Goal: Task Accomplishment & Management: Use online tool/utility

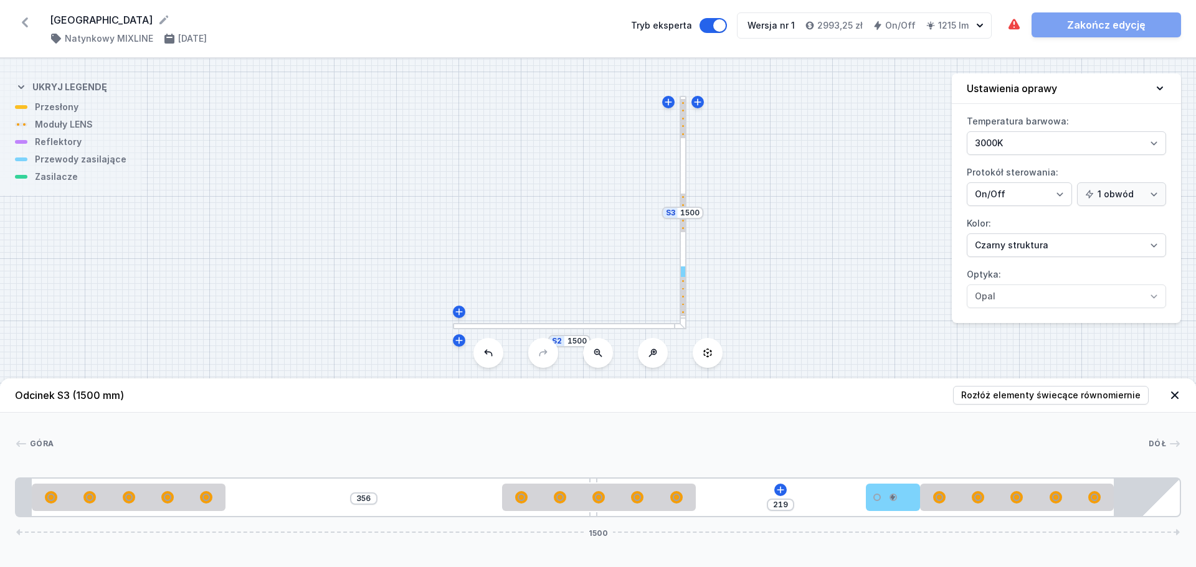
select select "2"
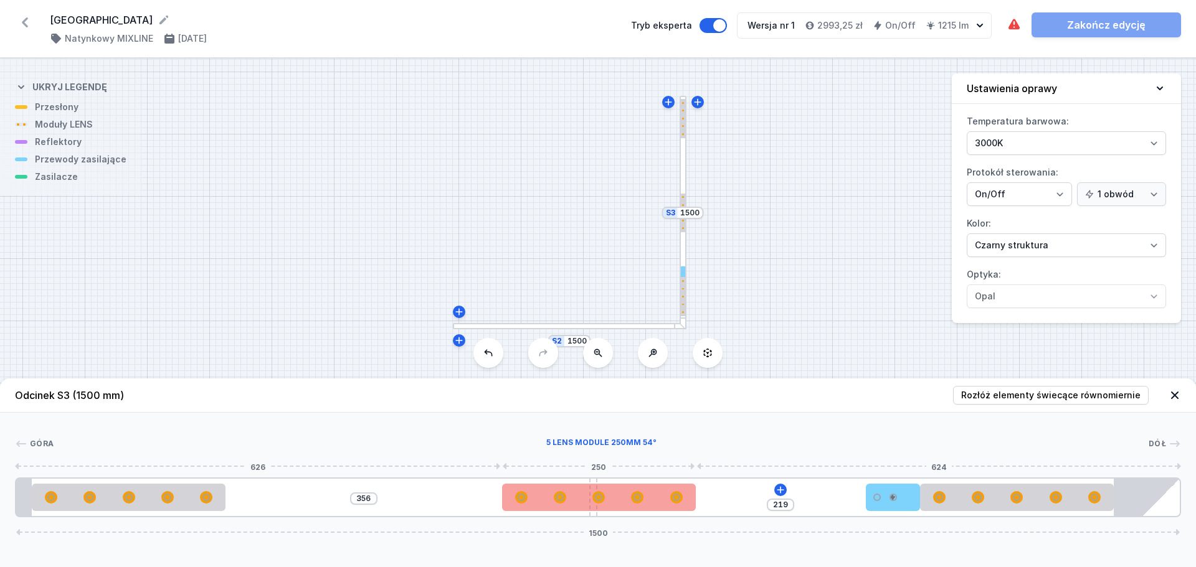
type input "353"
type input "222"
click at [641, 498] on div at bounding box center [596, 497] width 194 height 27
click at [649, 508] on div at bounding box center [596, 497] width 194 height 27
select select "1516"
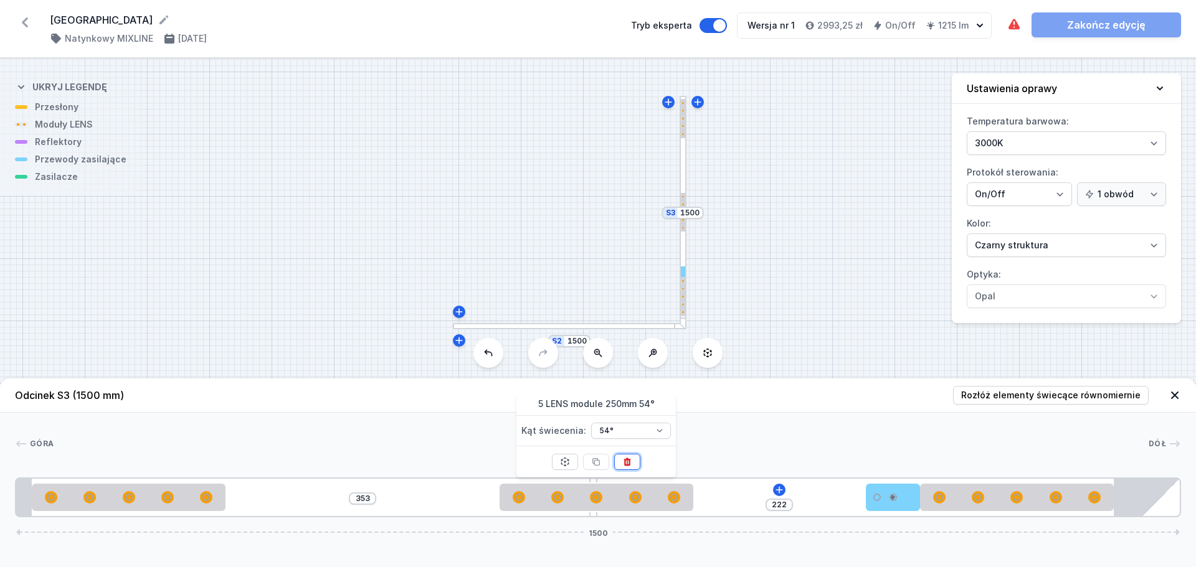
click at [627, 467] on button at bounding box center [627, 462] width 26 height 16
type input "346"
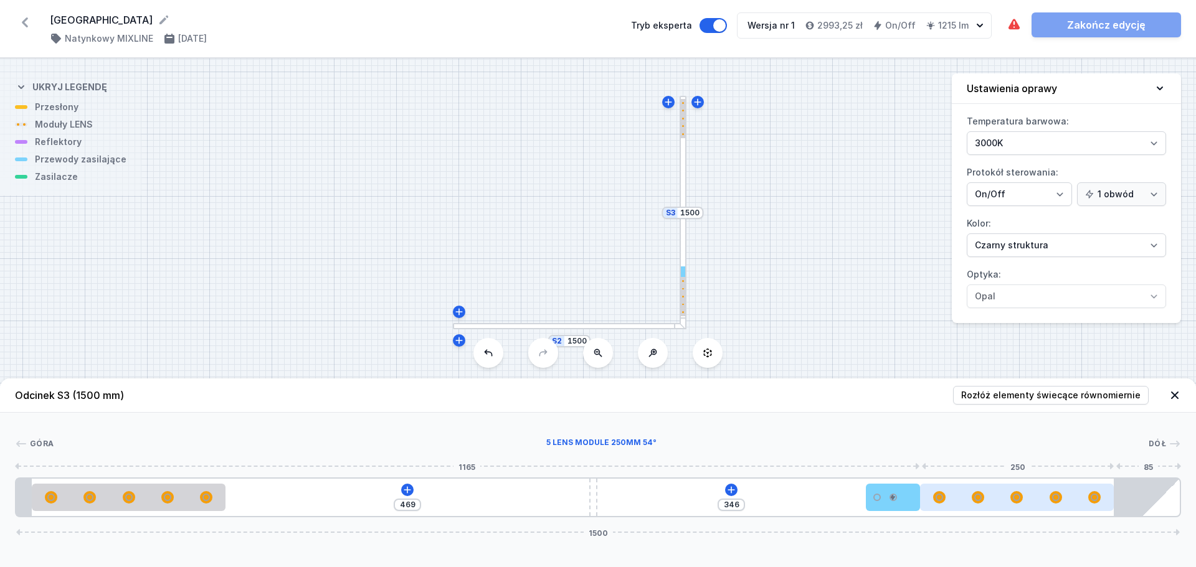
click at [954, 496] on div at bounding box center [1017, 497] width 194 height 12
select select "1516"
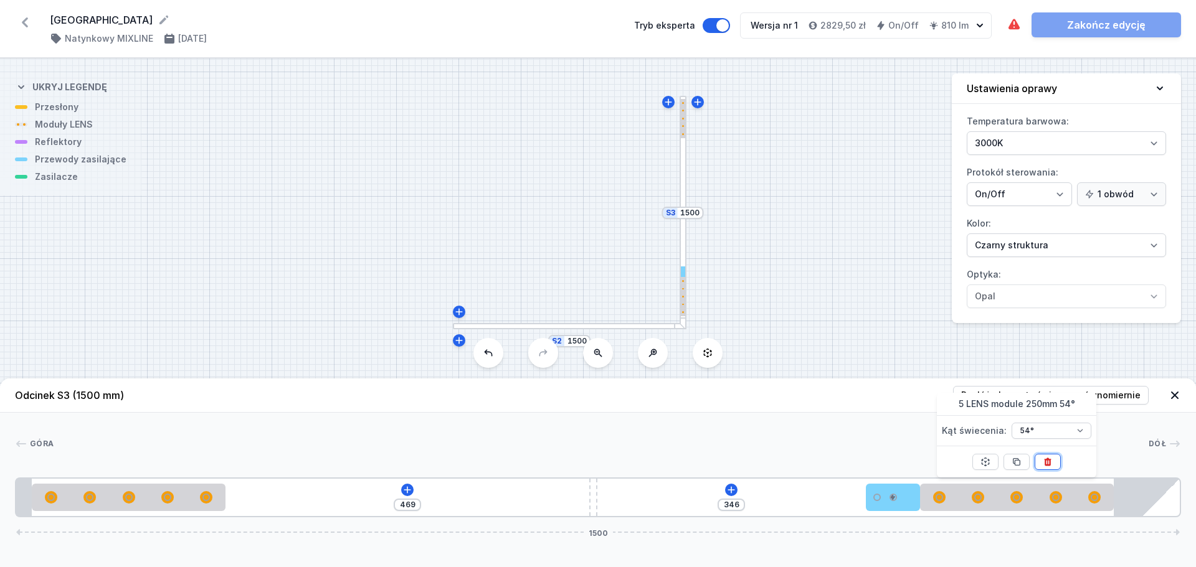
click at [1050, 466] on icon at bounding box center [1047, 462] width 10 height 10
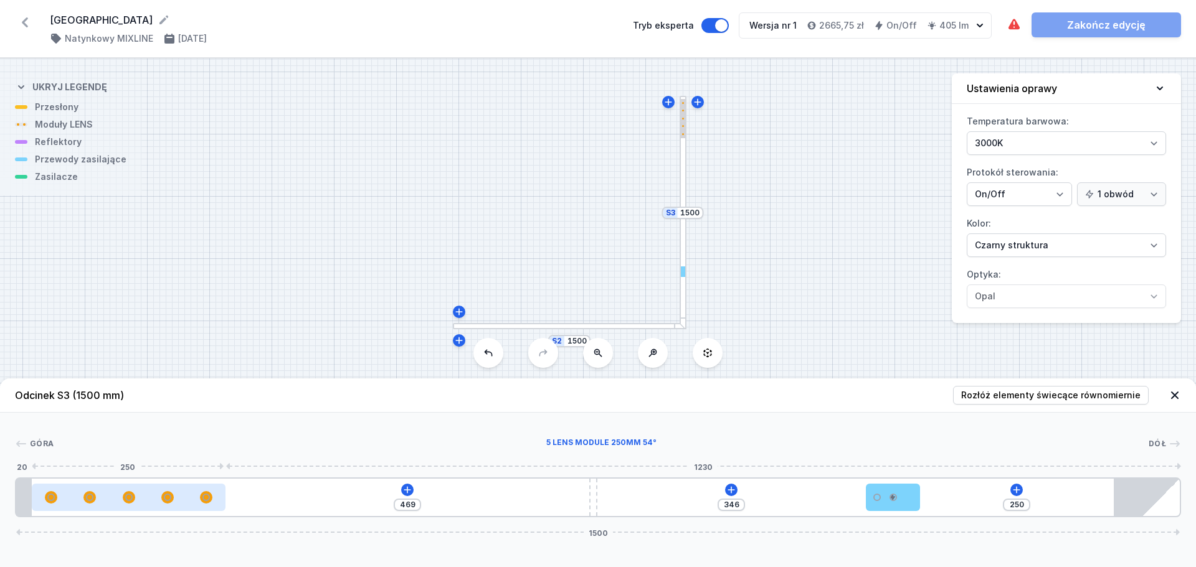
click at [182, 500] on div at bounding box center [129, 497] width 194 height 12
select select "1516"
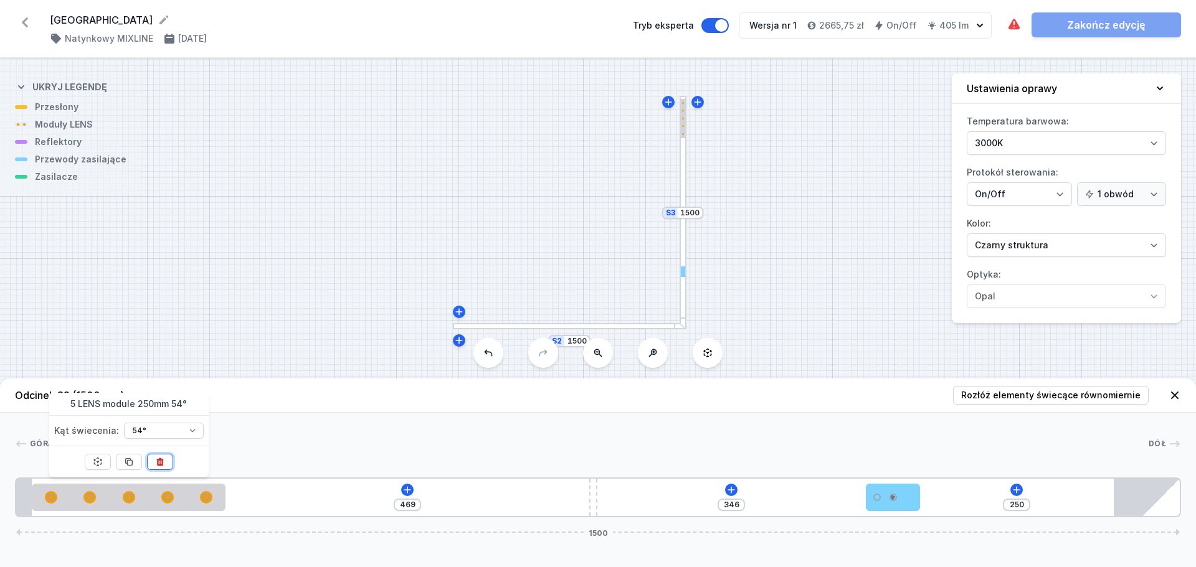
click at [159, 461] on icon at bounding box center [160, 462] width 10 height 10
type input "719"
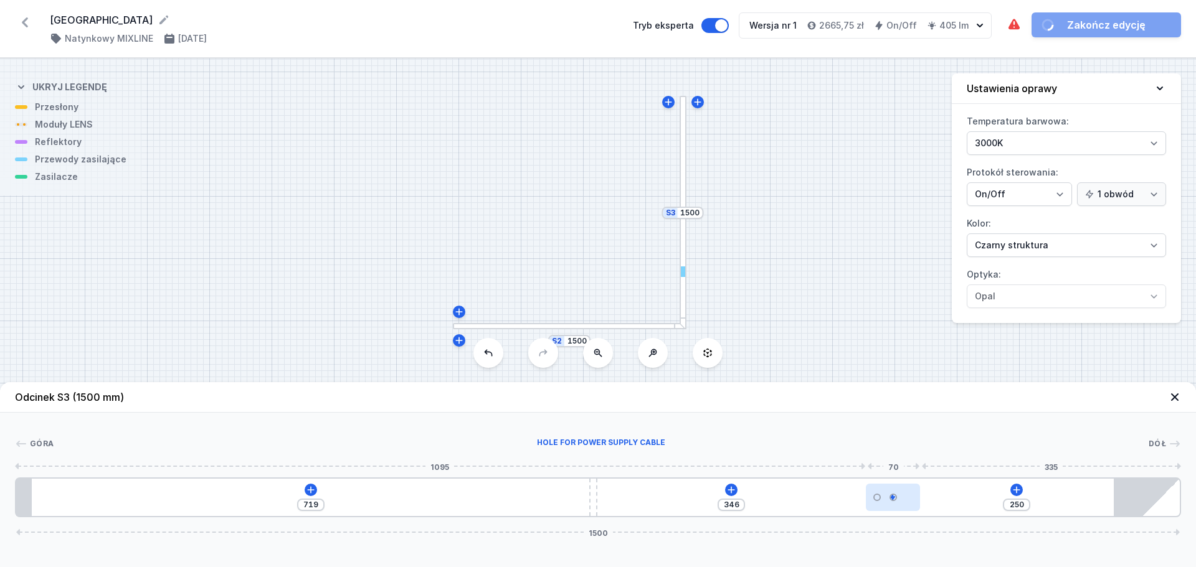
type input "328"
type input "268"
type input "333"
type input "263"
type input "341"
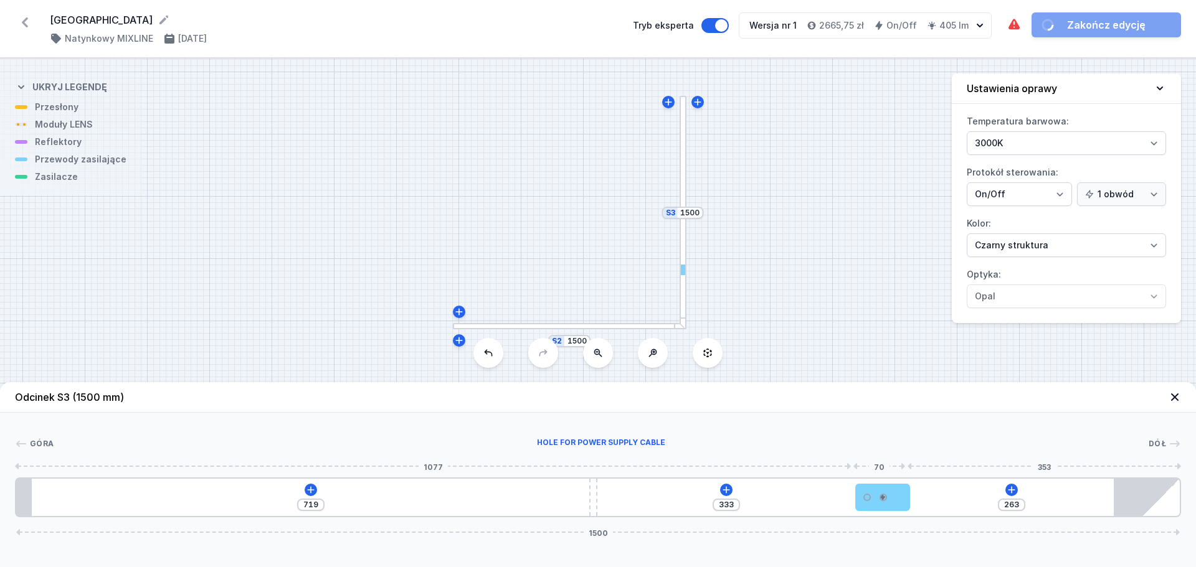
type input "255"
type input "354"
type input "242"
type input "368"
type input "228"
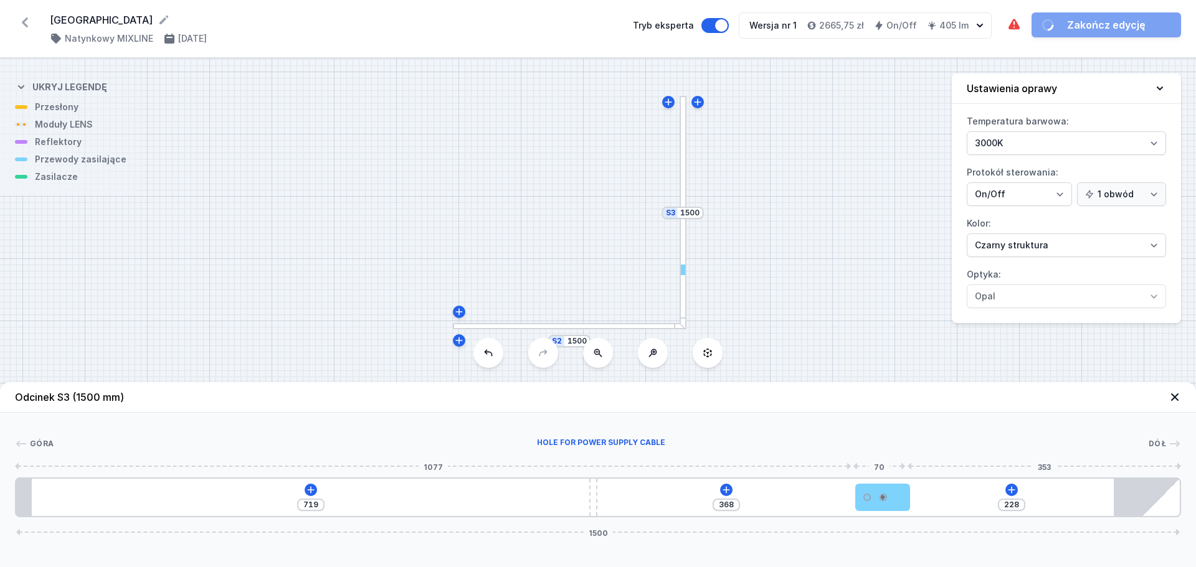
type input "385"
type input "211"
type input "401"
type input "195"
type input "419"
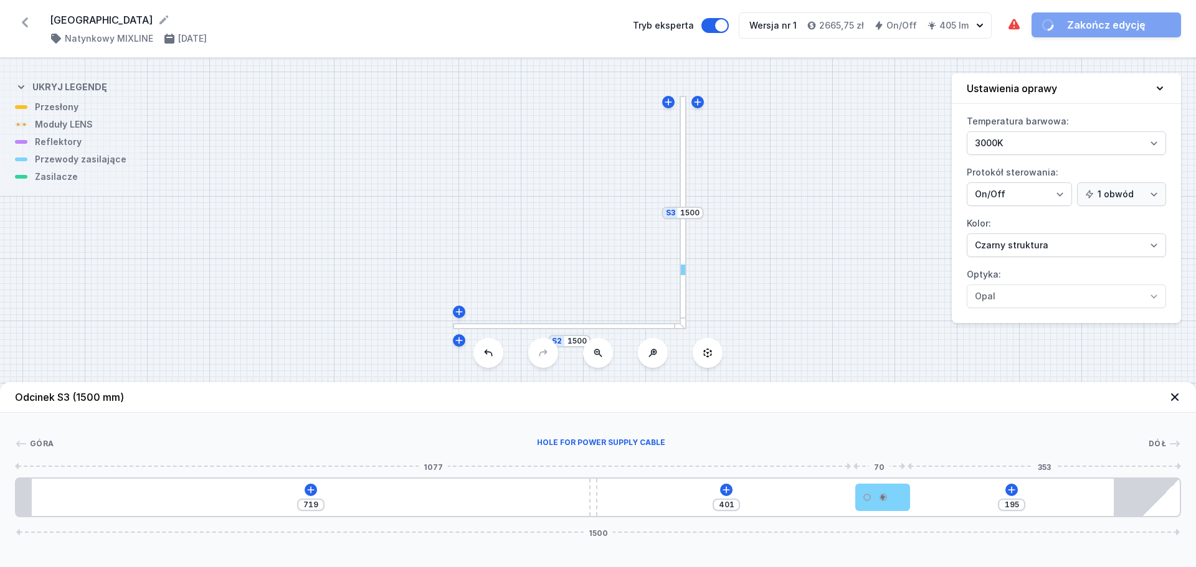
type input "177"
type input "436"
type input "160"
type input "453"
type input "143"
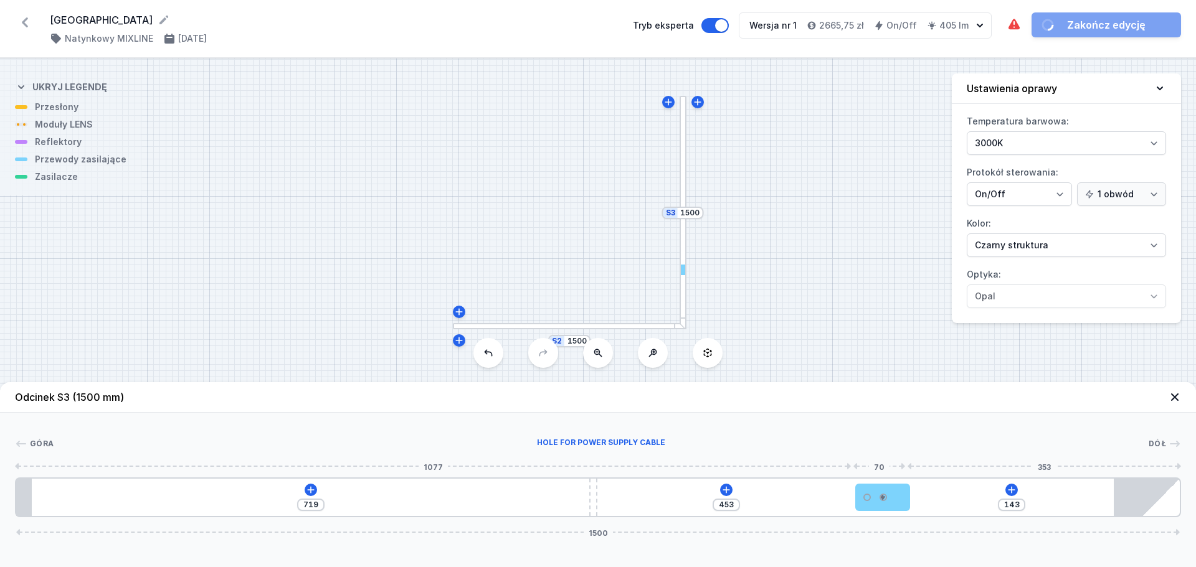
type input "467"
type input "129"
type input "481"
type input "115"
type input "494"
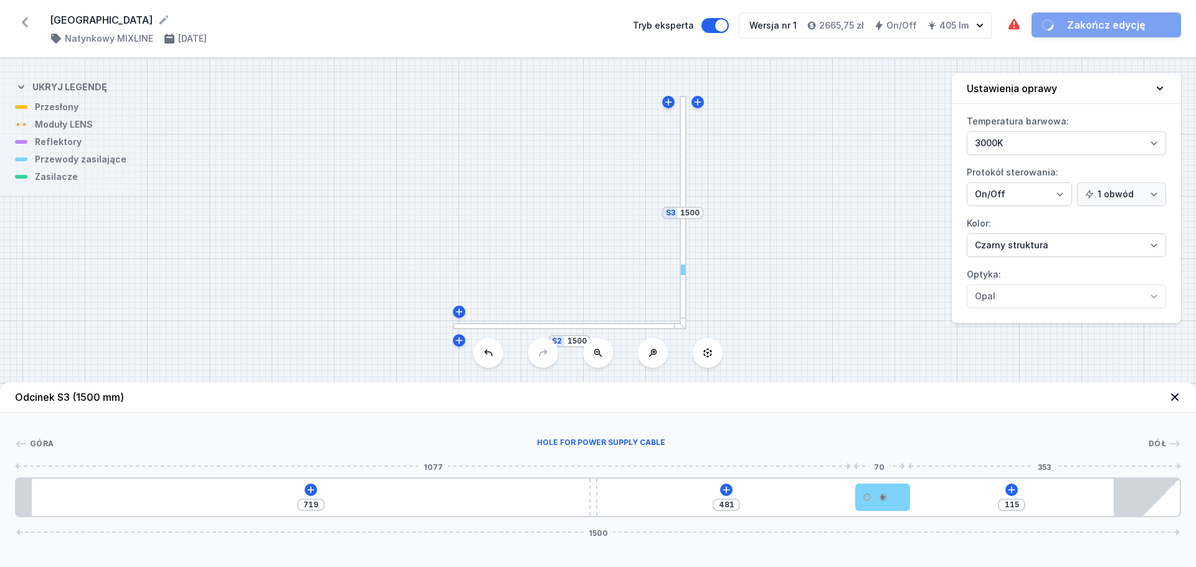
type input "102"
type input "504"
type input "92"
type input "510"
type input "86"
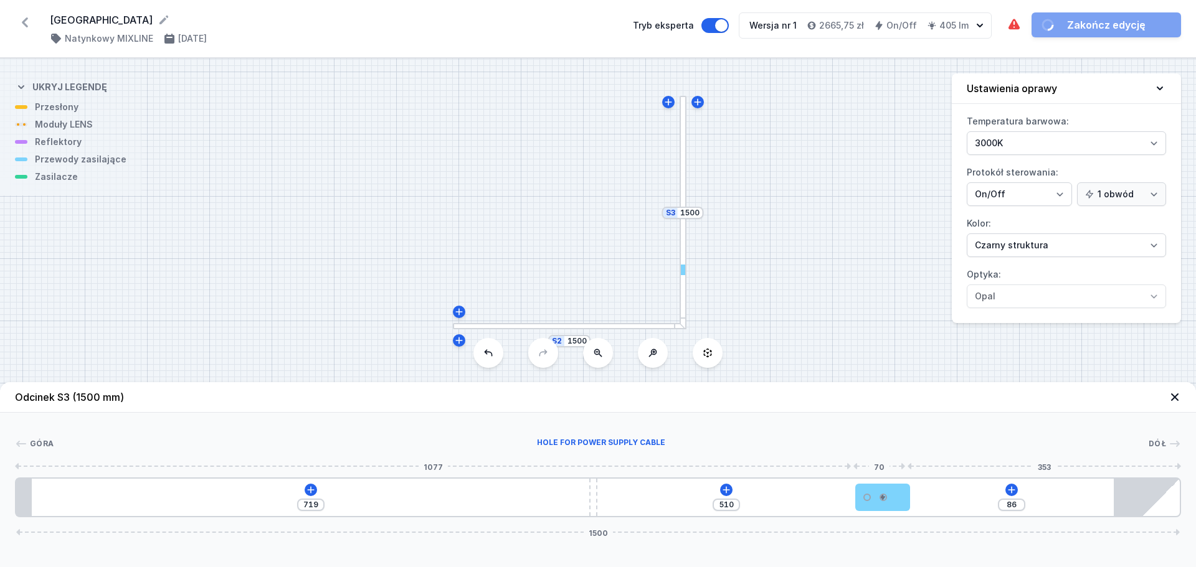
type input "517"
type input "79"
type input "525"
type input "71"
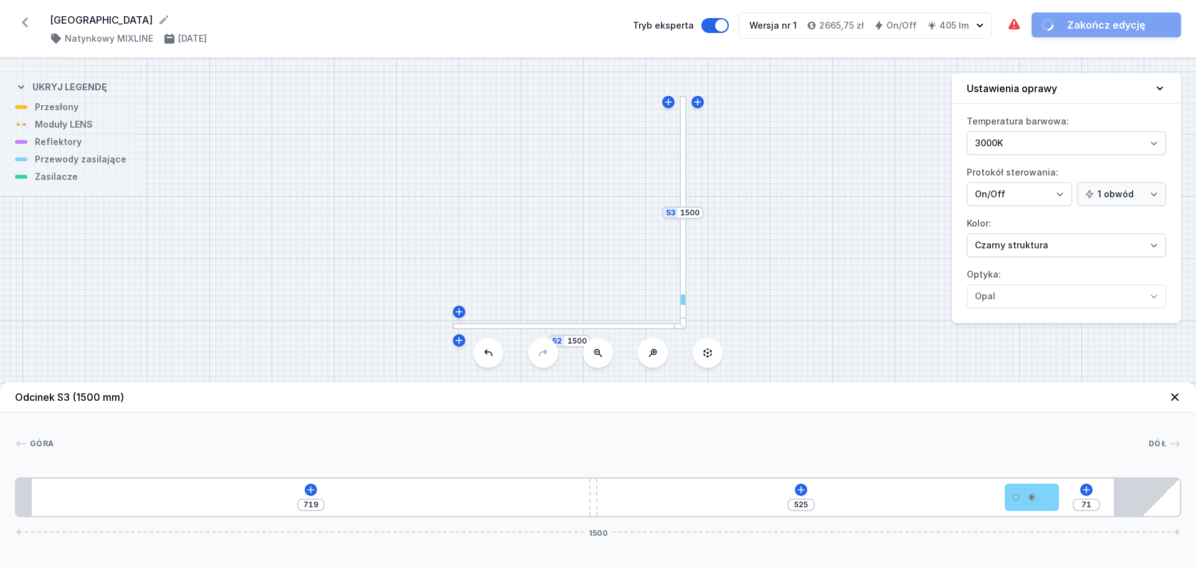
type input "535"
type input "61"
type input "545"
type input "51"
type input "553"
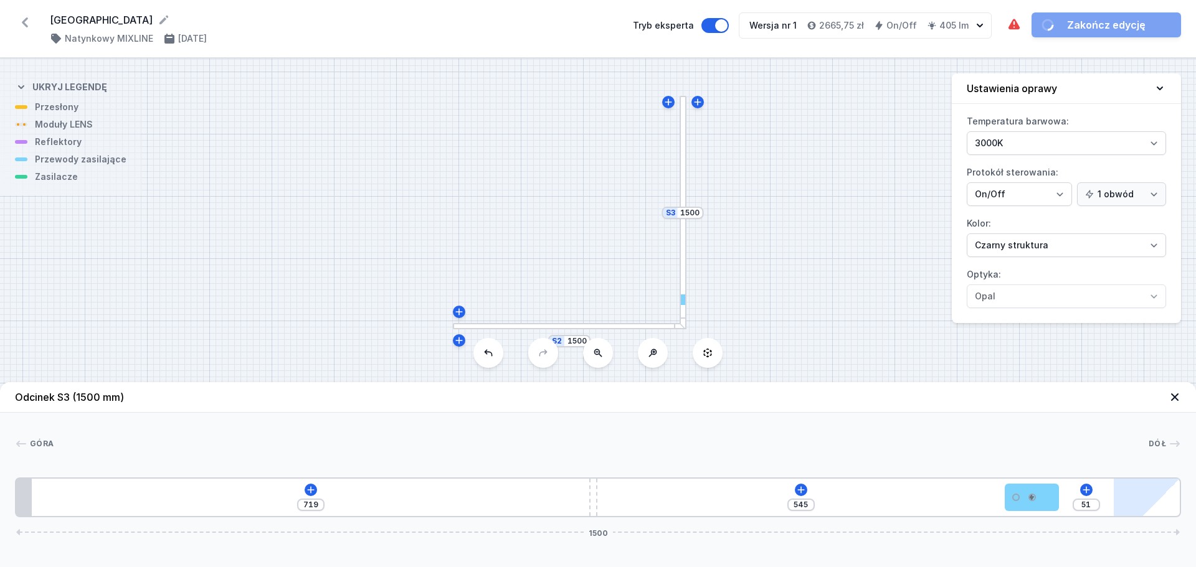
type input "43"
type input "586"
drag, startPoint x: 897, startPoint y: 501, endPoint x: 1121, endPoint y: 513, distance: 224.5
click at [1121, 513] on div "719 586 10 1500" at bounding box center [598, 498] width 1166 height 40
click at [599, 327] on div at bounding box center [570, 326] width 234 height 7
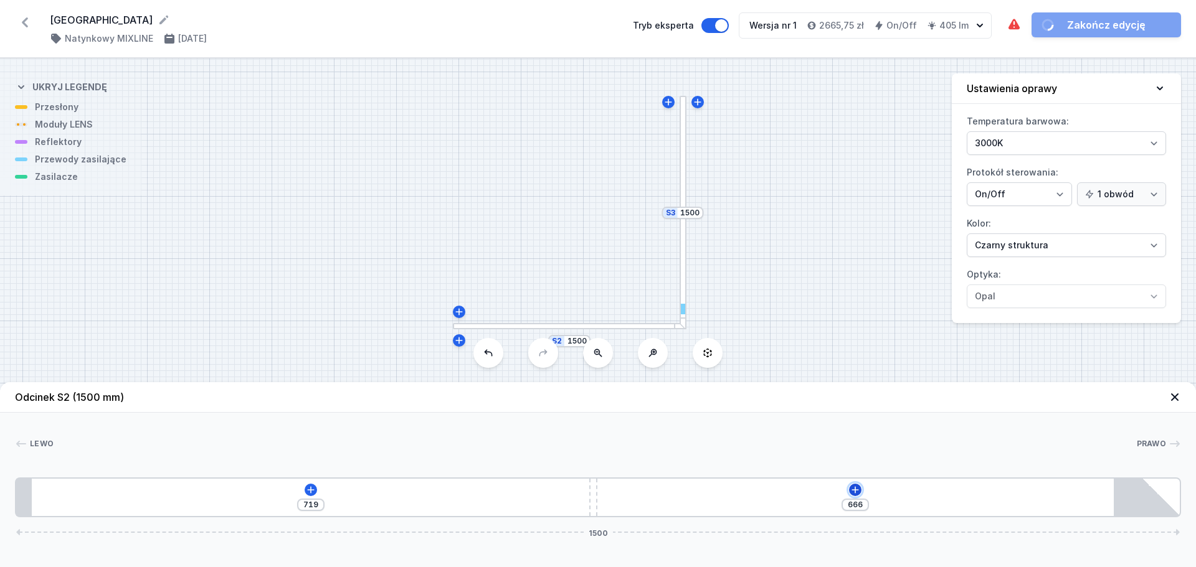
click at [857, 489] on icon at bounding box center [855, 490] width 10 height 10
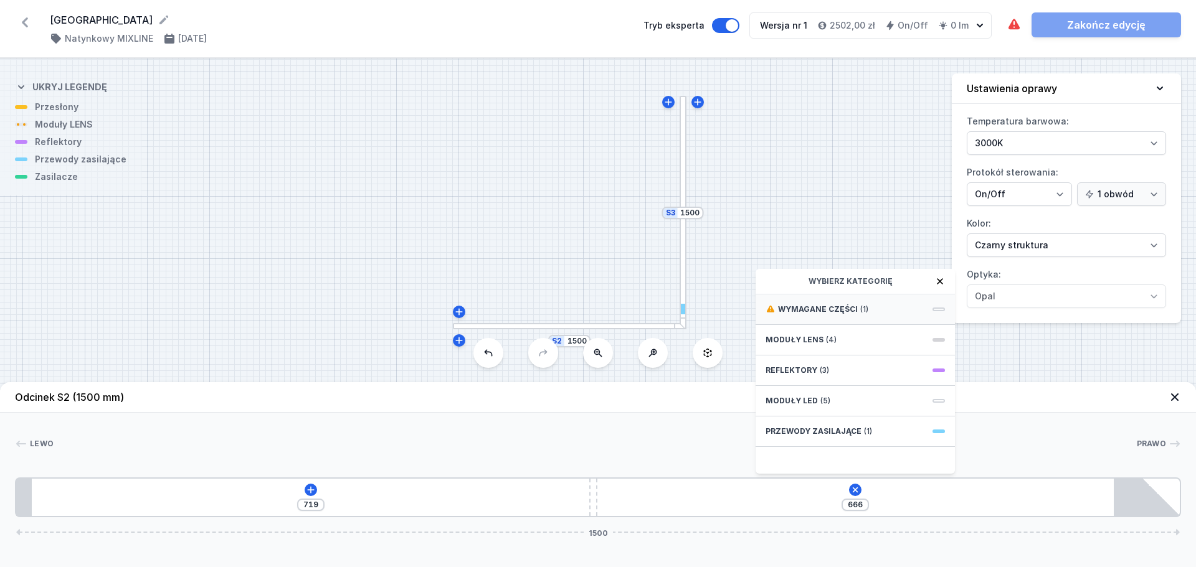
click at [854, 313] on div "Wymagane części (1)" at bounding box center [854, 310] width 199 height 31
click at [845, 306] on span "ON/OFF Driver - up to 3,5W" at bounding box center [854, 308] width 179 height 12
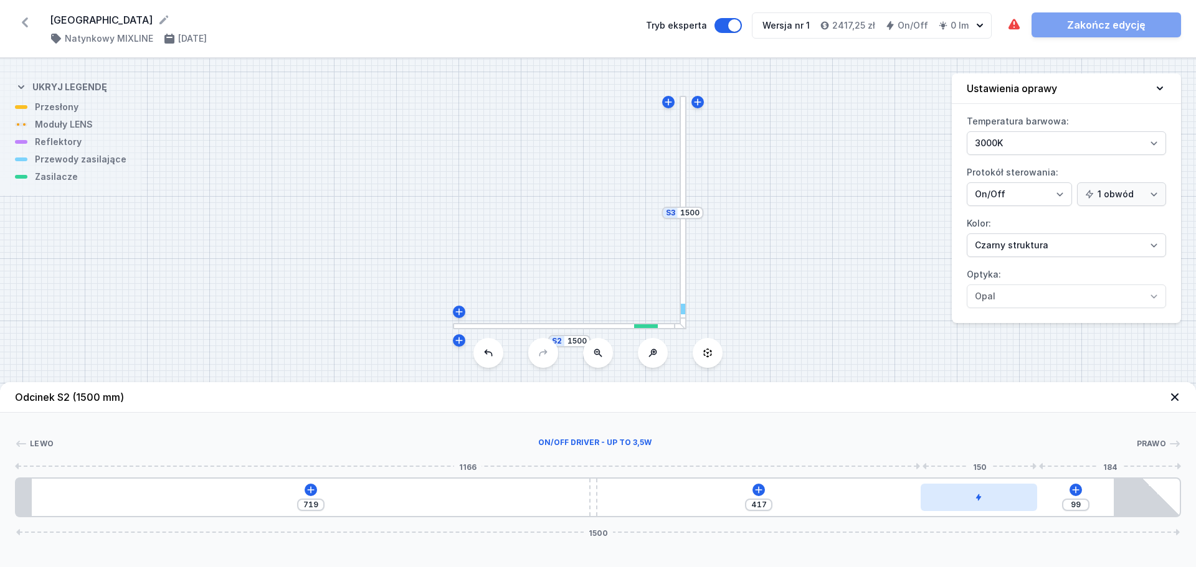
type input "88"
type input "428"
type input "76"
type input "440"
type input "65"
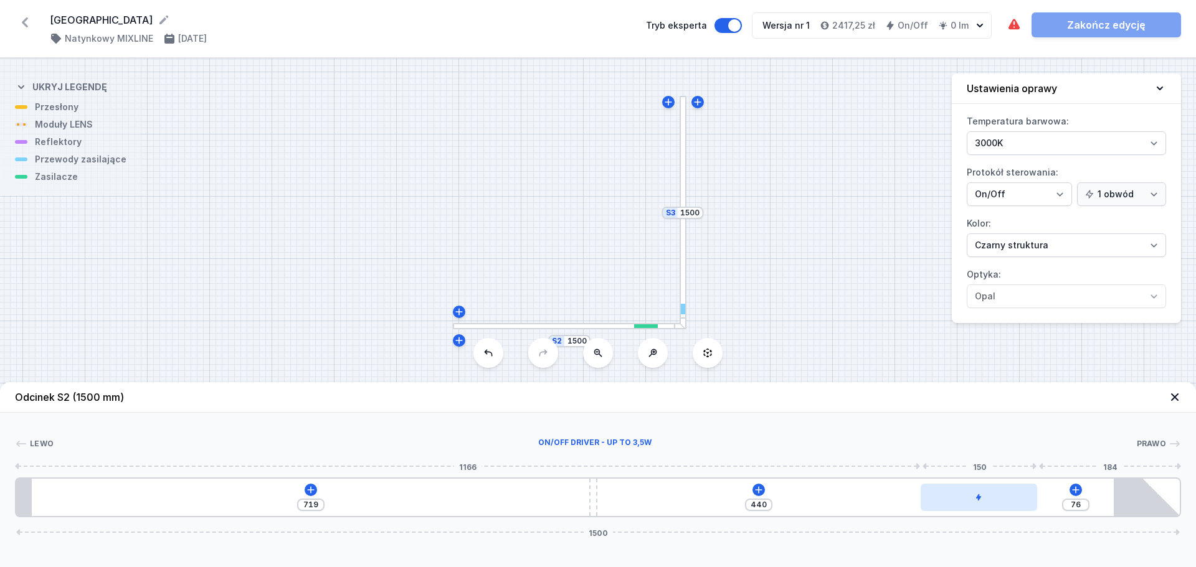
type input "451"
type input "56"
type input "460"
type input "49"
type input "467"
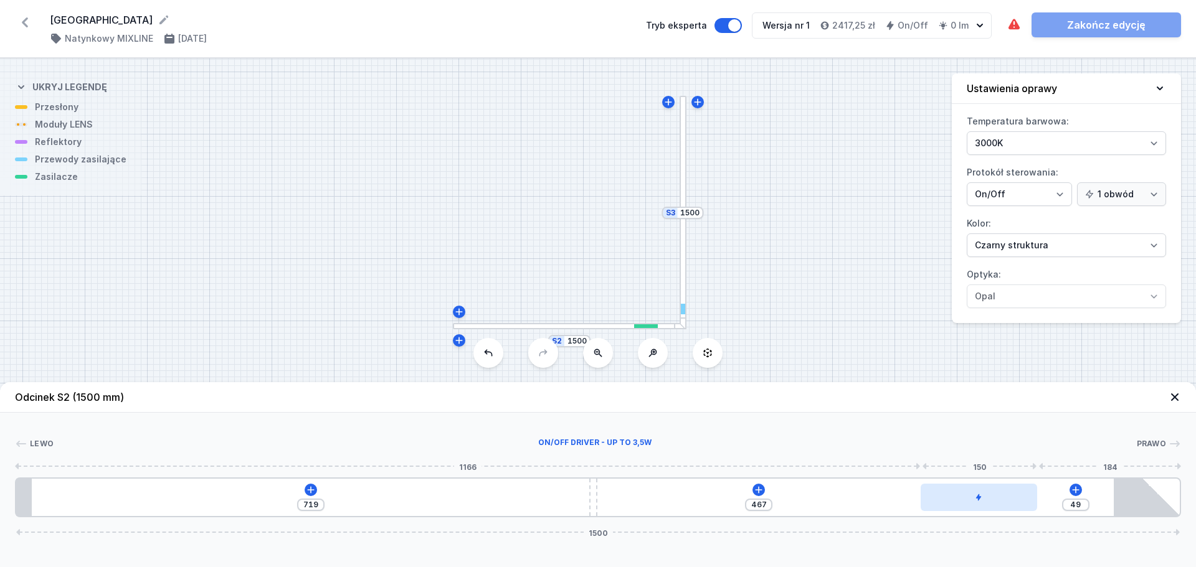
type input "44"
type input "472"
type input "42"
type input "474"
type input "41"
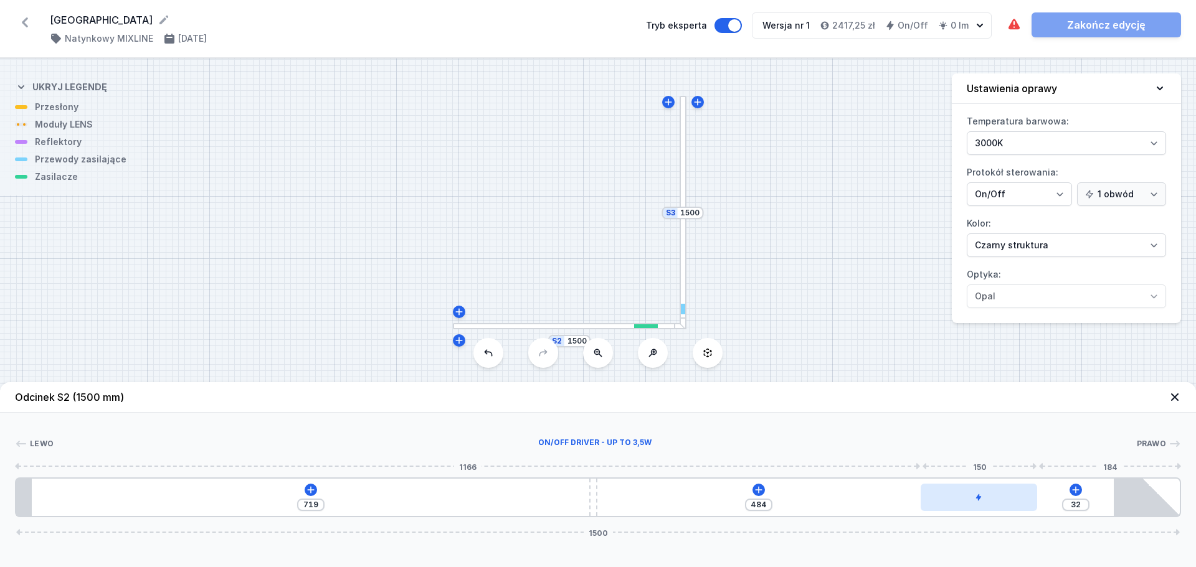
type input "516"
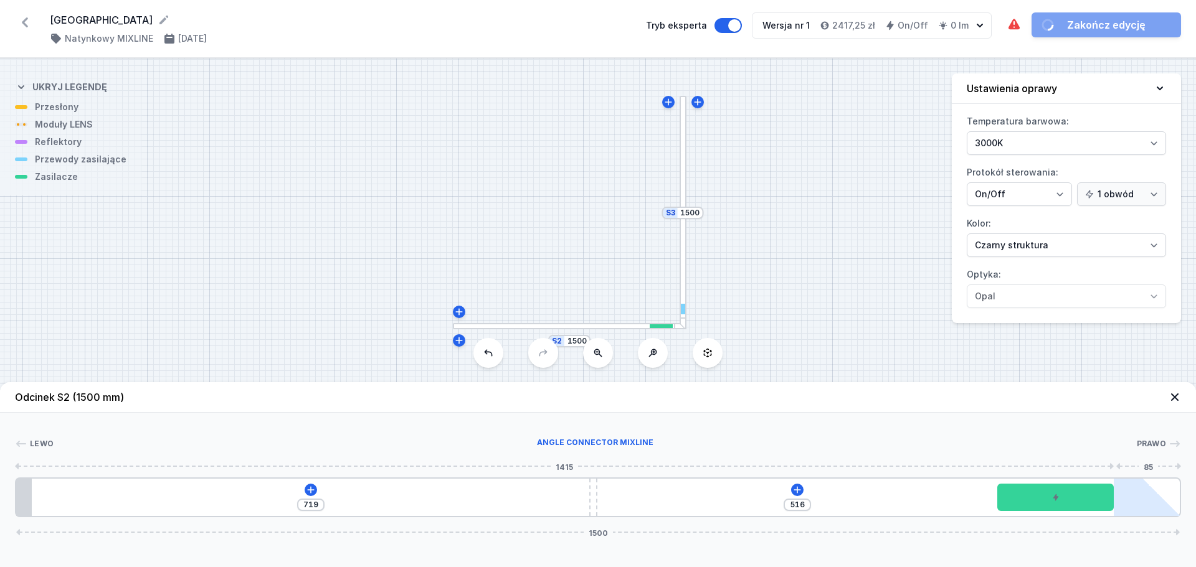
drag, startPoint x: 686, startPoint y: 498, endPoint x: 1122, endPoint y: 504, distance: 436.5
click at [1122, 504] on div "[PHONE_NUMBER]" at bounding box center [598, 498] width 1166 height 40
click at [312, 493] on icon at bounding box center [311, 490] width 10 height 10
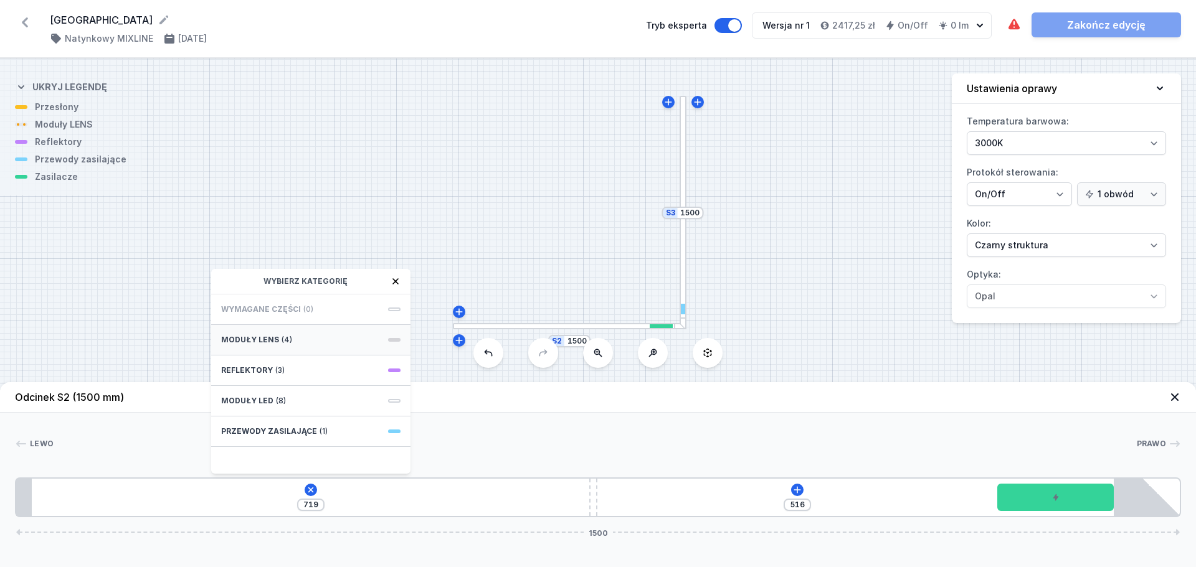
click at [331, 337] on div "Moduły LENS (4)" at bounding box center [310, 340] width 199 height 31
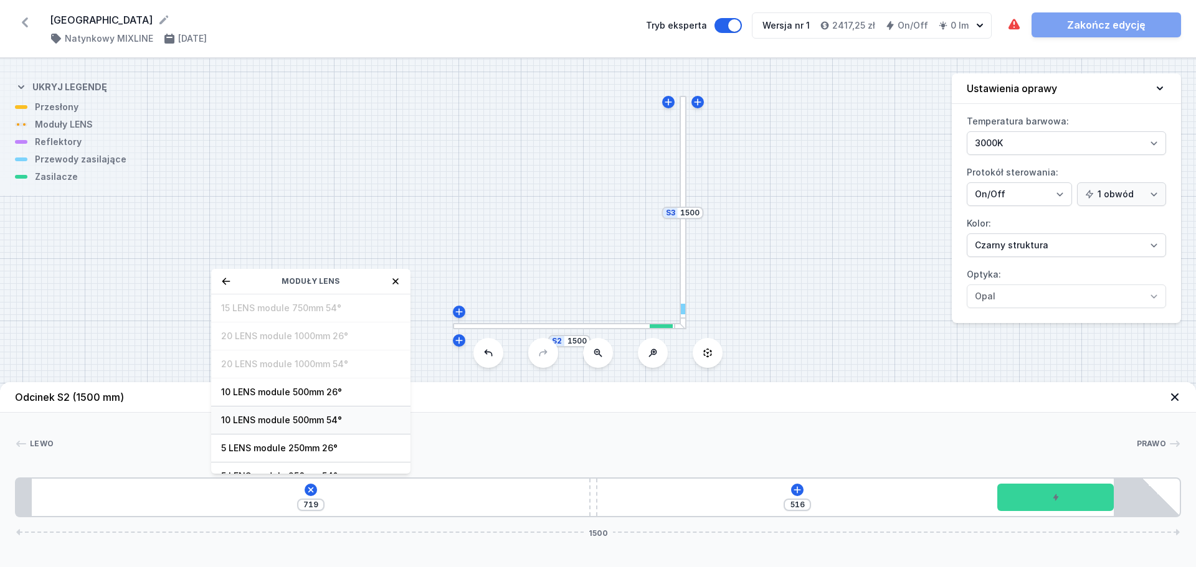
click at [337, 423] on span "10 LENS module 500mm 54°" at bounding box center [310, 420] width 179 height 12
type input "219"
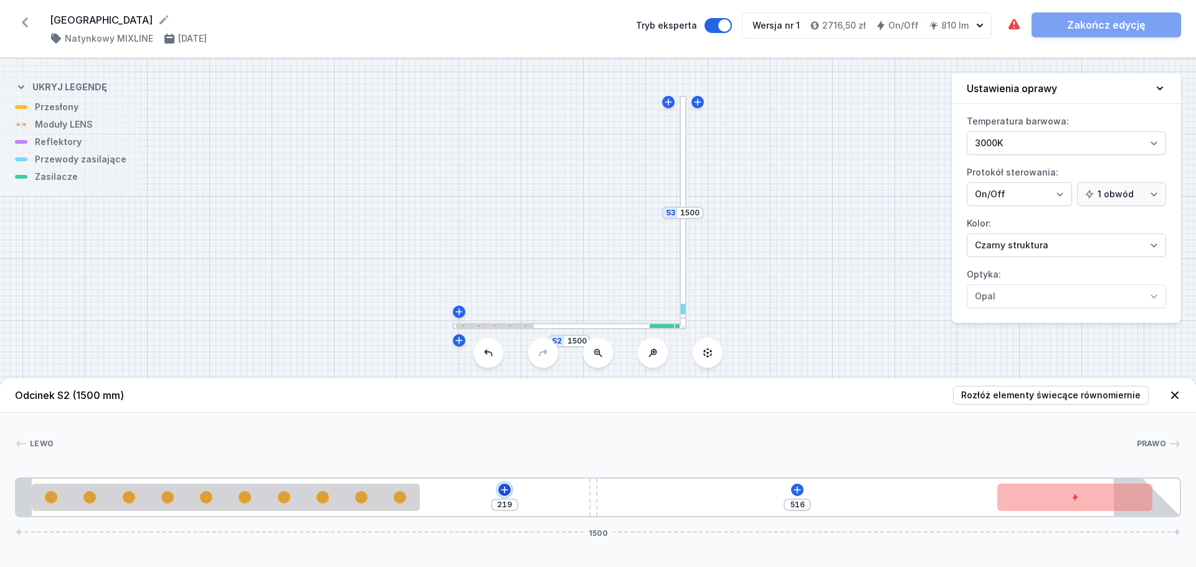
click at [504, 490] on icon at bounding box center [504, 489] width 7 height 7
click at [813, 503] on div "[PHONE_NUMBER]" at bounding box center [598, 498] width 1166 height 40
click at [795, 491] on icon at bounding box center [797, 490] width 10 height 10
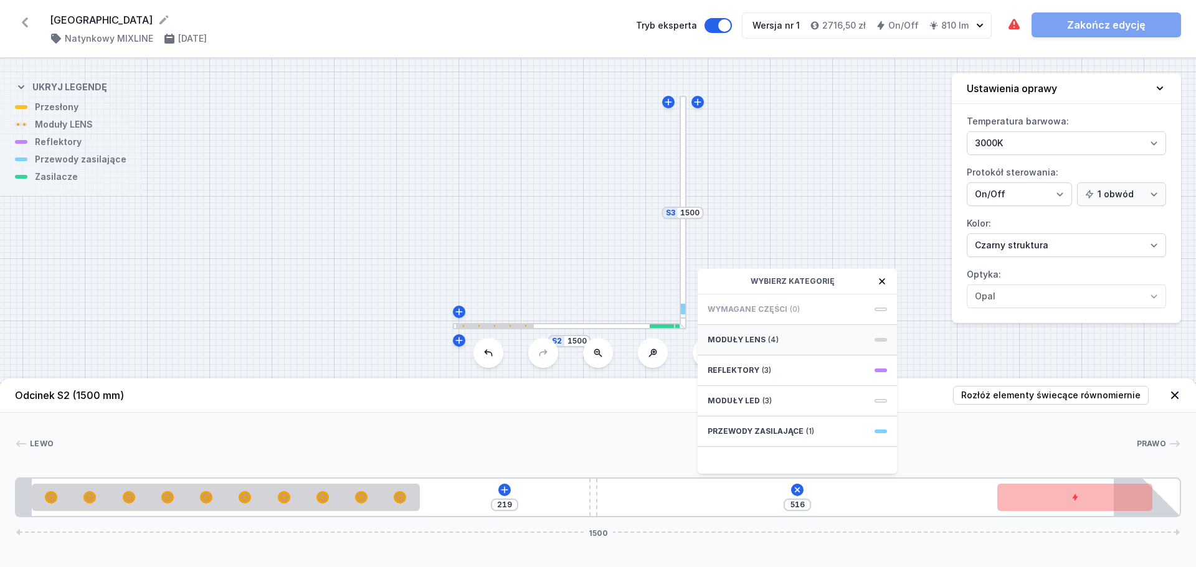
click at [781, 336] on div "Moduły LENS (4)" at bounding box center [796, 340] width 199 height 31
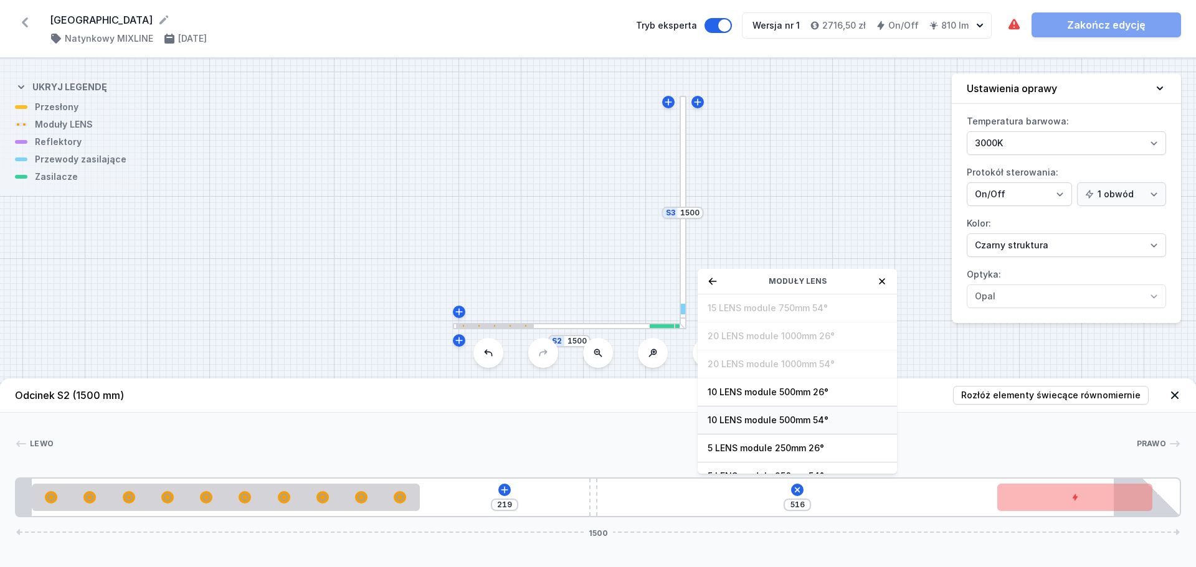
click at [777, 420] on span "10 LENS module 500mm 54°" at bounding box center [796, 420] width 179 height 12
type input "21"
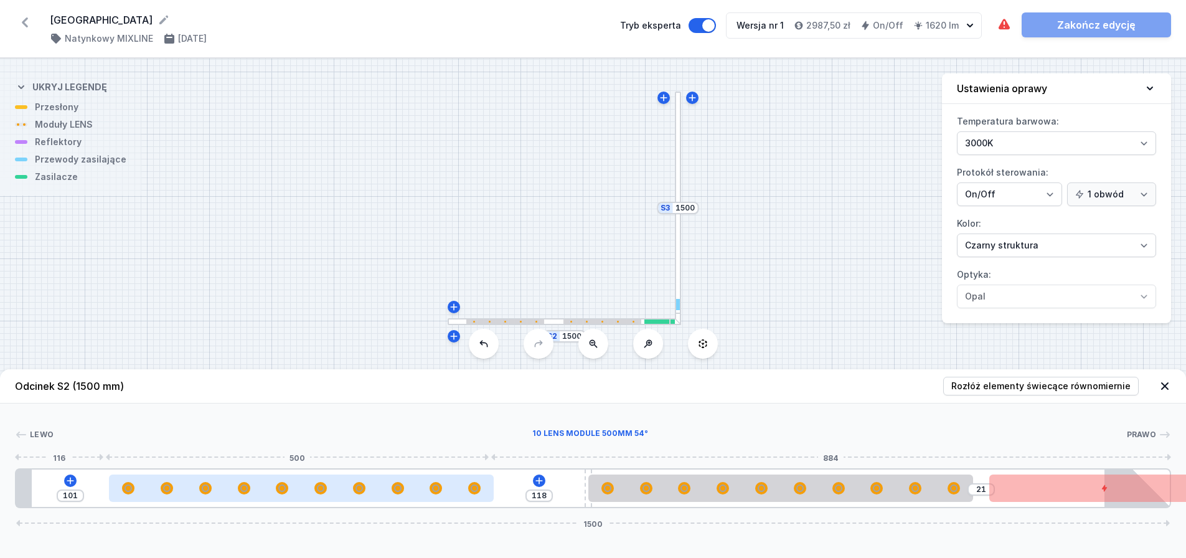
type input "113"
type input "106"
type input "109"
type input "110"
type input "107"
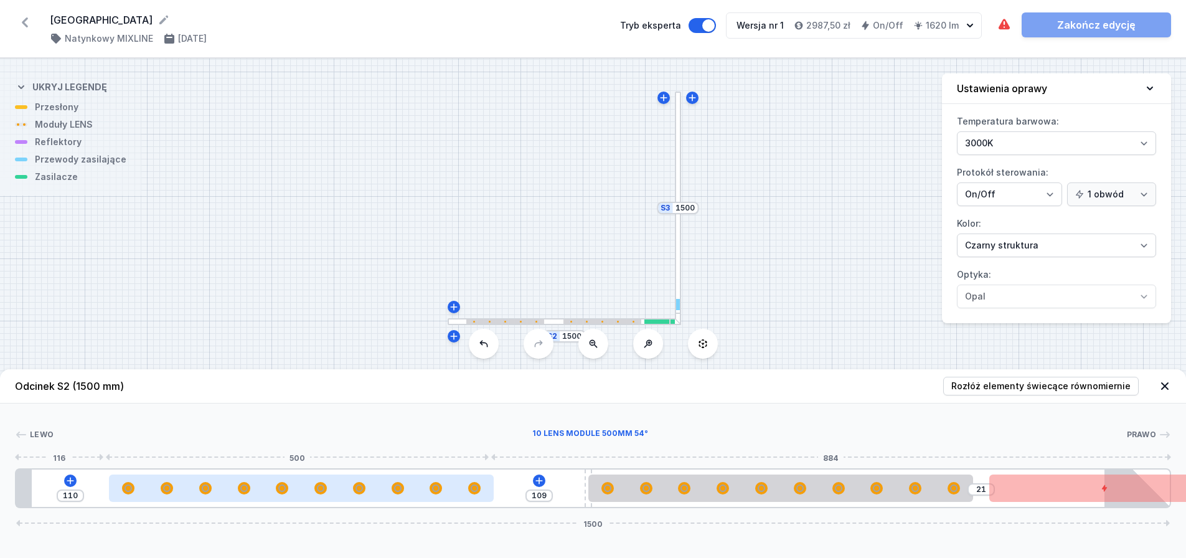
type input "112"
type input "106"
type input "113"
type input "105"
type input "114"
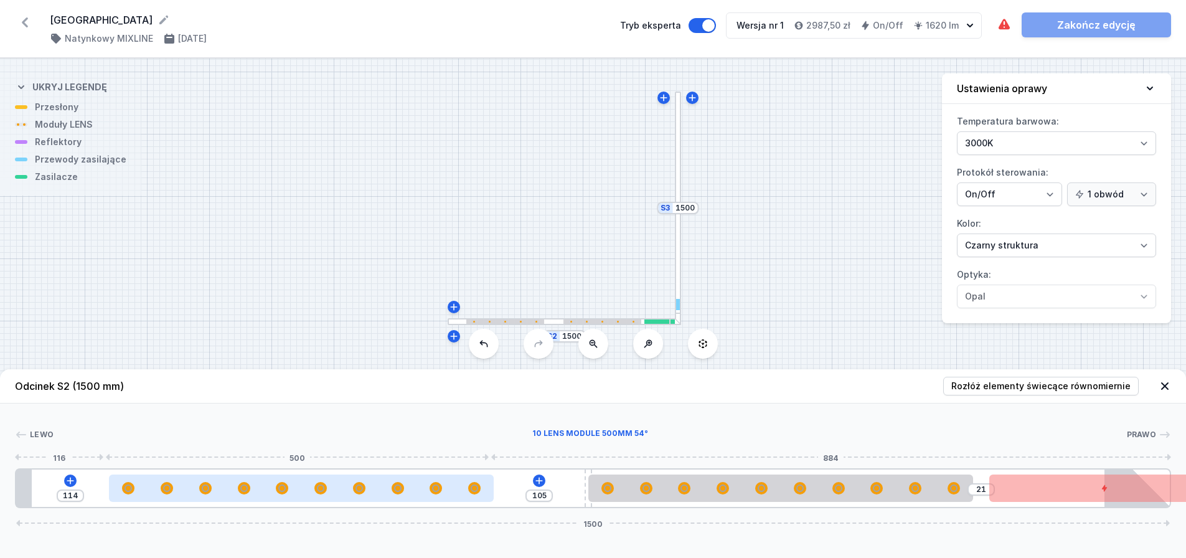
type input "103"
type input "116"
type input "101"
type input "118"
type input "99"
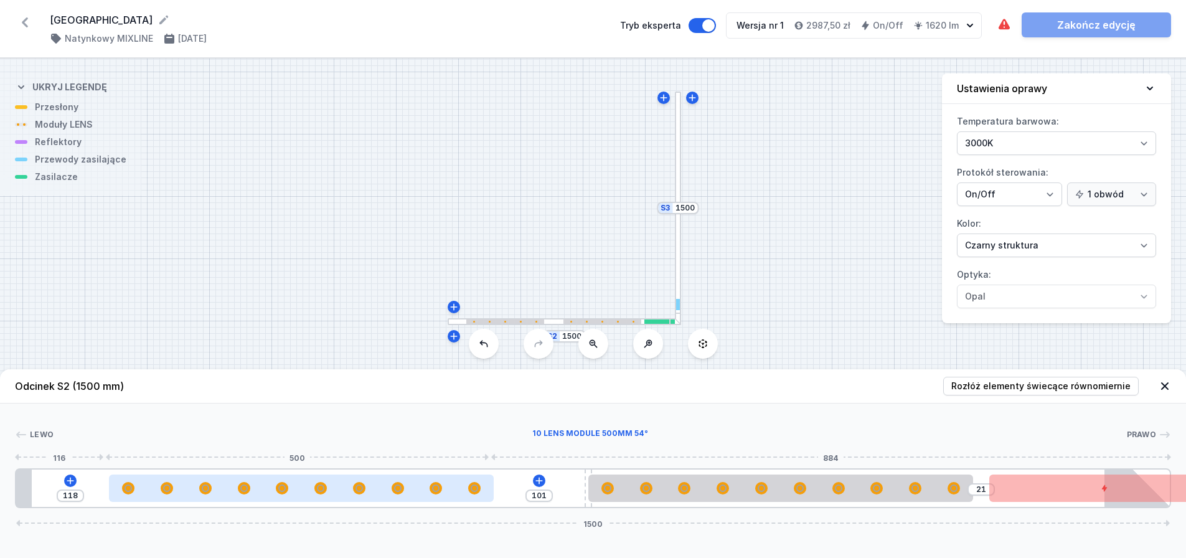
type input "120"
type input "96"
type input "123"
type input "94"
type input "125"
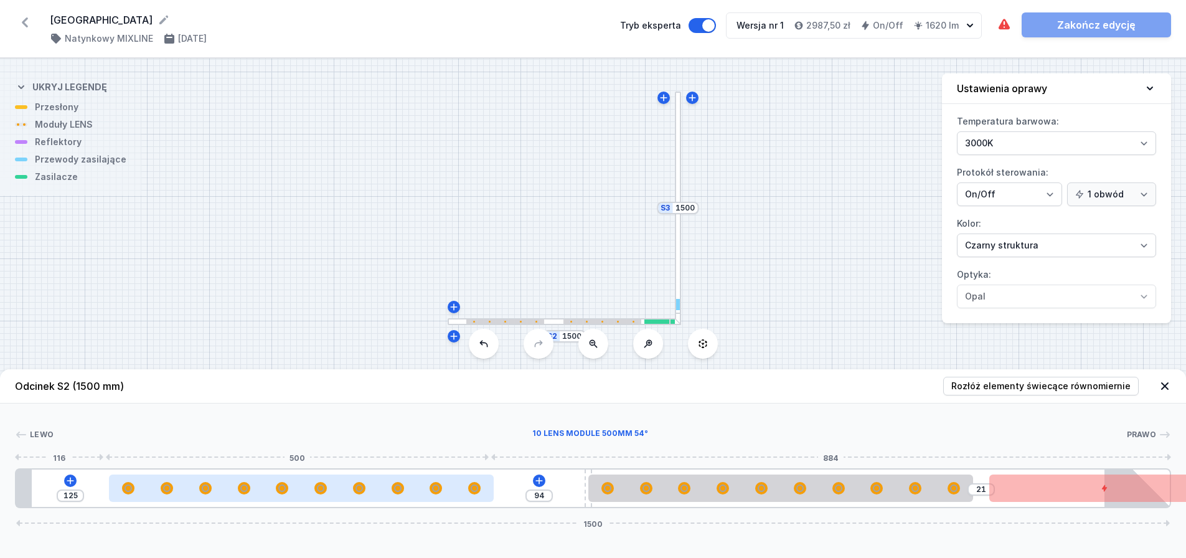
type input "93"
type input "126"
type input "91"
type input "128"
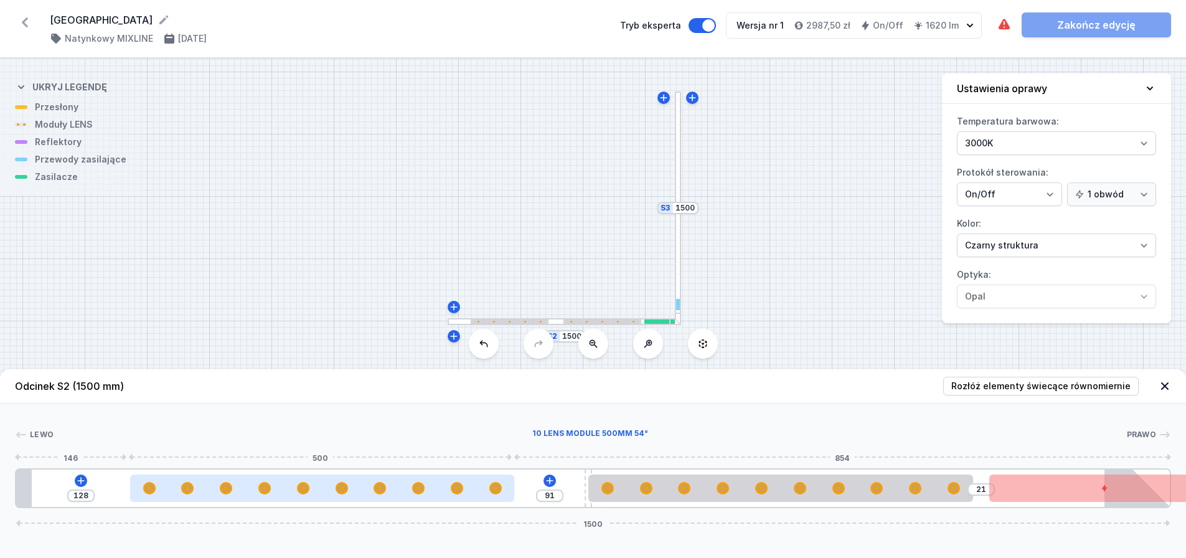
type input "90"
type input "129"
type input "89"
type input "130"
type input "88"
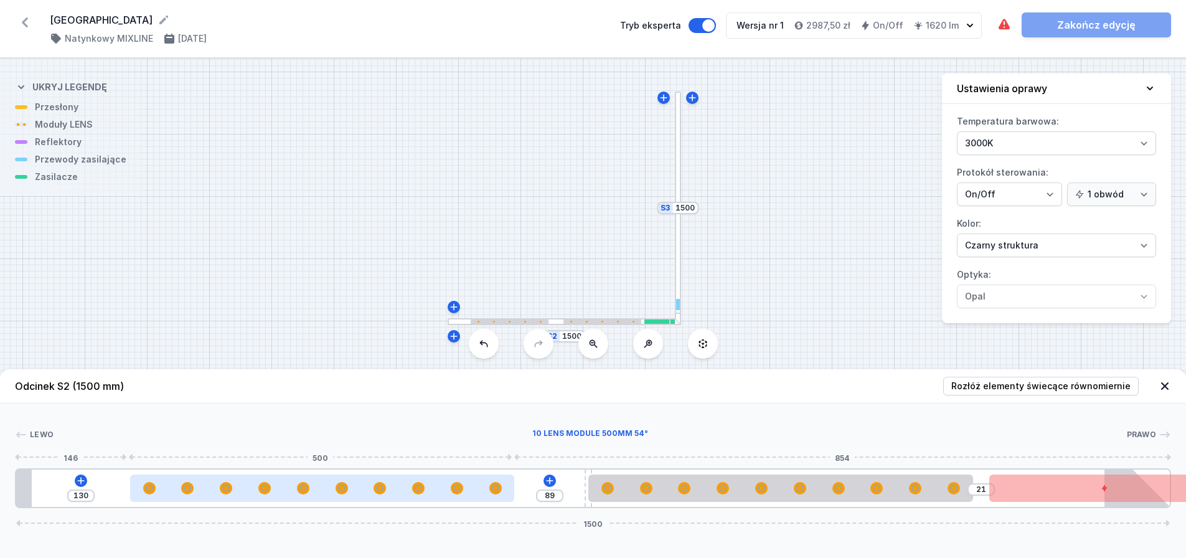
type input "131"
type input "87"
type input "132"
type input "84"
type input "135"
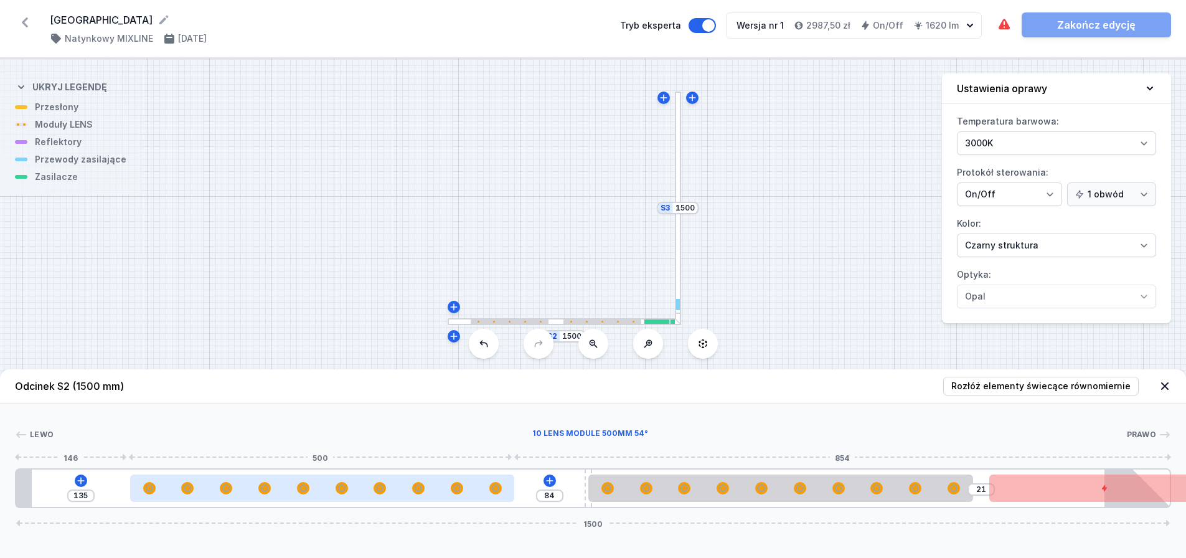
type input "80"
type input "139"
type input "78"
type input "141"
type input "77"
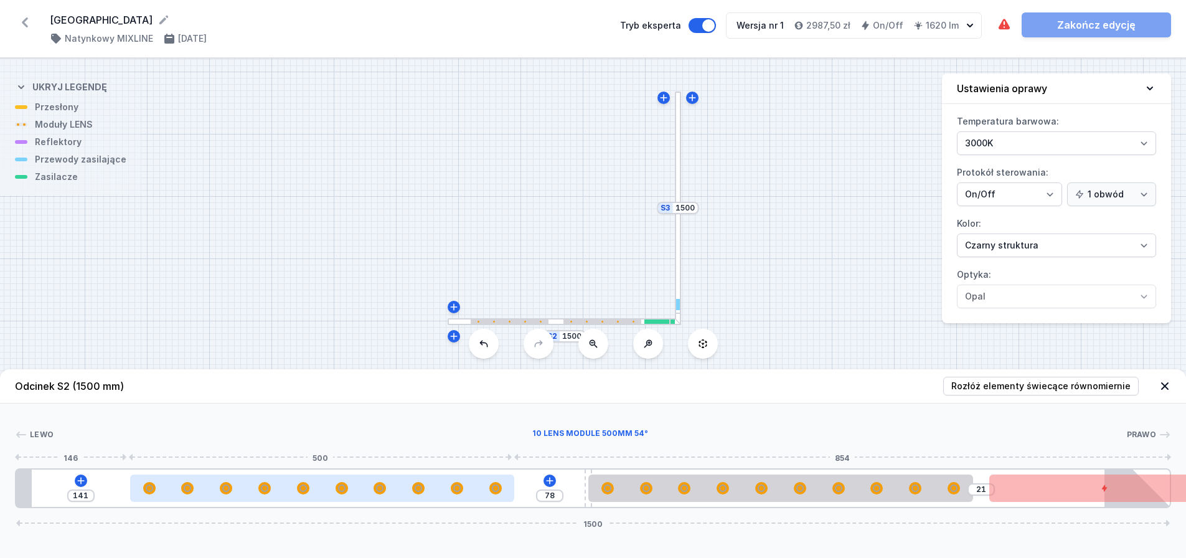
type input "142"
type input "76"
type input "143"
type input "73"
type input "146"
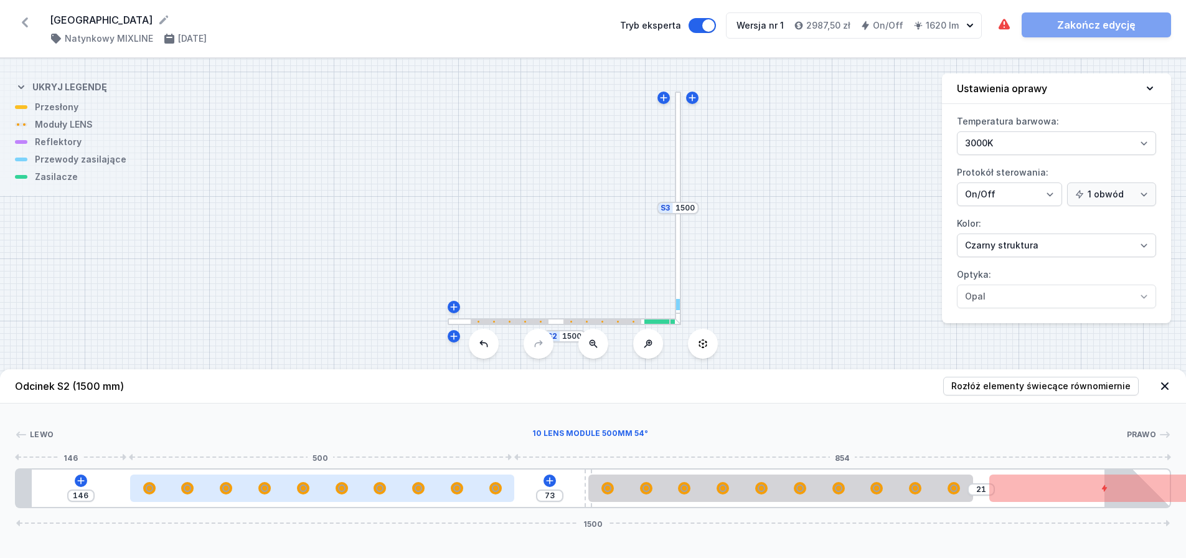
type input "69"
type input "150"
type input "66"
type input "153"
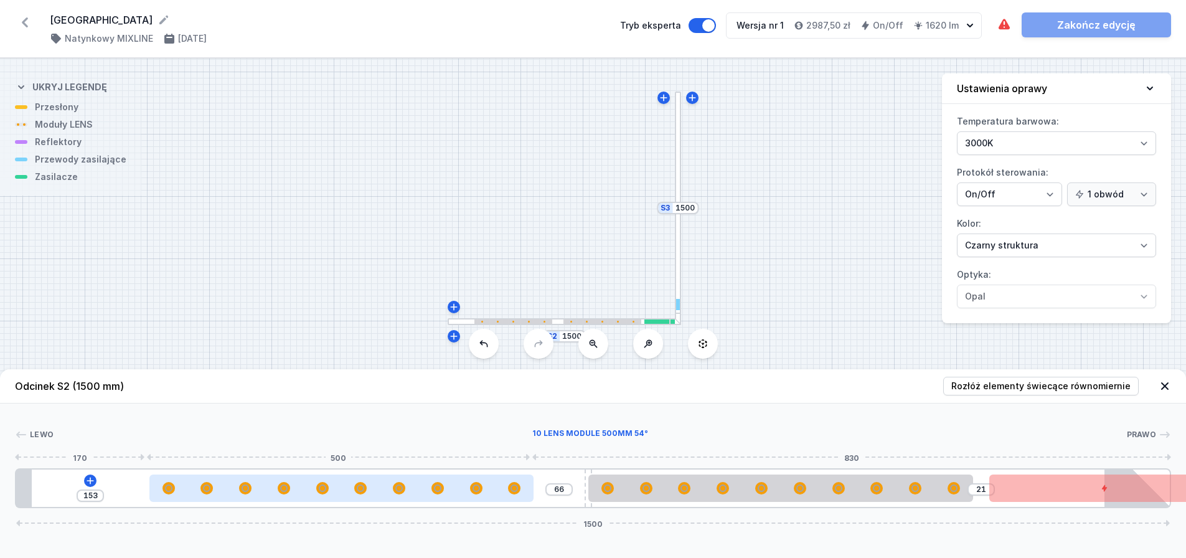
type input "65"
type input "154"
type input "64"
type input "155"
type input "62"
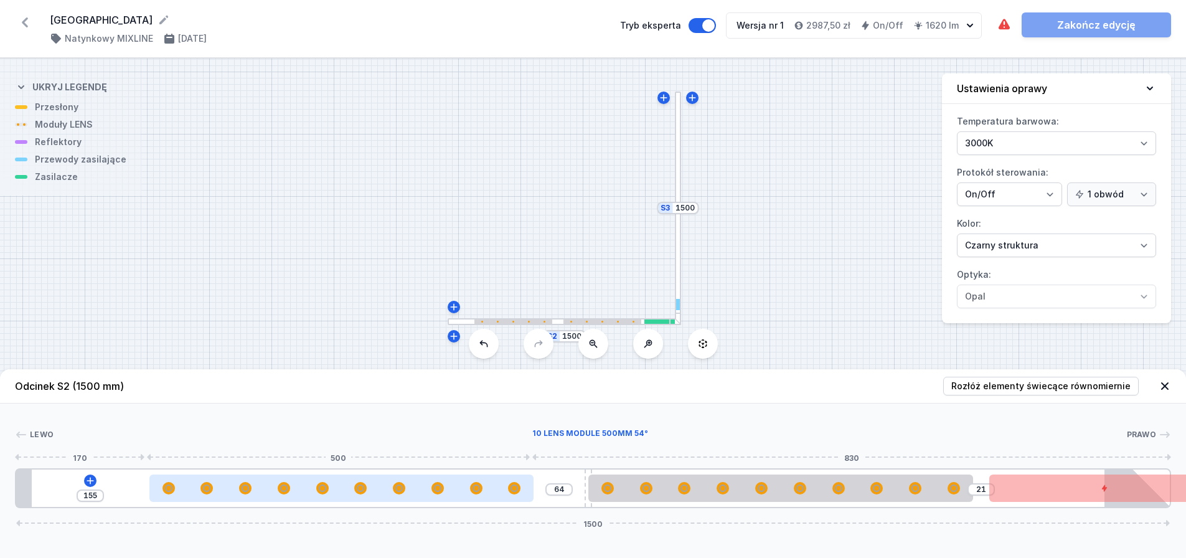
type input "157"
type input "59"
type input "160"
type input "58"
type input "161"
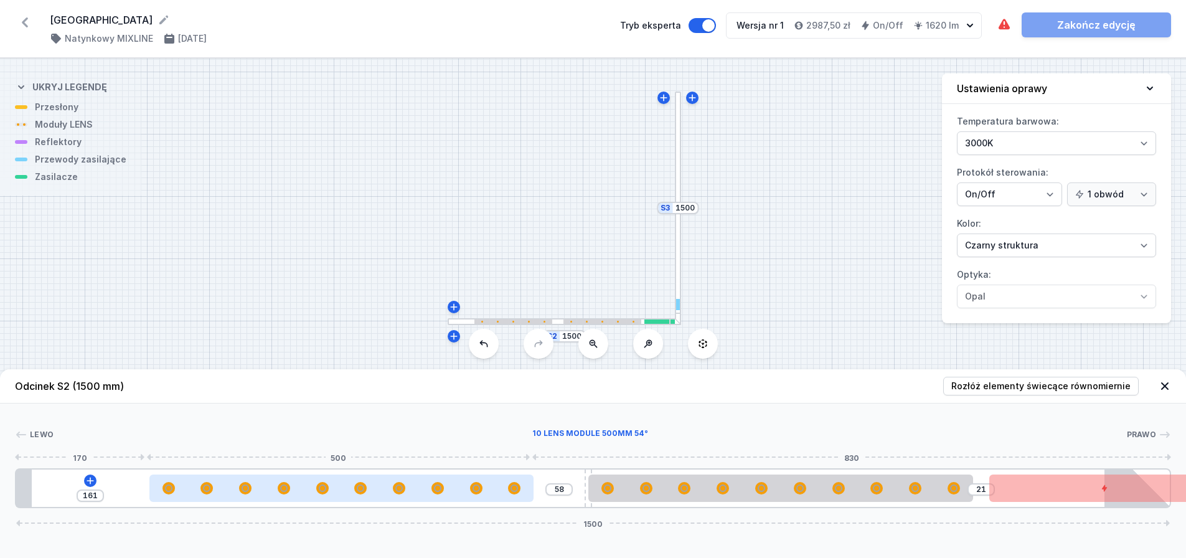
type input "57"
type input "162"
type input "55"
type input "164"
type input "54"
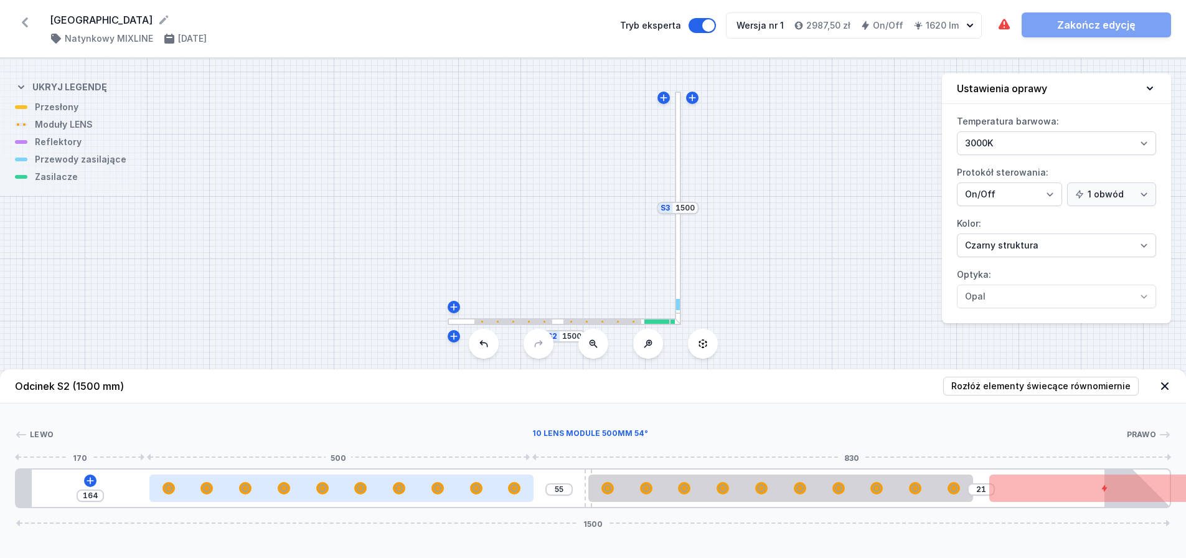
type input "165"
type input "52"
type input "167"
type input "49"
type input "170"
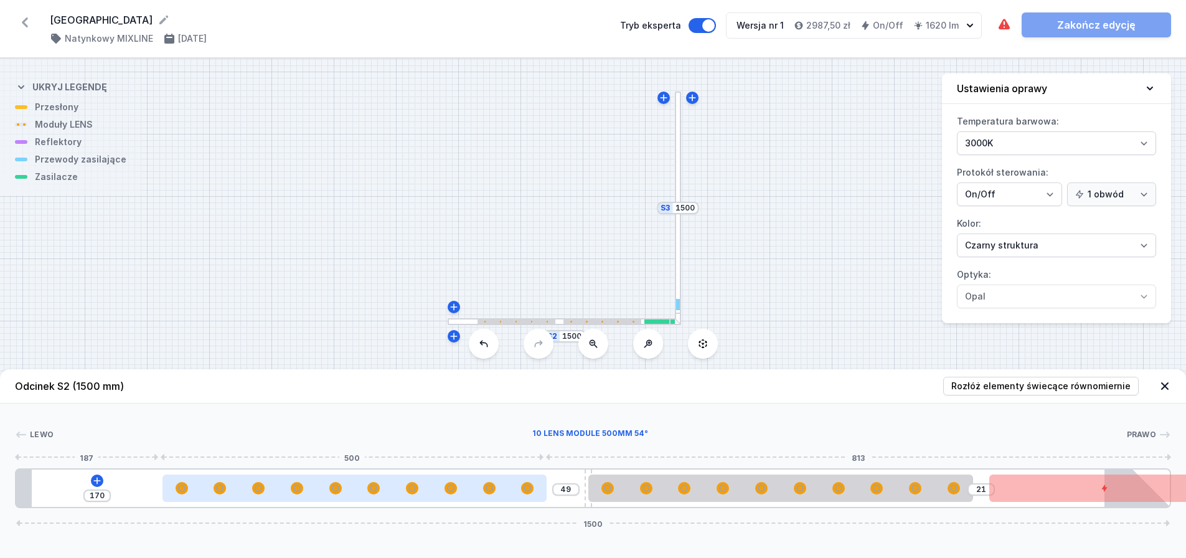
type input "48"
type input "171"
type input "47"
type input "172"
type input "45"
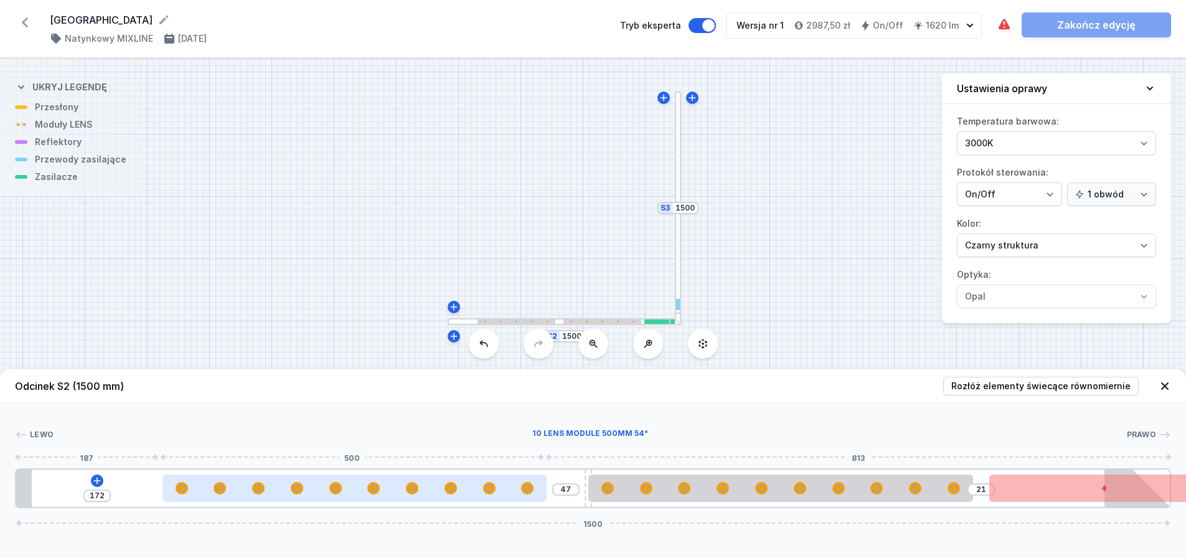
type input "174"
type input "44"
type input "175"
type input "43"
type input "176"
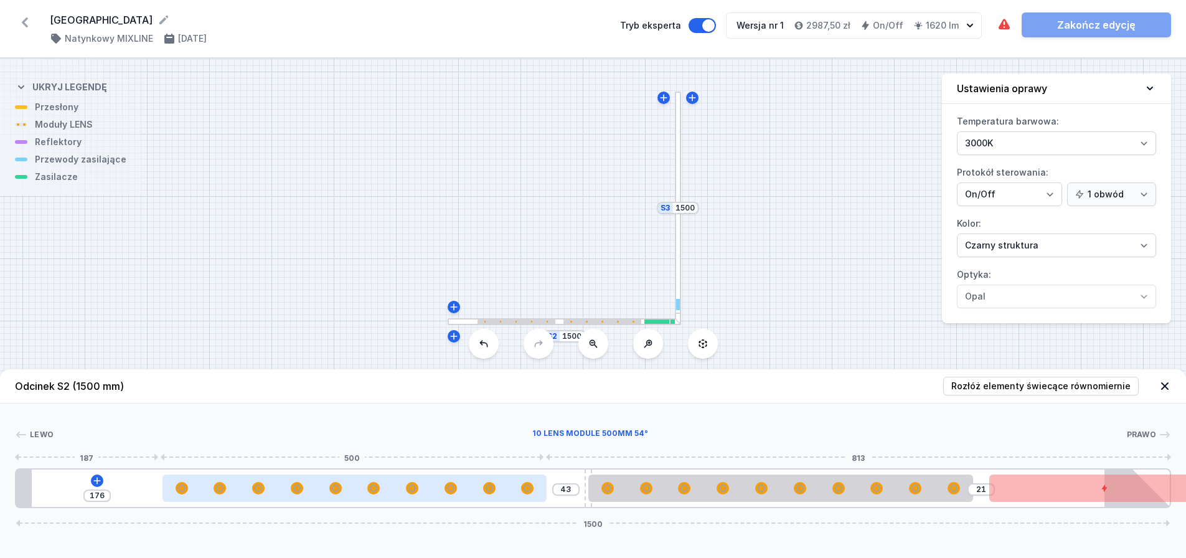
type input "42"
type input "177"
type input "41"
type input "178"
type input "39"
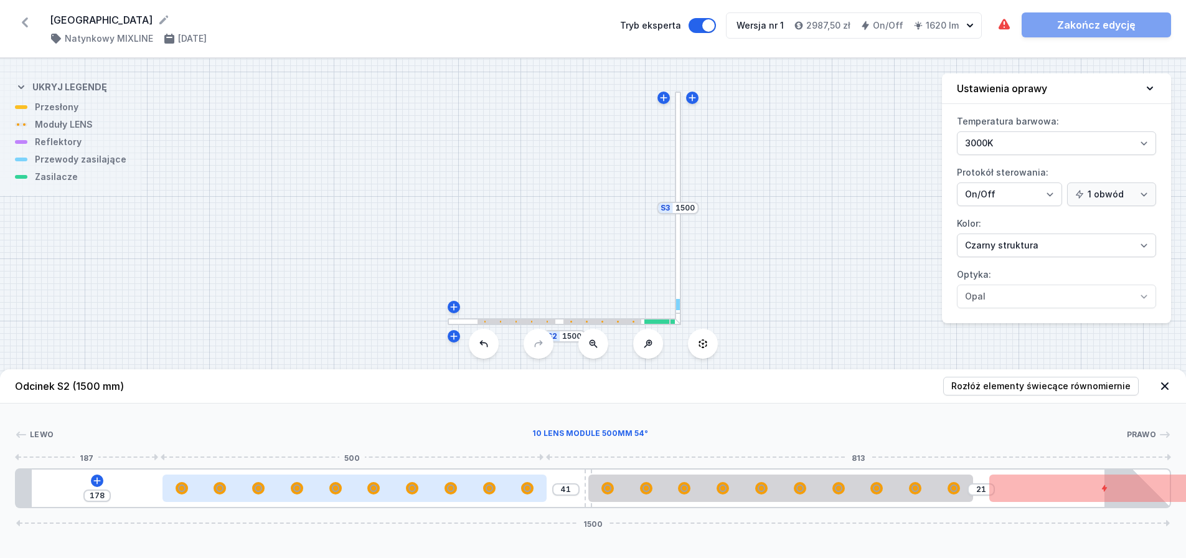
type input "180"
type input "38"
type input "181"
type input "35"
type input "184"
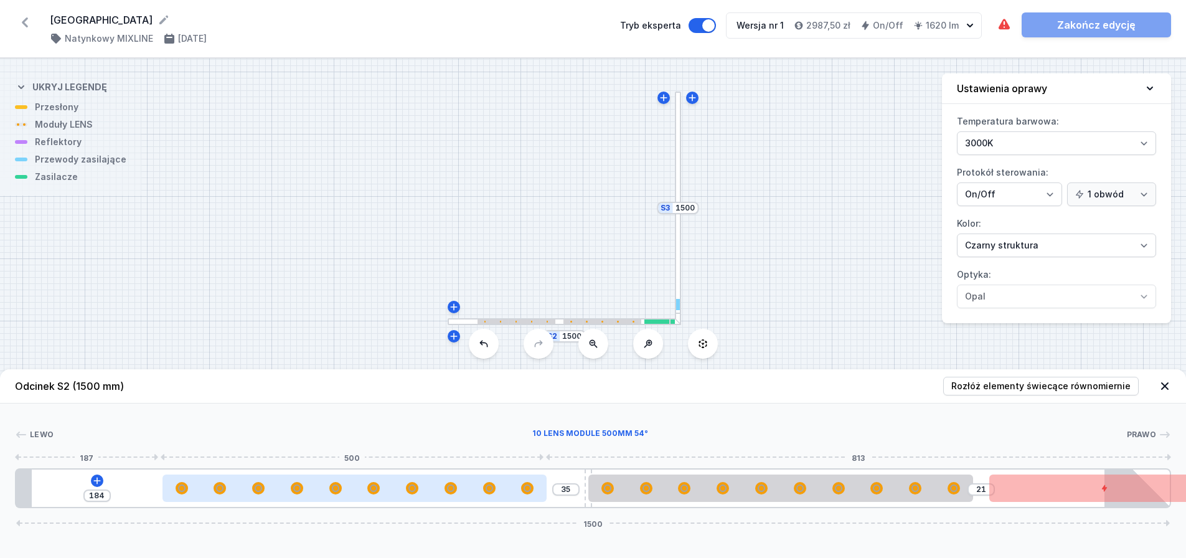
type input "34"
type input "185"
type input "33"
type input "186"
type input "32"
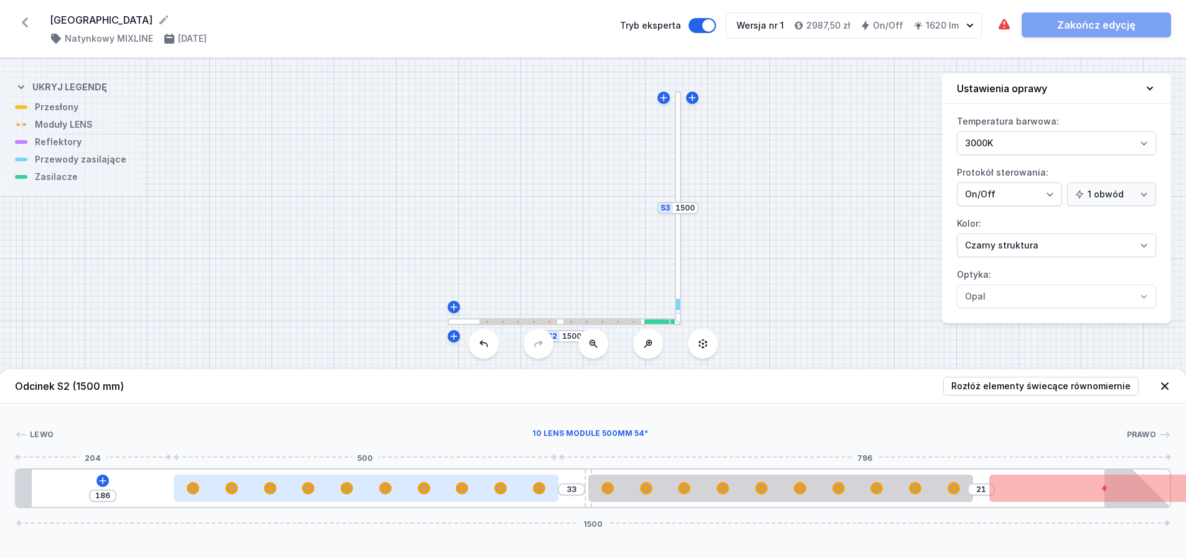
type input "187"
type input "31"
type input "188"
type input "29"
drag, startPoint x: 367, startPoint y: 499, endPoint x: 503, endPoint y: 507, distance: 136.6
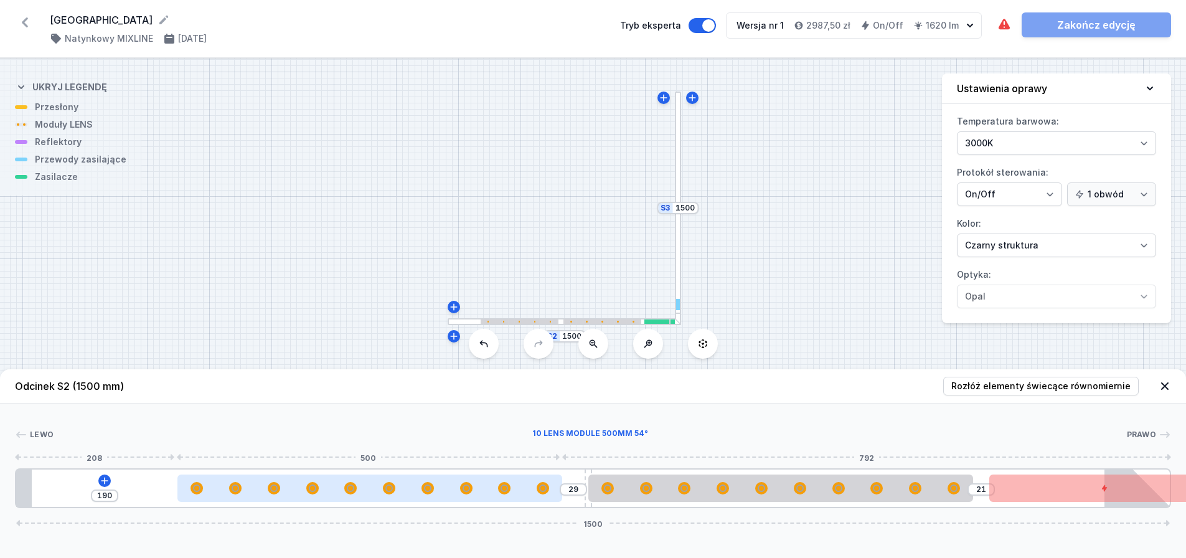
click at [503, 502] on div at bounding box center [369, 487] width 385 height 27
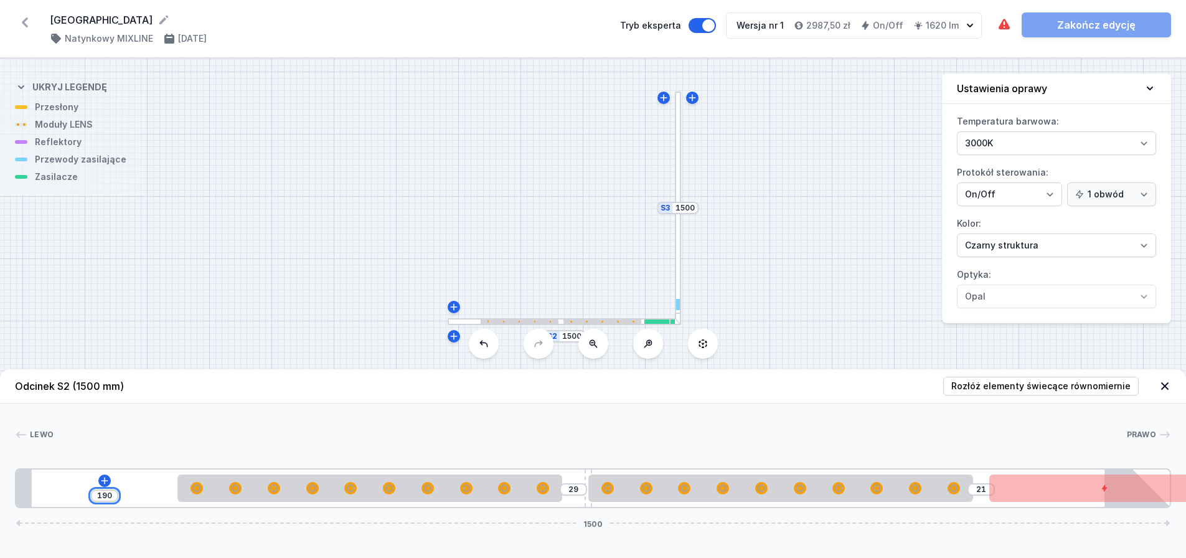
drag, startPoint x: 112, startPoint y: 504, endPoint x: 65, endPoint y: 503, distance: 47.4
click at [65, 503] on div "190 29 21 1500" at bounding box center [593, 488] width 1156 height 40
drag, startPoint x: 209, startPoint y: 453, endPoint x: 218, endPoint y: 463, distance: 13.7
click at [209, 446] on div "[PERSON_NAME]" at bounding box center [593, 436] width 1156 height 17
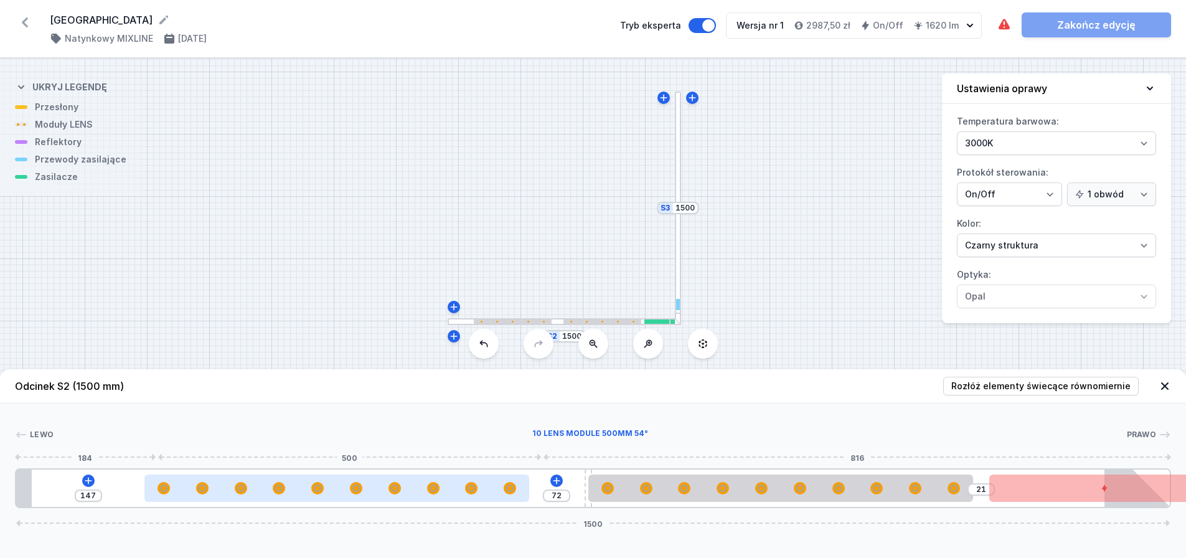
type input "129"
type input "90"
type input "109"
type input "219"
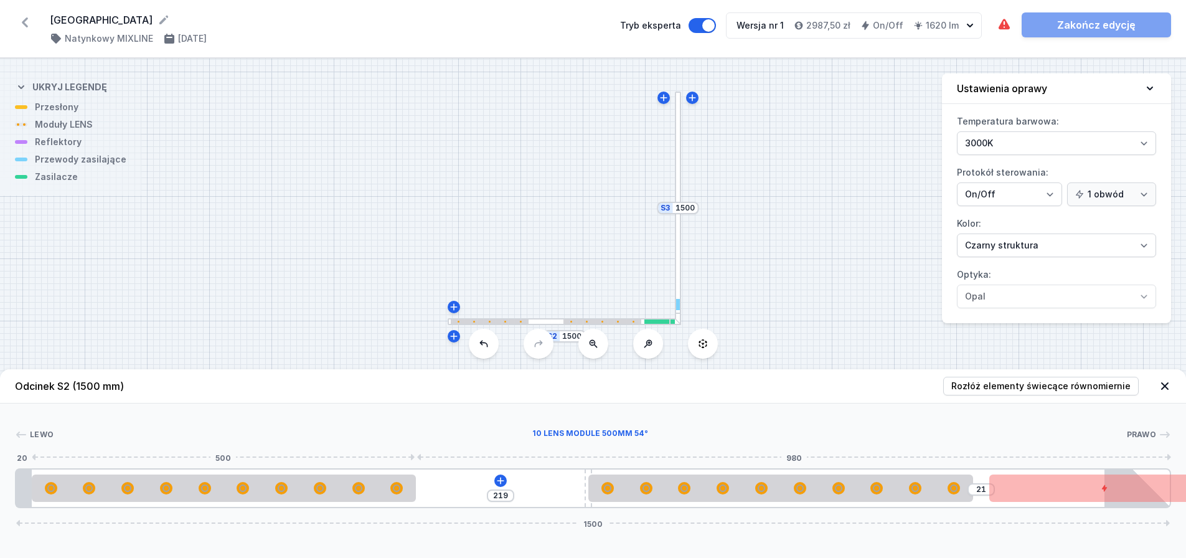
drag, startPoint x: 221, startPoint y: 504, endPoint x: 449, endPoint y: 518, distance: 228.3
click at [77, 494] on div at bounding box center [224, 488] width 385 height 12
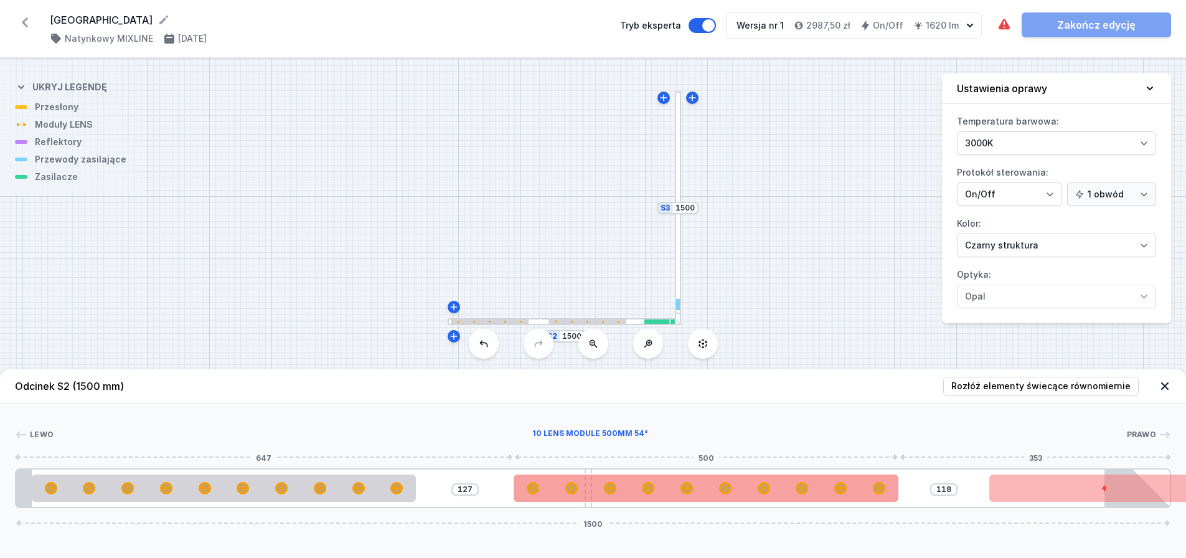
type input "124"
type input "121"
type input "131"
type input "114"
type input "138"
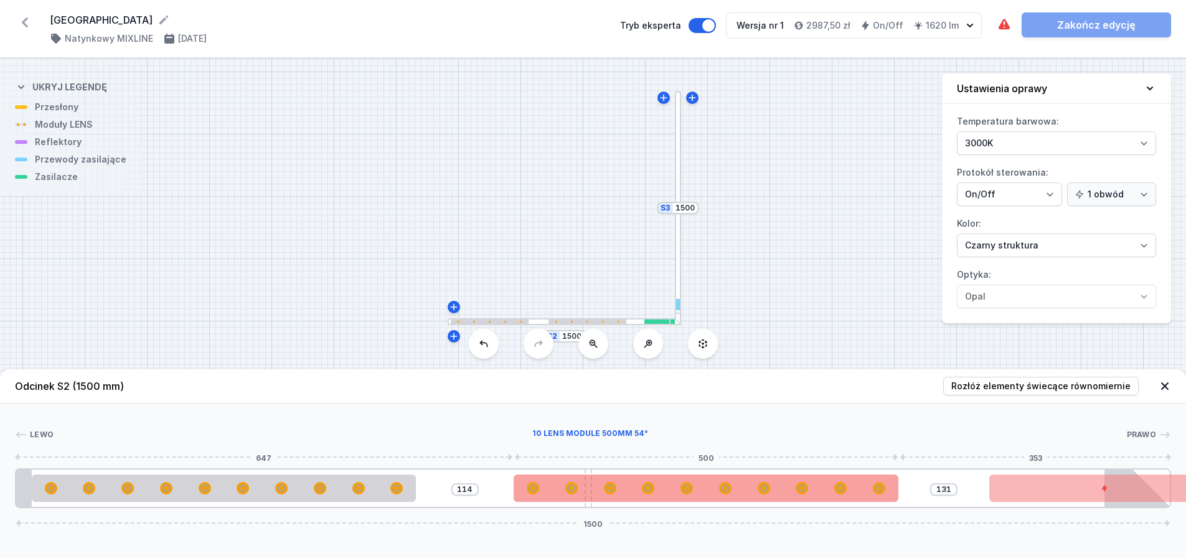
type input "107"
type input "142"
type input "103"
type input "147"
type input "98"
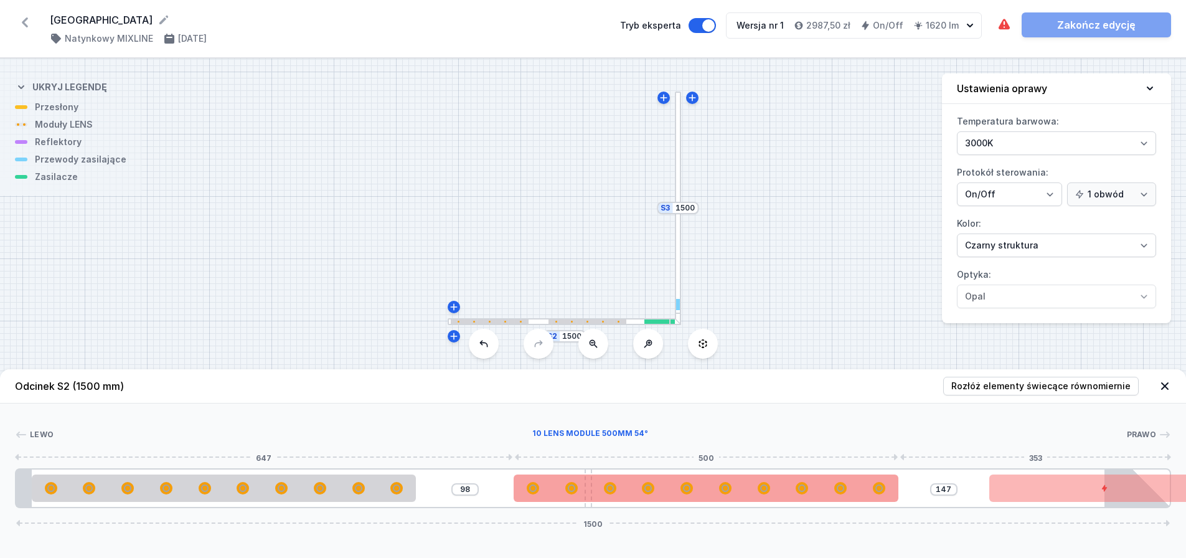
type input "152"
type input "93"
type input "157"
type input "88"
type input "159"
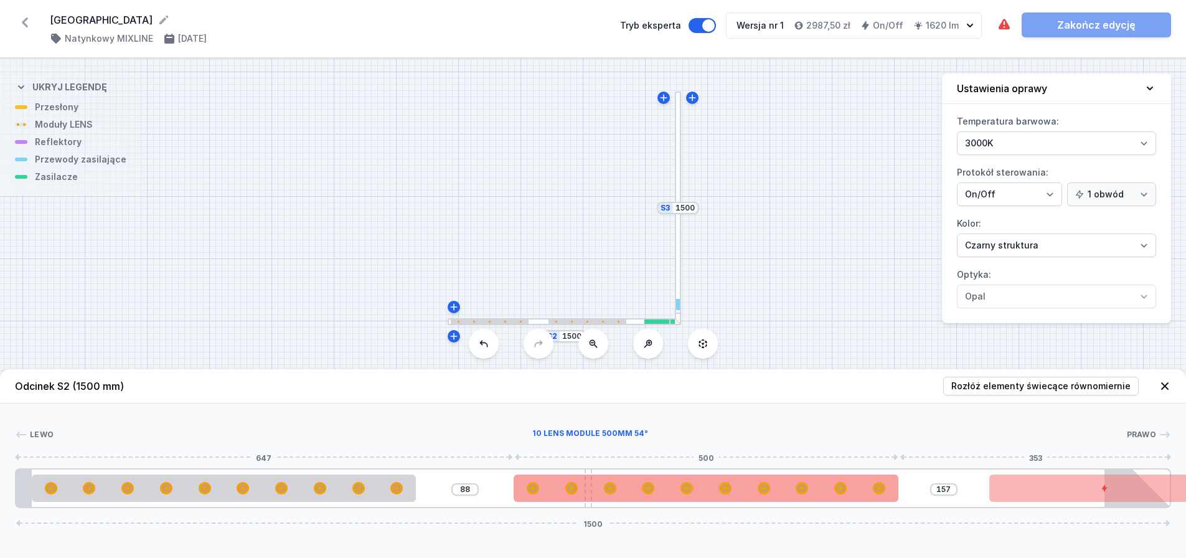
type input "86"
type input "161"
type input "84"
type input "162"
type input "83"
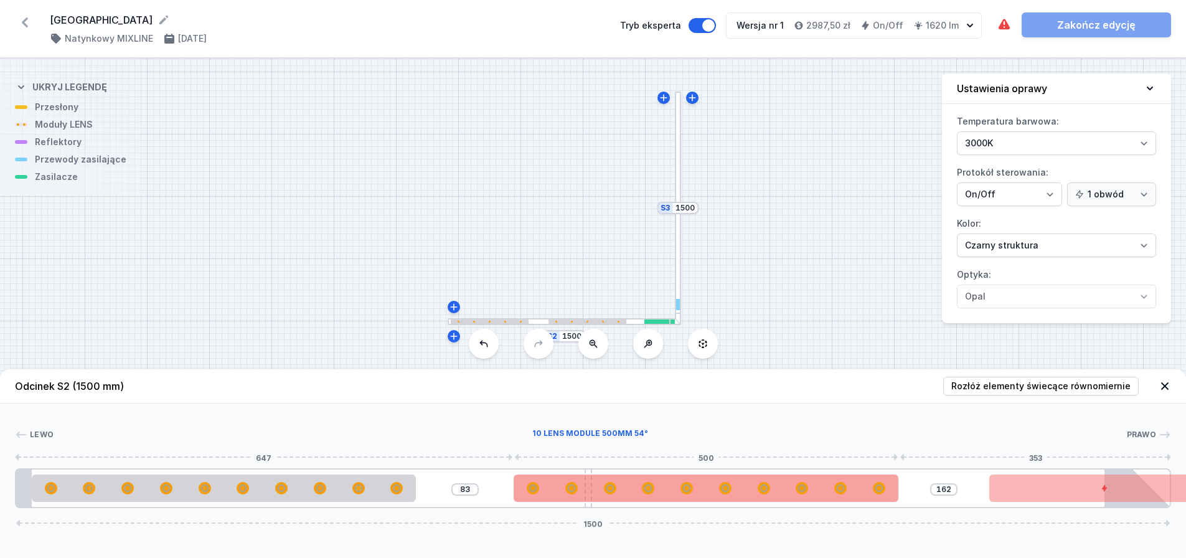
type input "165"
type input "80"
type input "166"
type input "79"
type input "168"
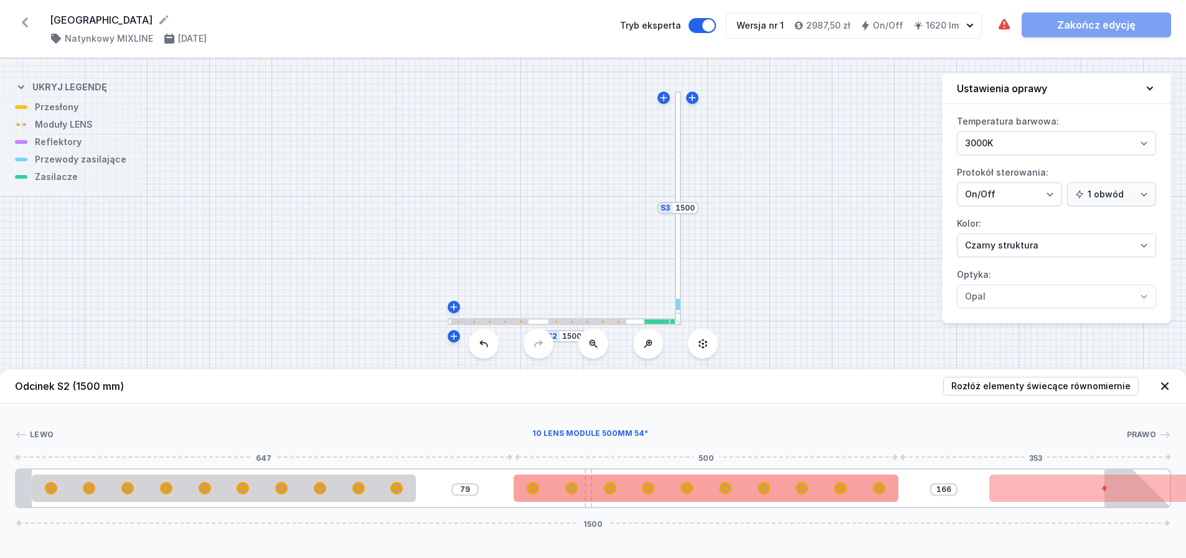
type input "77"
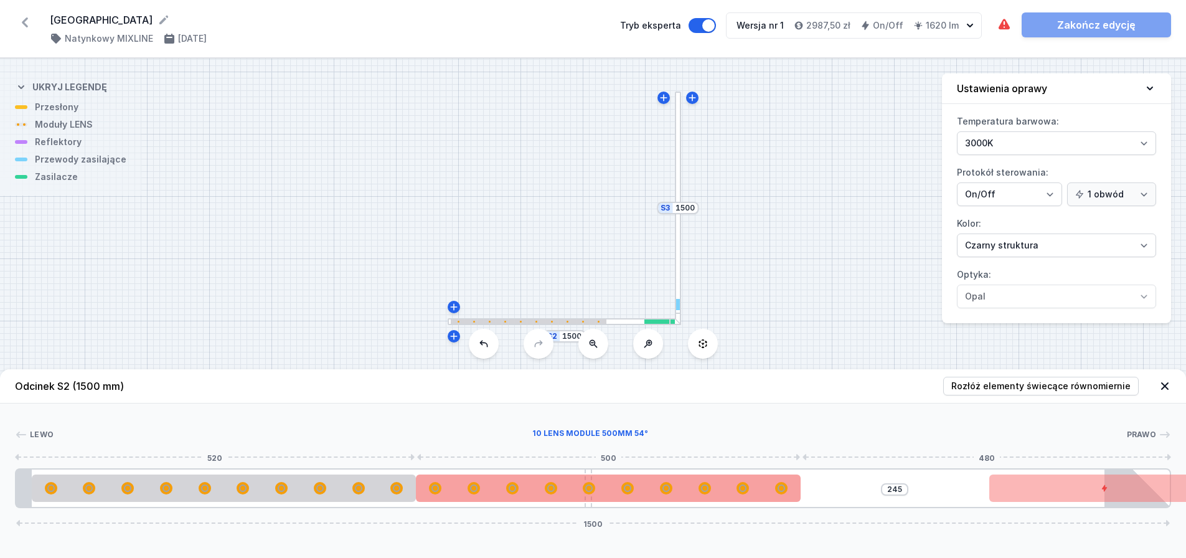
drag, startPoint x: 646, startPoint y: 499, endPoint x: 497, endPoint y: 501, distance: 149.5
click at [497, 501] on div at bounding box center [608, 487] width 385 height 27
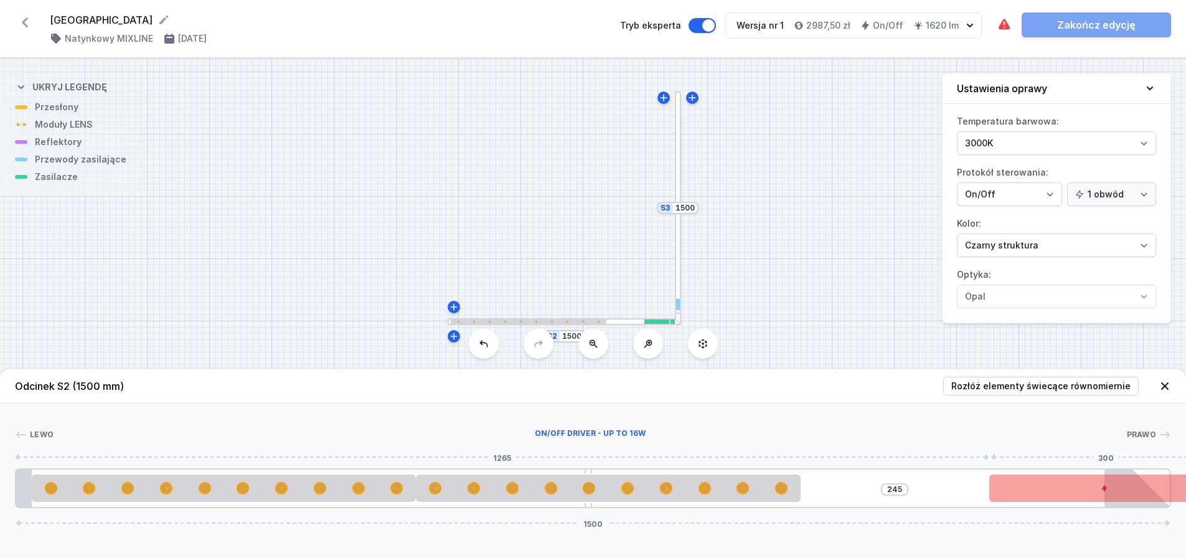
type input "95"
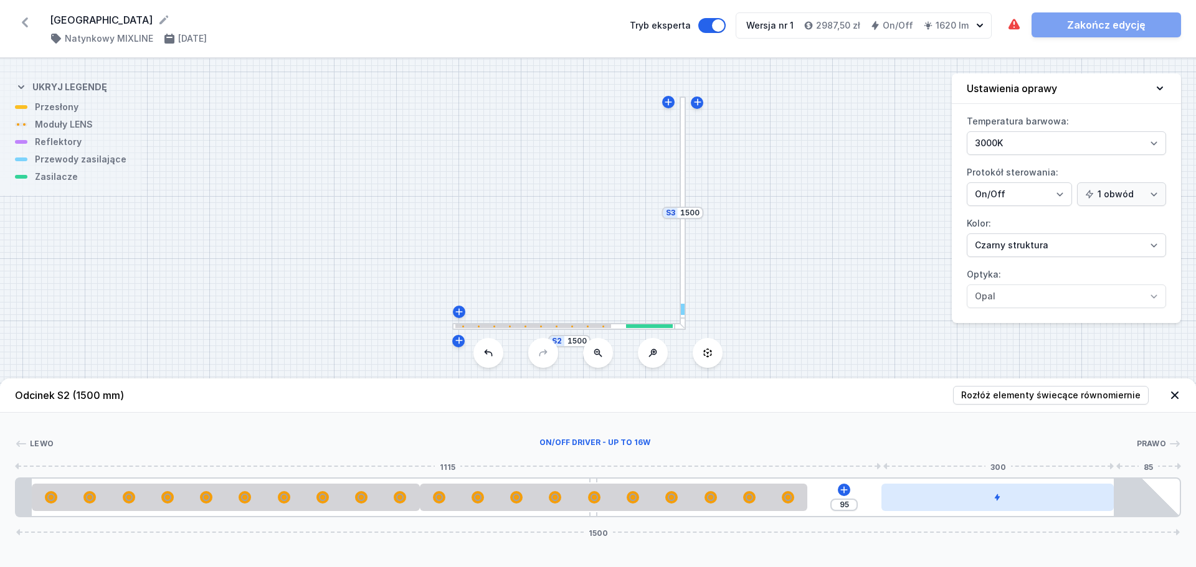
drag, startPoint x: 1021, startPoint y: 494, endPoint x: 967, endPoint y: 497, distance: 53.6
click at [967, 497] on div at bounding box center [997, 497] width 233 height 27
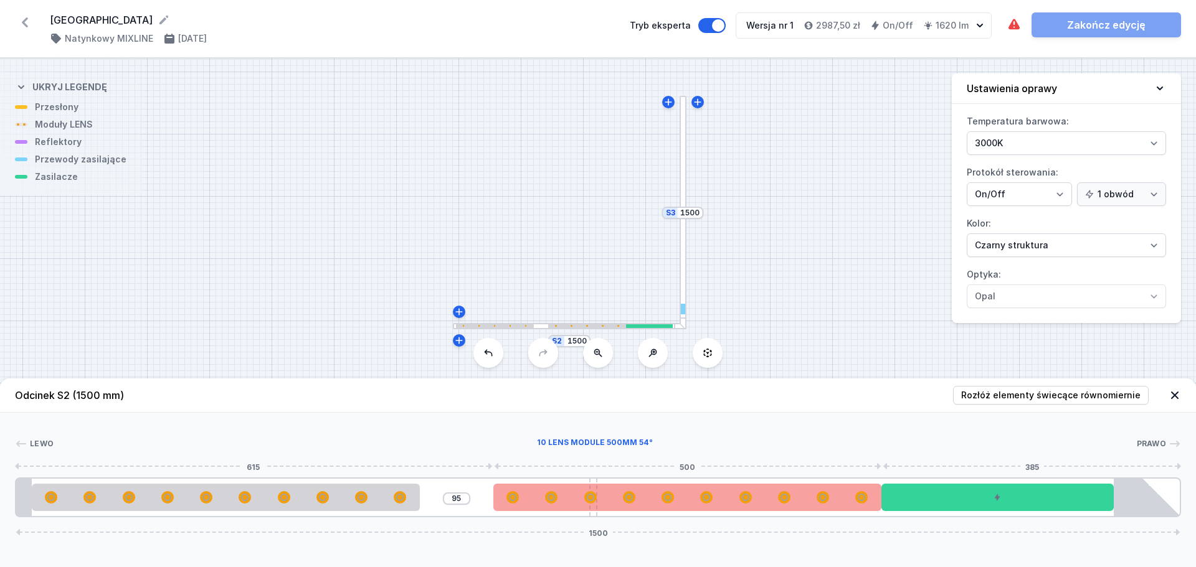
drag, startPoint x: 701, startPoint y: 494, endPoint x: 785, endPoint y: 498, distance: 84.2
click at [785, 498] on div at bounding box center [687, 497] width 388 height 27
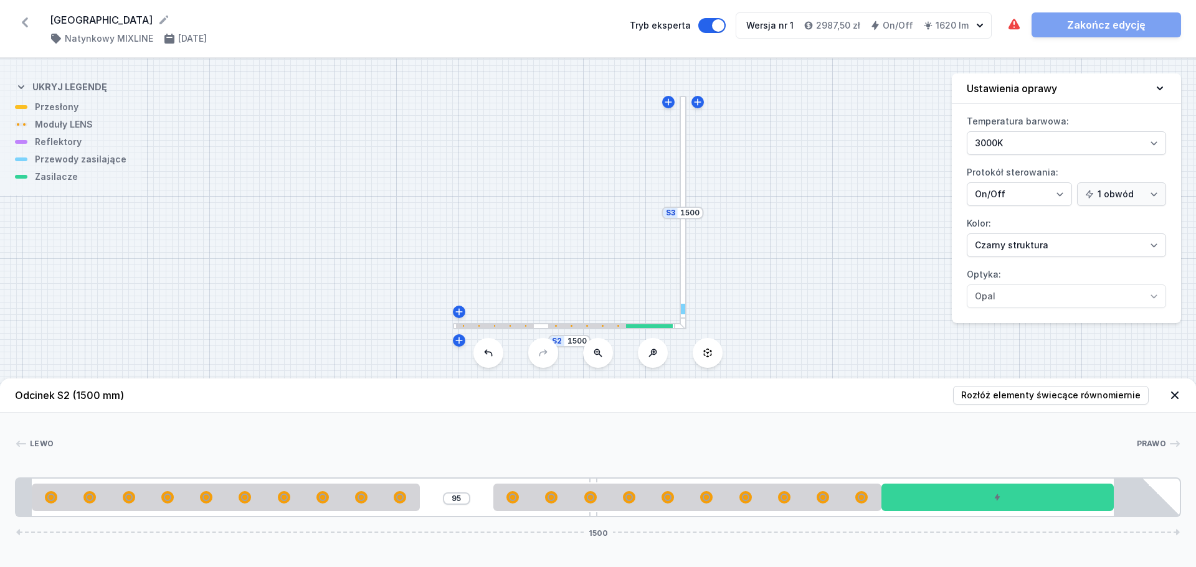
click at [682, 123] on div at bounding box center [682, 213] width 7 height 234
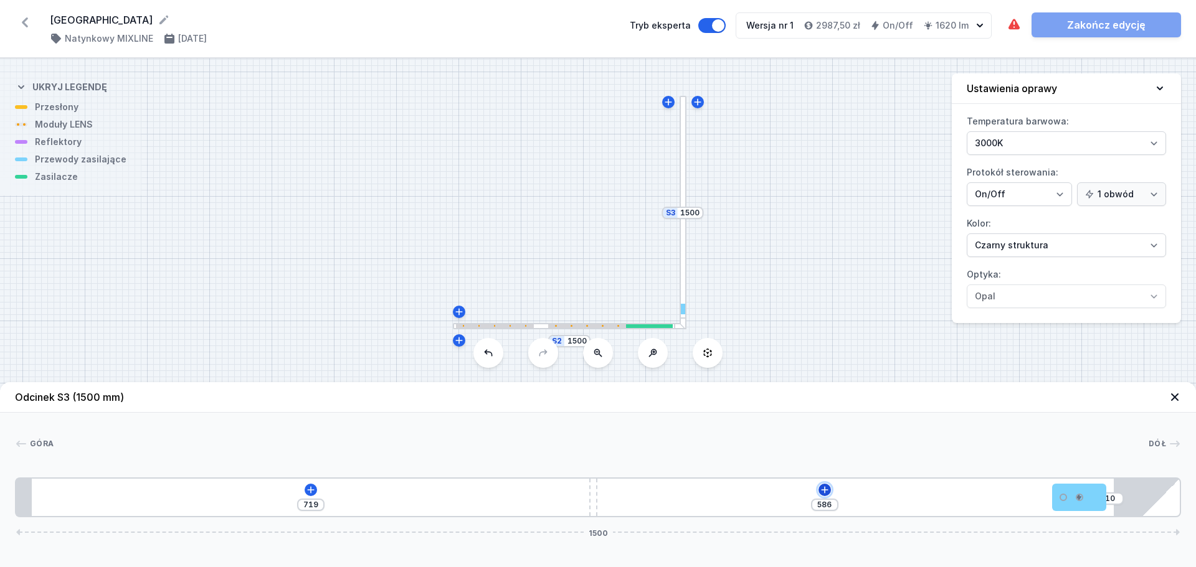
click at [824, 488] on icon at bounding box center [824, 489] width 7 height 7
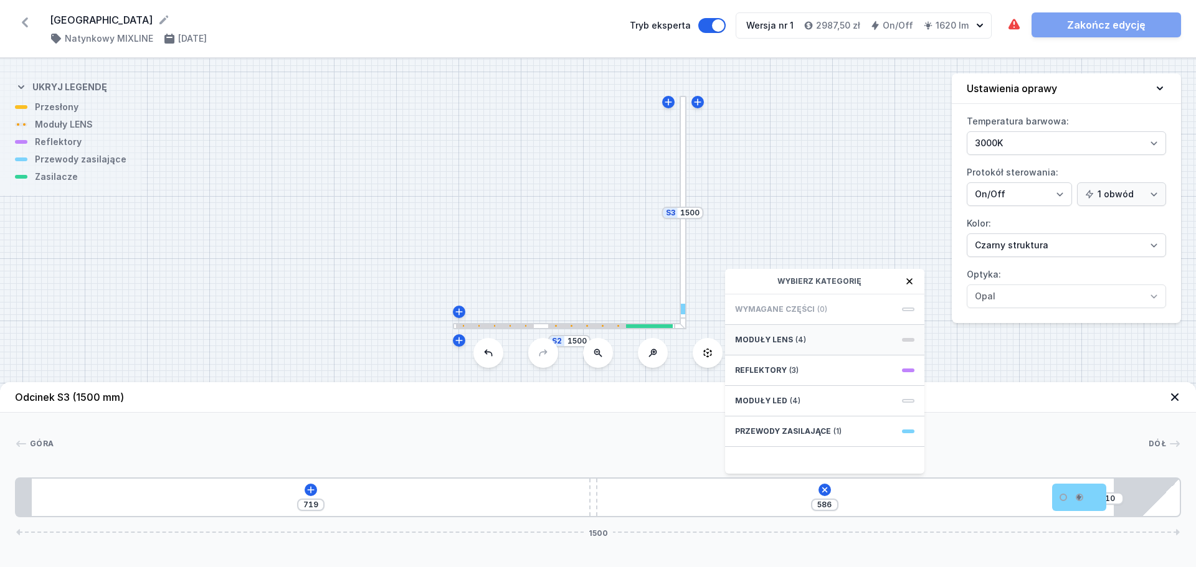
click at [825, 344] on div "Moduły LENS (4)" at bounding box center [824, 340] width 199 height 31
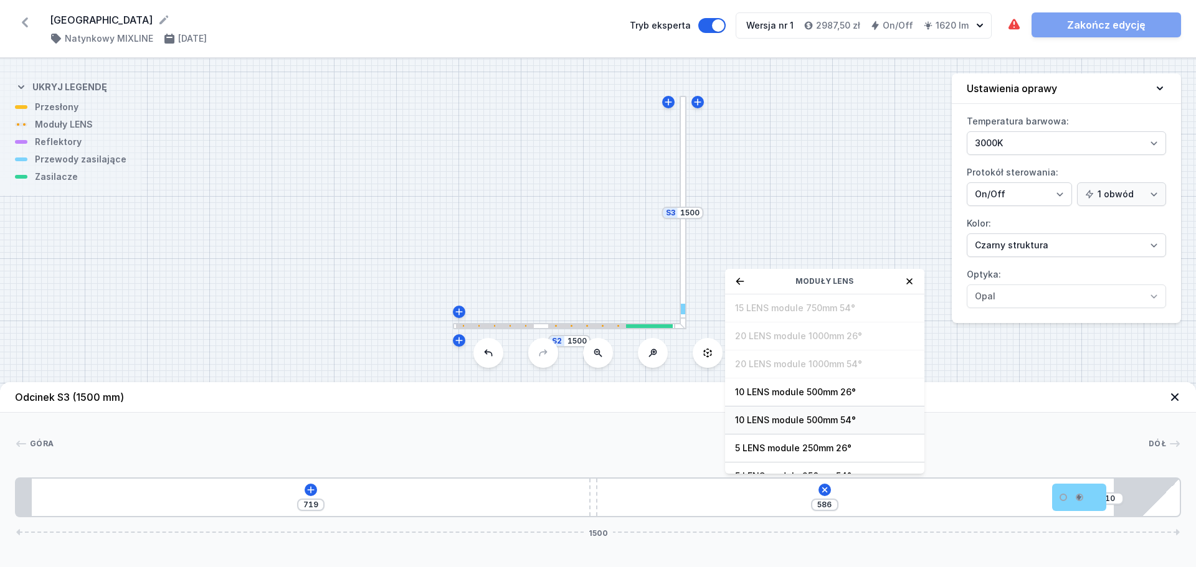
click at [828, 421] on span "10 LENS module 500mm 54°" at bounding box center [824, 420] width 179 height 12
type input "91"
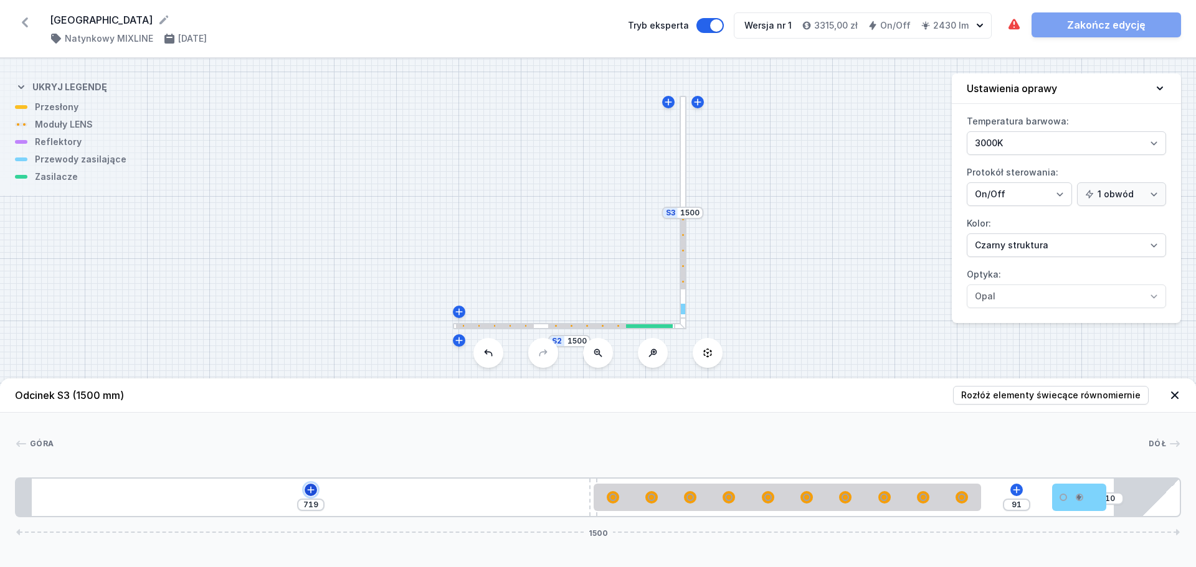
click at [311, 489] on icon at bounding box center [310, 489] width 7 height 7
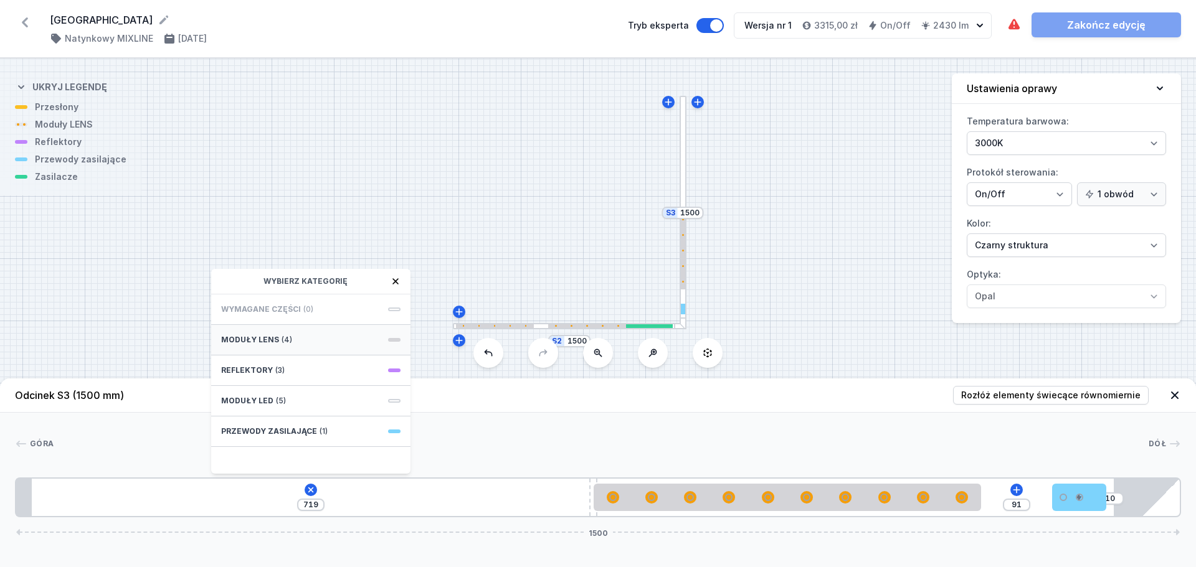
click at [336, 342] on div "Moduły LENS (4)" at bounding box center [310, 340] width 199 height 31
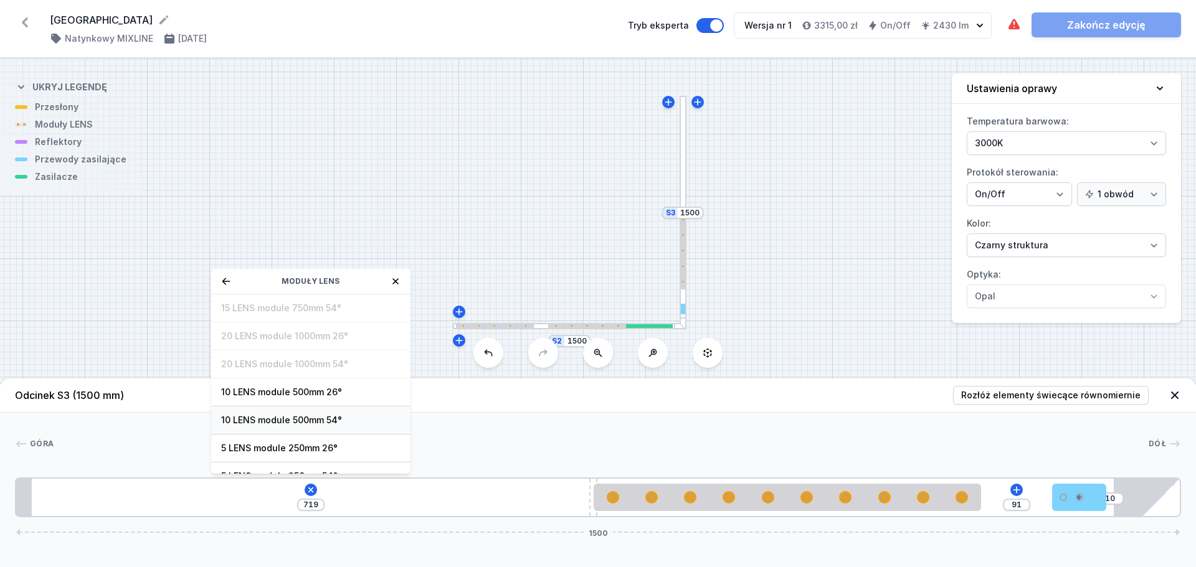
click at [341, 427] on div "10 LENS module 500mm 54°" at bounding box center [310, 421] width 199 height 28
type input "219"
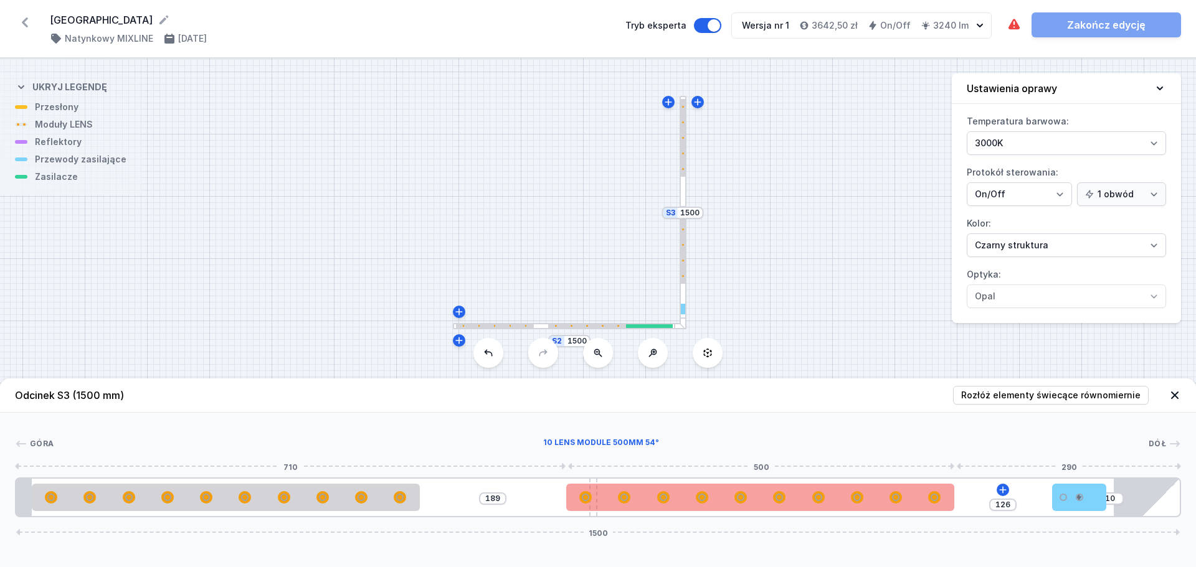
type input "127"
type input "188"
type input "128"
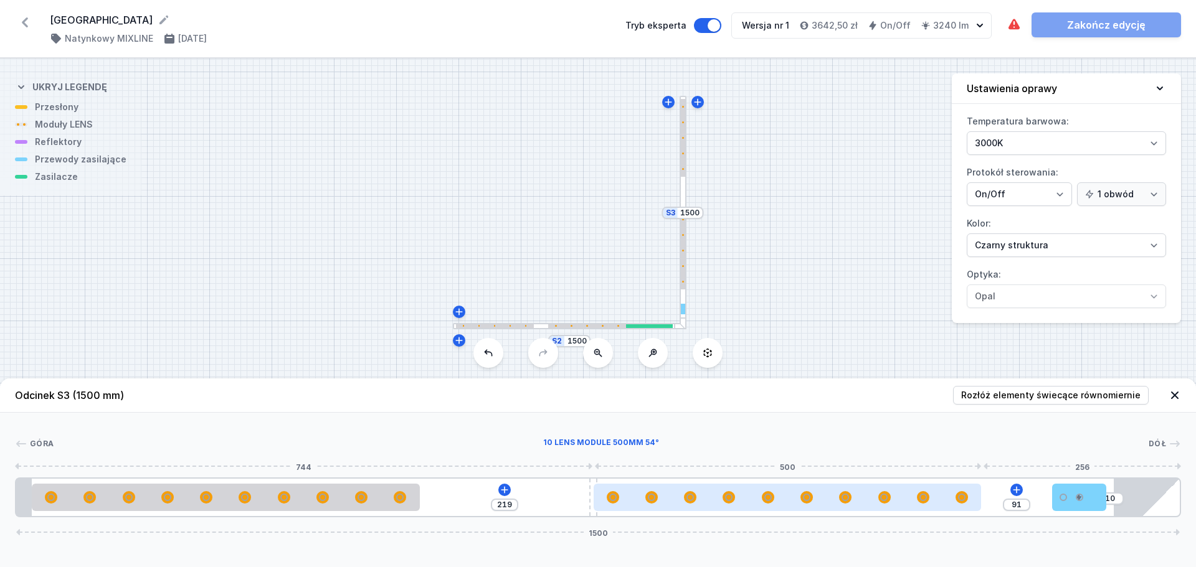
drag, startPoint x: 864, startPoint y: 504, endPoint x: 853, endPoint y: 507, distance: 11.6
click at [853, 507] on div at bounding box center [787, 497] width 388 height 27
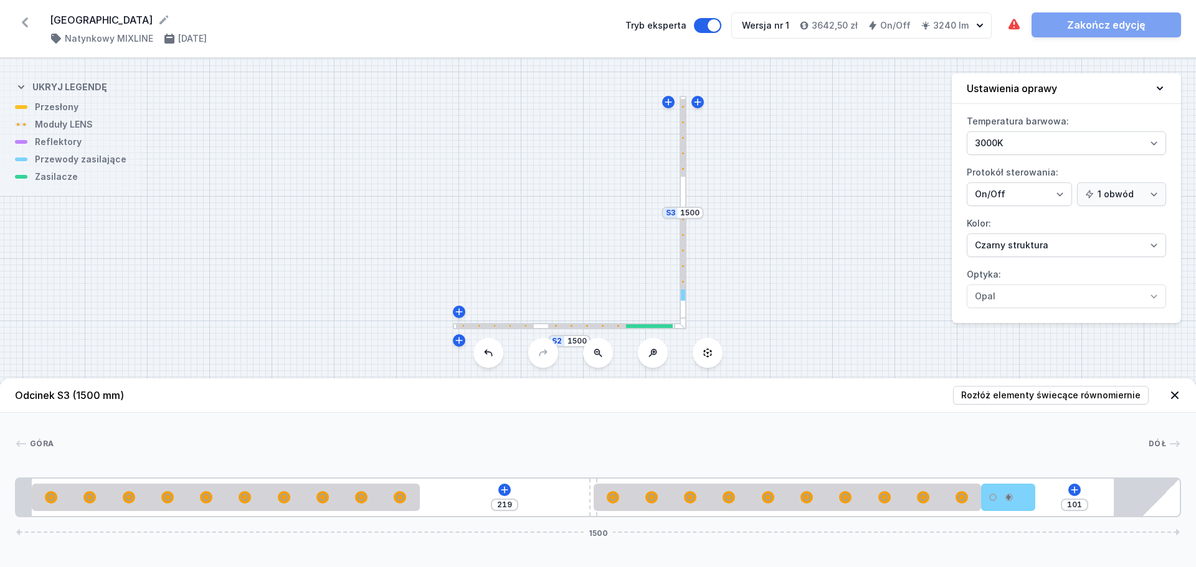
drag, startPoint x: 1078, startPoint y: 500, endPoint x: 1065, endPoint y: 504, distance: 14.2
click at [1065, 504] on div "219 101 1500" at bounding box center [598, 498] width 1166 height 40
drag, startPoint x: 1021, startPoint y: 499, endPoint x: 1108, endPoint y: 496, distance: 87.9
click at [1108, 496] on div "219 10 1500" at bounding box center [598, 498] width 1166 height 40
click at [620, 328] on div at bounding box center [570, 326] width 234 height 7
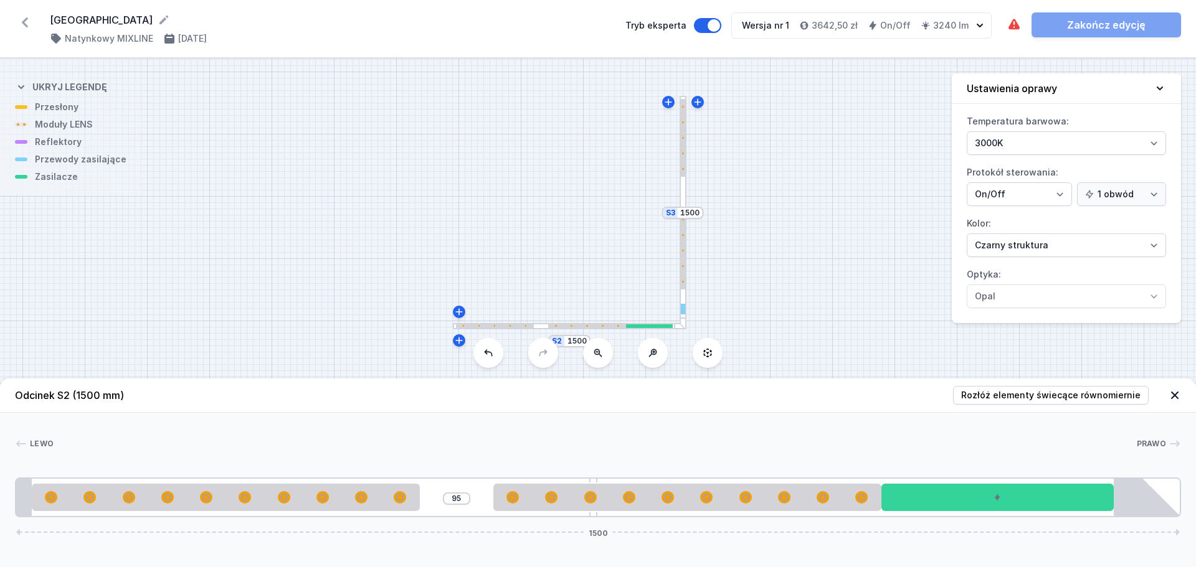
click at [684, 264] on div at bounding box center [683, 251] width 4 height 78
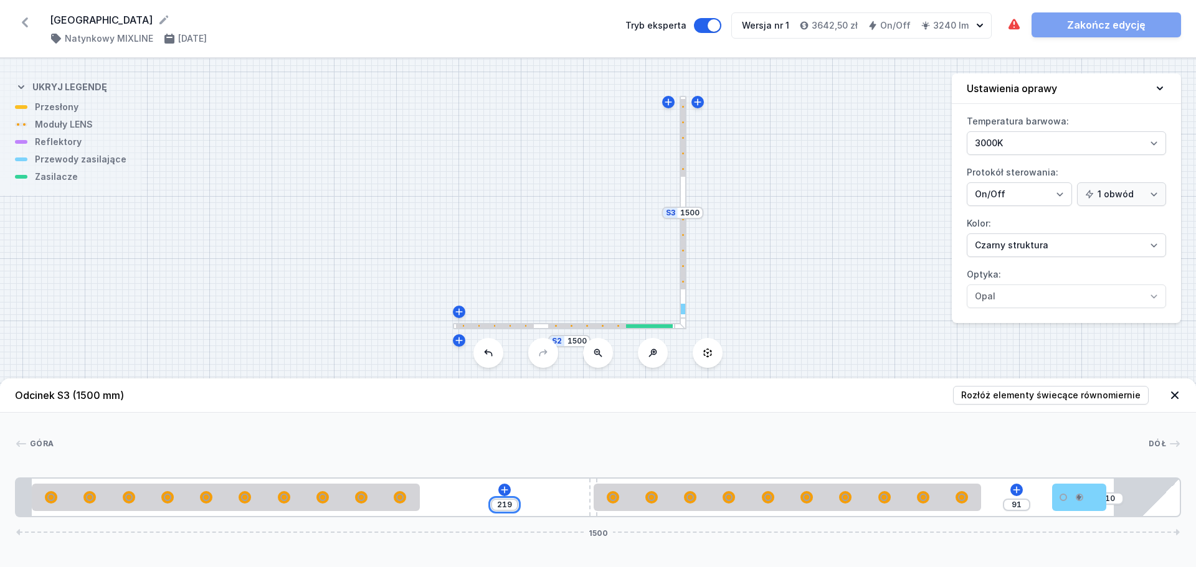
drag, startPoint x: 511, startPoint y: 504, endPoint x: 481, endPoint y: 498, distance: 30.4
click at [482, 504] on div "219 91 10 1500" at bounding box center [598, 498] width 1166 height 40
click at [541, 449] on div at bounding box center [601, 444] width 1095 height 12
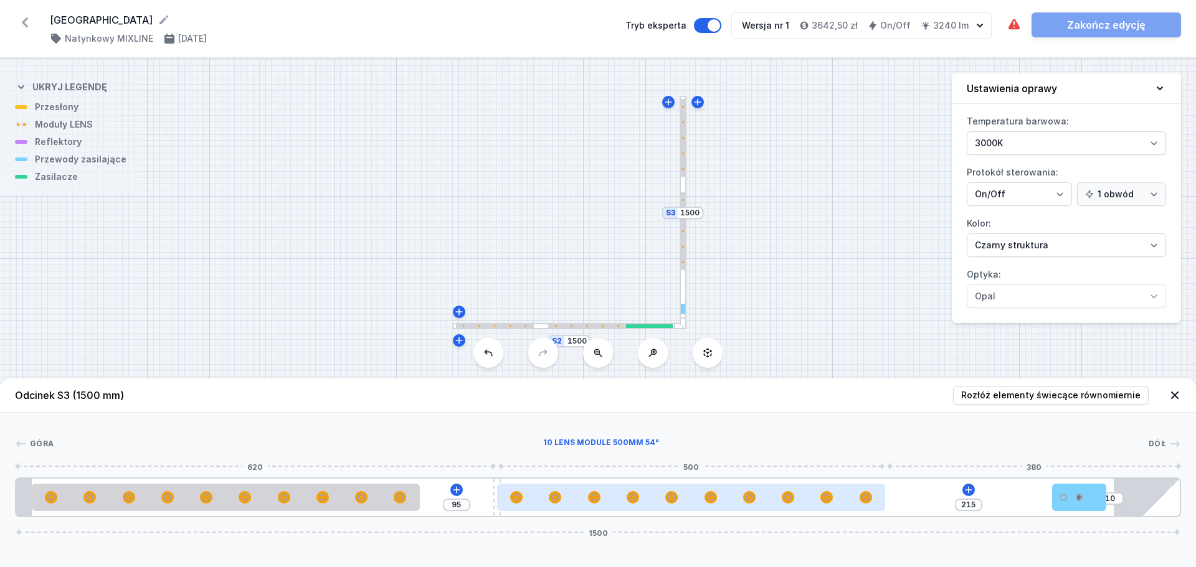
drag, startPoint x: 649, startPoint y: 502, endPoint x: 585, endPoint y: 505, distance: 64.2
click at [585, 505] on div at bounding box center [691, 497] width 388 height 27
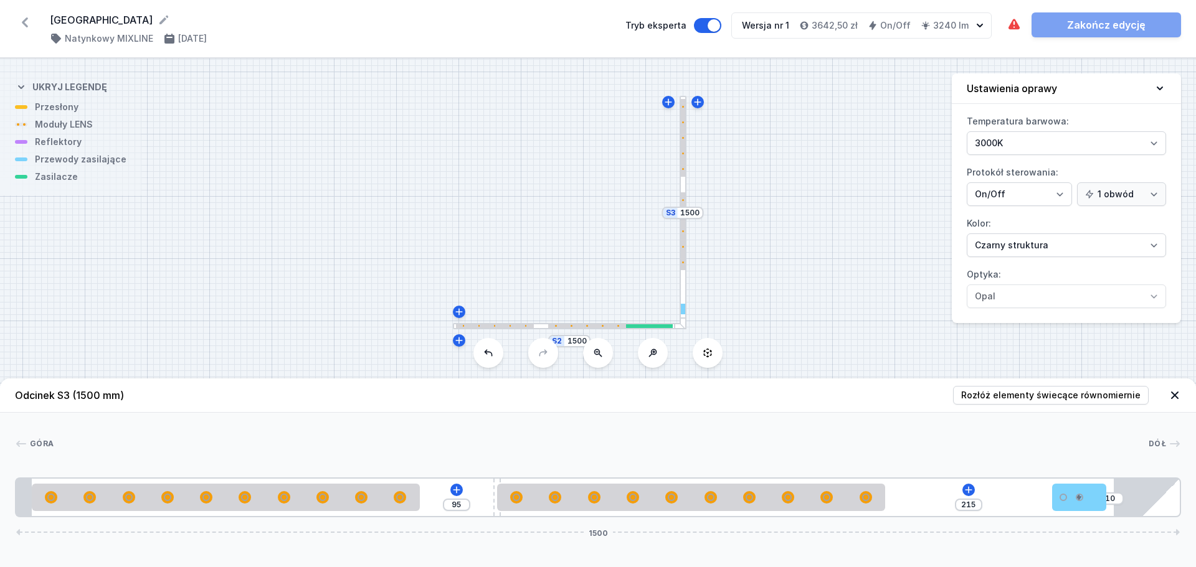
click at [682, 141] on div at bounding box center [683, 138] width 4 height 78
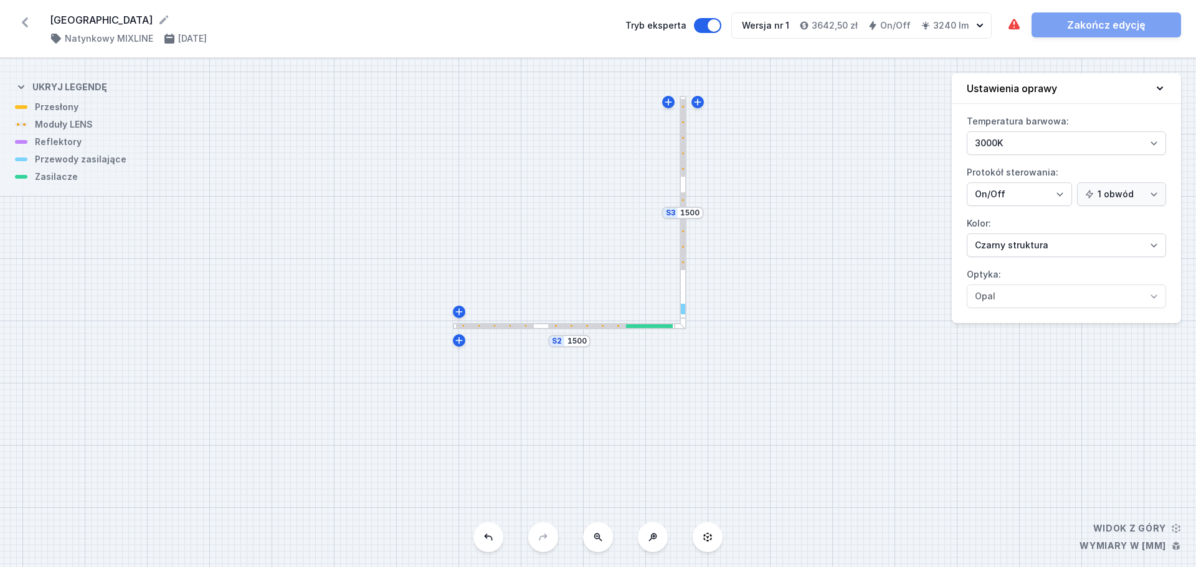
click at [682, 141] on div at bounding box center [683, 138] width 4 height 78
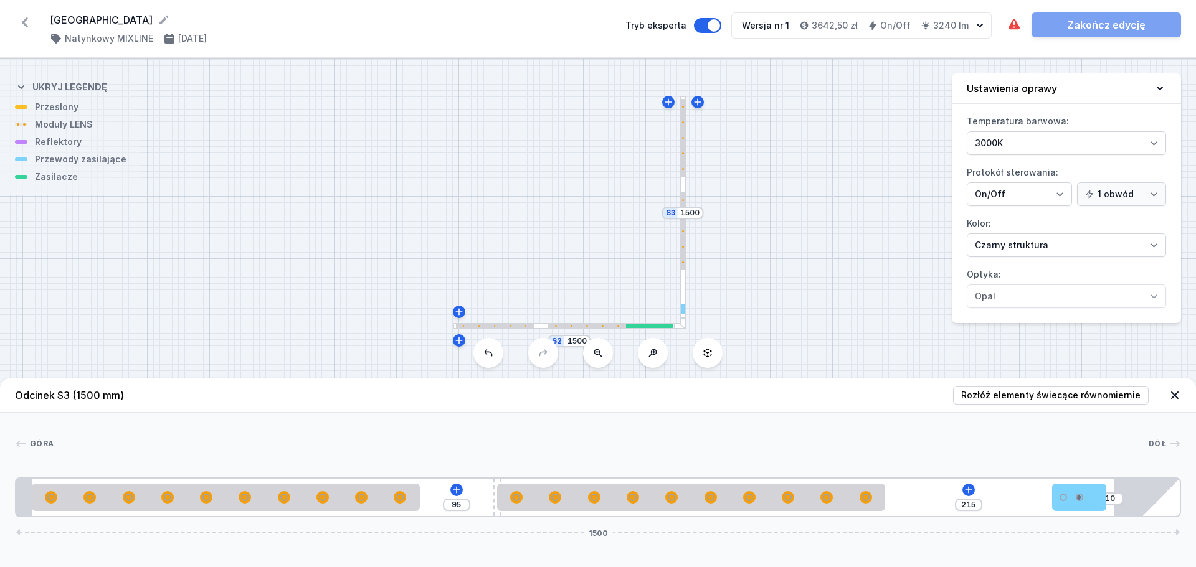
click at [979, 26] on icon "button" at bounding box center [979, 26] width 6 height 4
click at [982, 23] on icon "button" at bounding box center [979, 25] width 12 height 12
click at [872, 250] on div "S3 1500 S2 1500" at bounding box center [598, 313] width 1196 height 509
click at [1013, 25] on icon at bounding box center [1013, 24] width 11 height 11
click at [1084, 504] on div at bounding box center [1079, 497] width 54 height 27
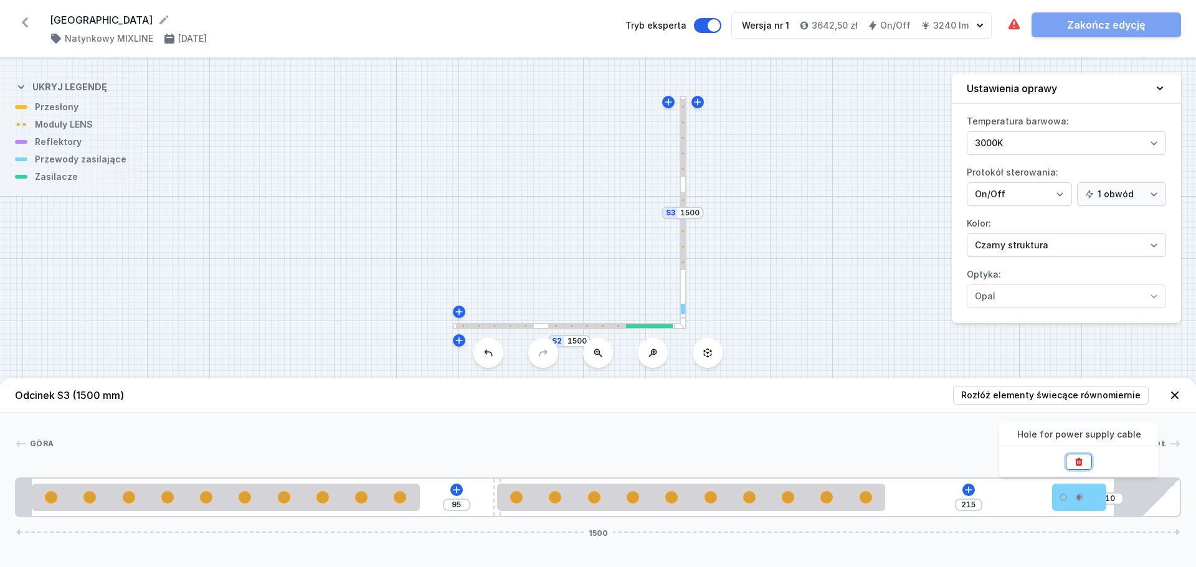
click at [1079, 465] on icon at bounding box center [1078, 462] width 7 height 8
click at [653, 329] on div "S3 1500 S2 1500" at bounding box center [598, 313] width 1196 height 509
click at [653, 328] on div at bounding box center [649, 326] width 47 height 4
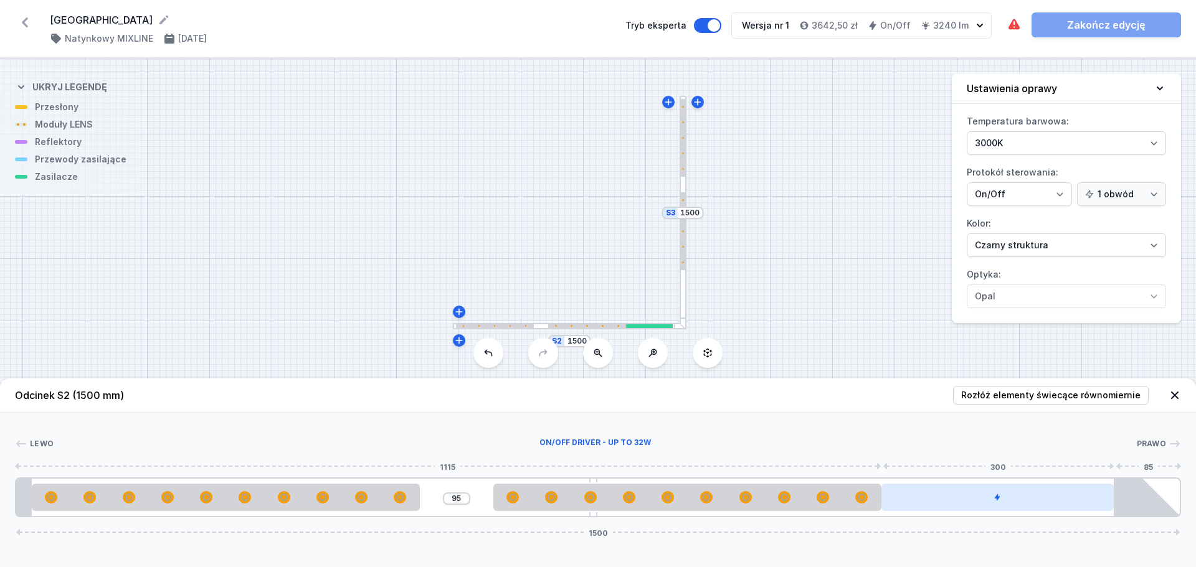
click at [974, 495] on div at bounding box center [997, 497] width 233 height 27
click at [1012, 506] on div at bounding box center [997, 497] width 233 height 27
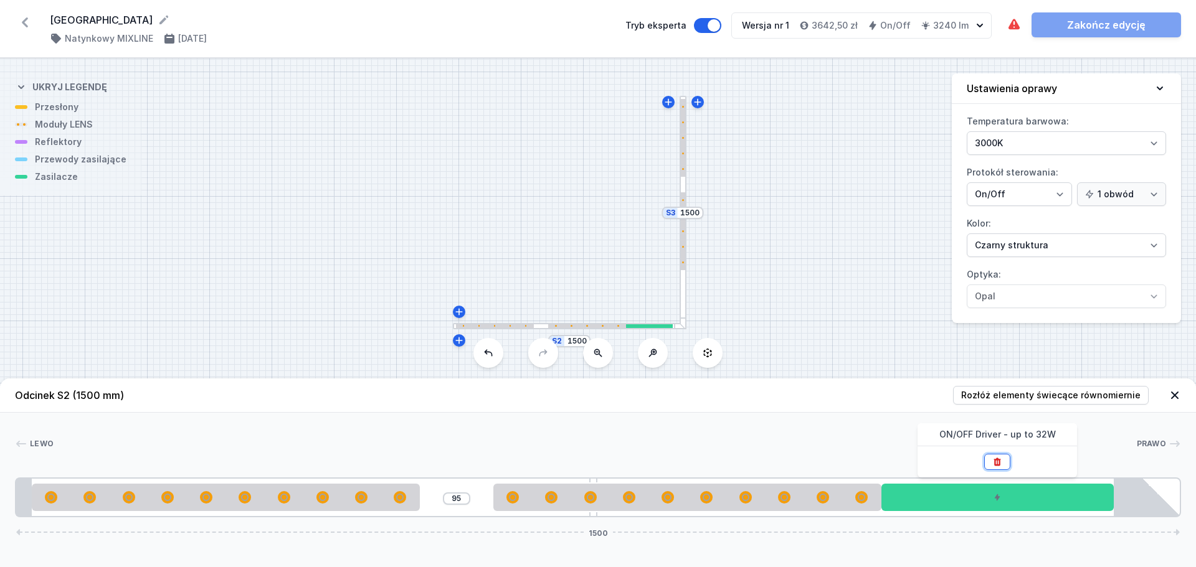
click at [998, 463] on icon at bounding box center [997, 462] width 7 height 8
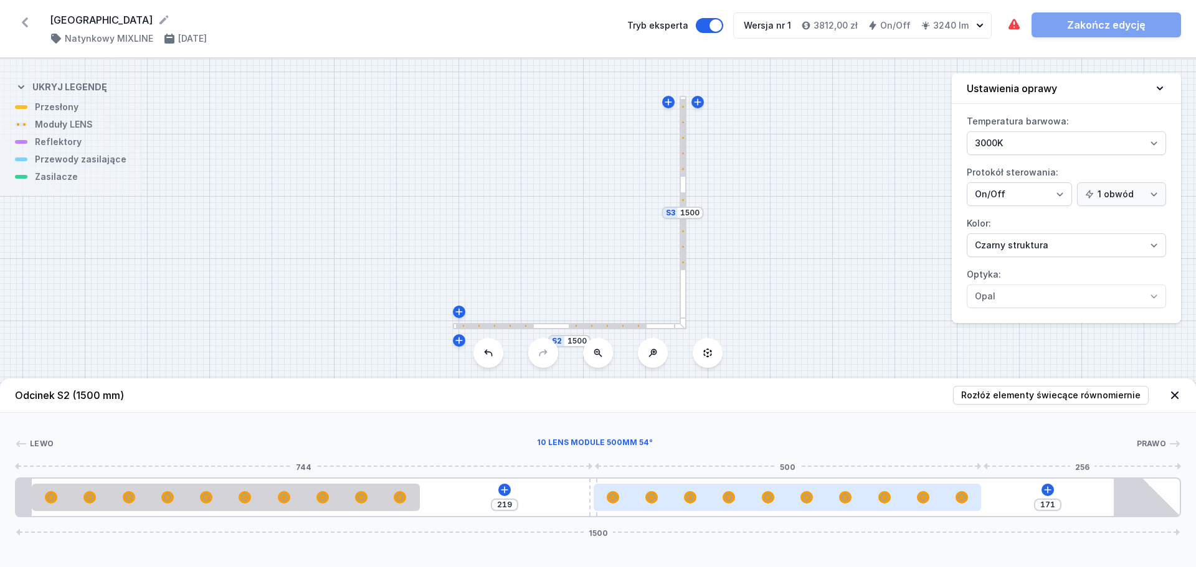
drag, startPoint x: 679, startPoint y: 500, endPoint x: 796, endPoint y: 505, distance: 116.5
click at [796, 505] on div at bounding box center [787, 497] width 388 height 27
drag, startPoint x: 790, startPoint y: 504, endPoint x: 875, endPoint y: 506, distance: 84.7
click at [875, 506] on div at bounding box center [863, 497] width 388 height 27
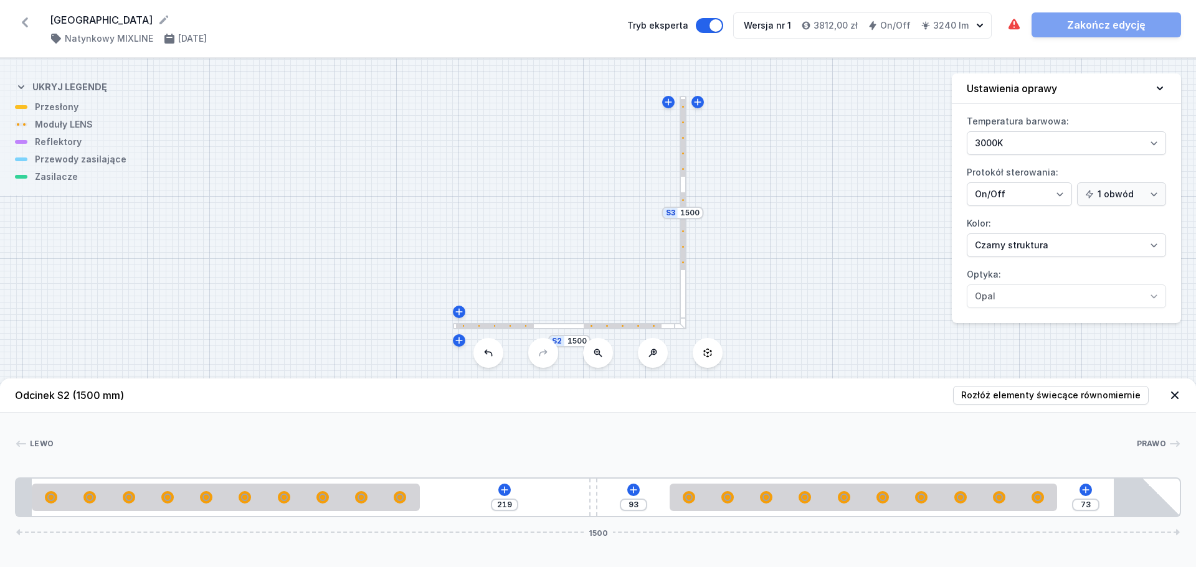
click at [684, 160] on div at bounding box center [683, 138] width 4 height 78
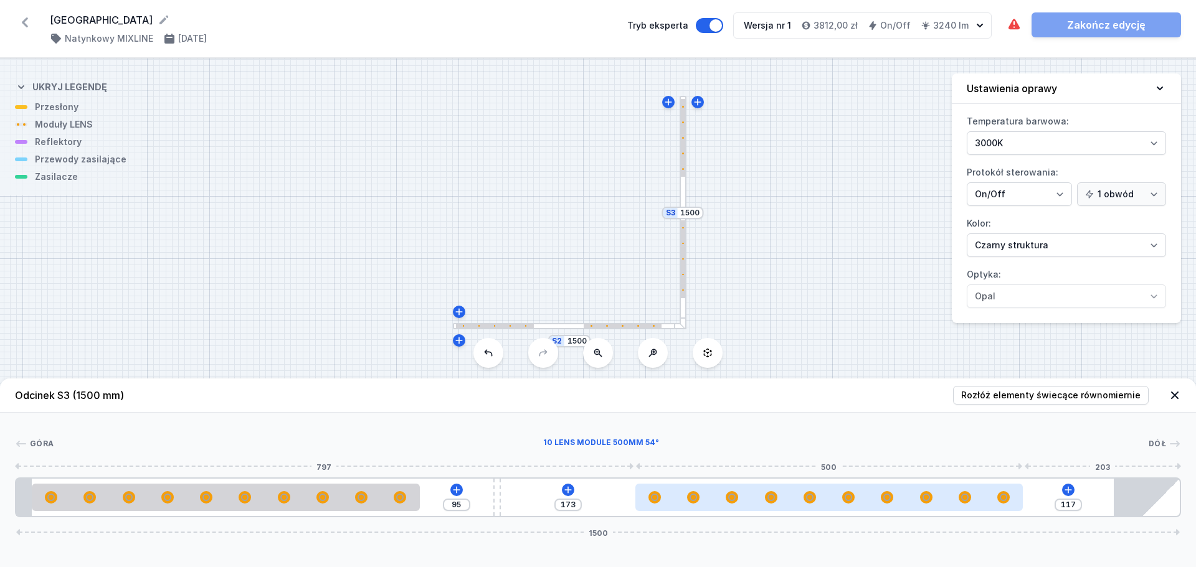
drag, startPoint x: 639, startPoint y: 502, endPoint x: 755, endPoint y: 499, distance: 115.2
click at [755, 499] on div at bounding box center [829, 497] width 388 height 12
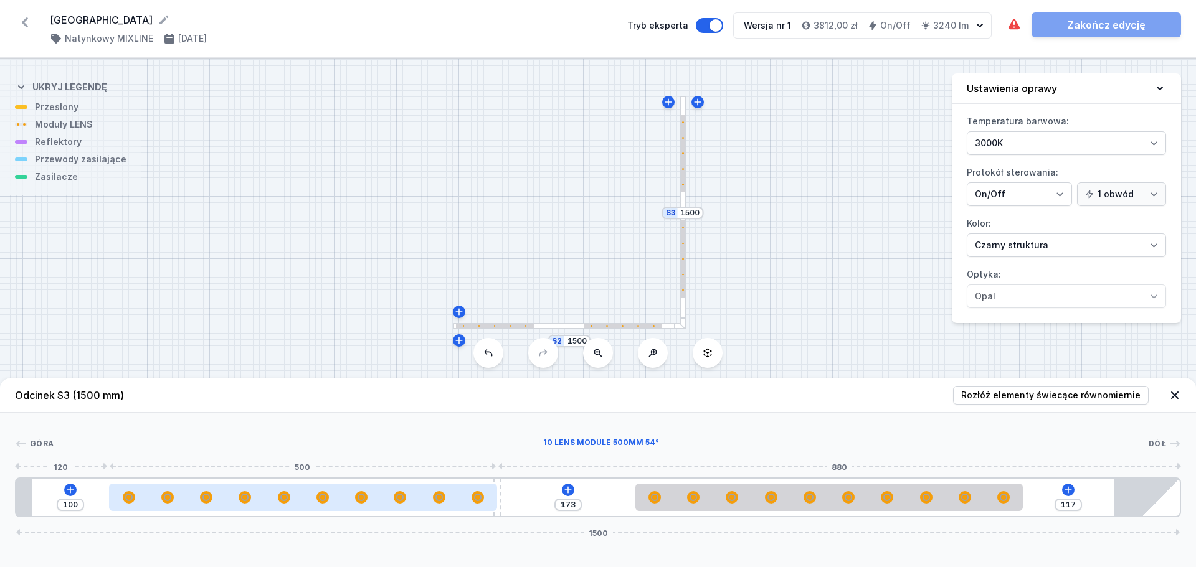
drag, startPoint x: 344, startPoint y: 504, endPoint x: 409, endPoint y: 505, distance: 65.4
click at [409, 505] on div at bounding box center [303, 497] width 388 height 27
drag, startPoint x: 409, startPoint y: 505, endPoint x: 387, endPoint y: 504, distance: 22.5
click at [387, 504] on div at bounding box center [303, 497] width 388 height 27
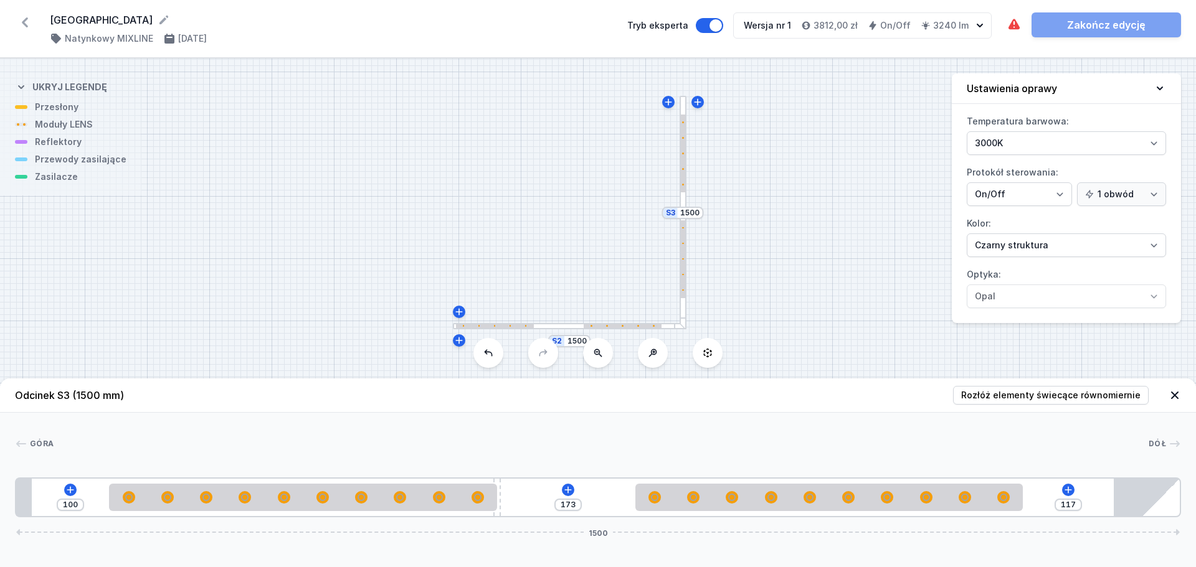
click at [634, 329] on div "S3 1500 S2 1500" at bounding box center [598, 313] width 1196 height 509
click at [631, 329] on div at bounding box center [570, 326] width 234 height 7
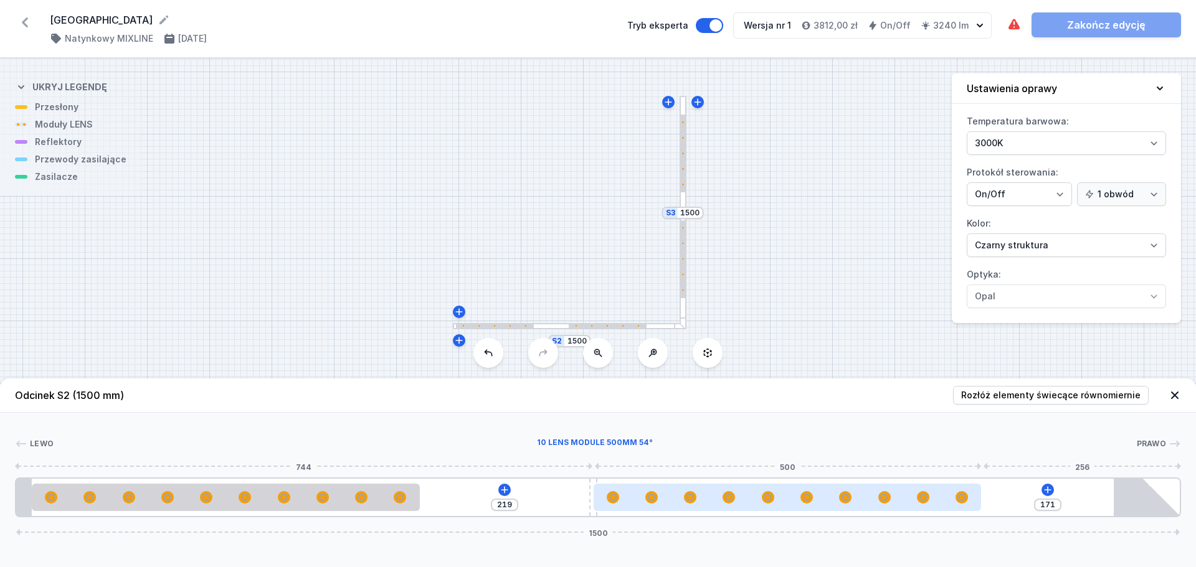
drag, startPoint x: 715, startPoint y: 508, endPoint x: 697, endPoint y: 508, distance: 18.7
click at [697, 508] on div at bounding box center [787, 497] width 388 height 27
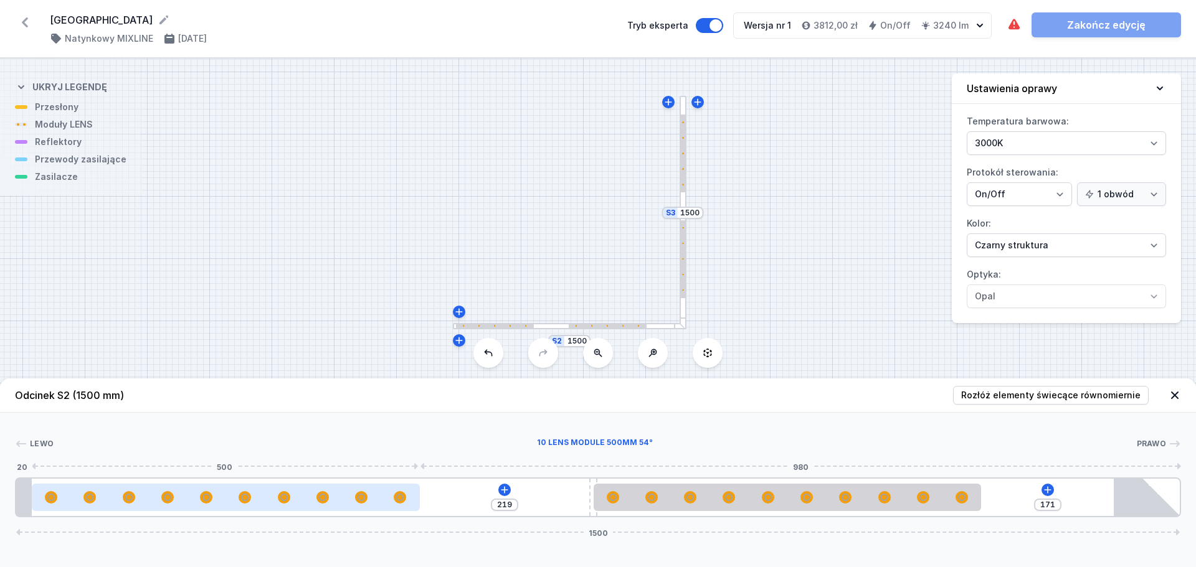
click at [353, 487] on div at bounding box center [226, 497] width 388 height 27
click at [352, 499] on div at bounding box center [226, 497] width 388 height 12
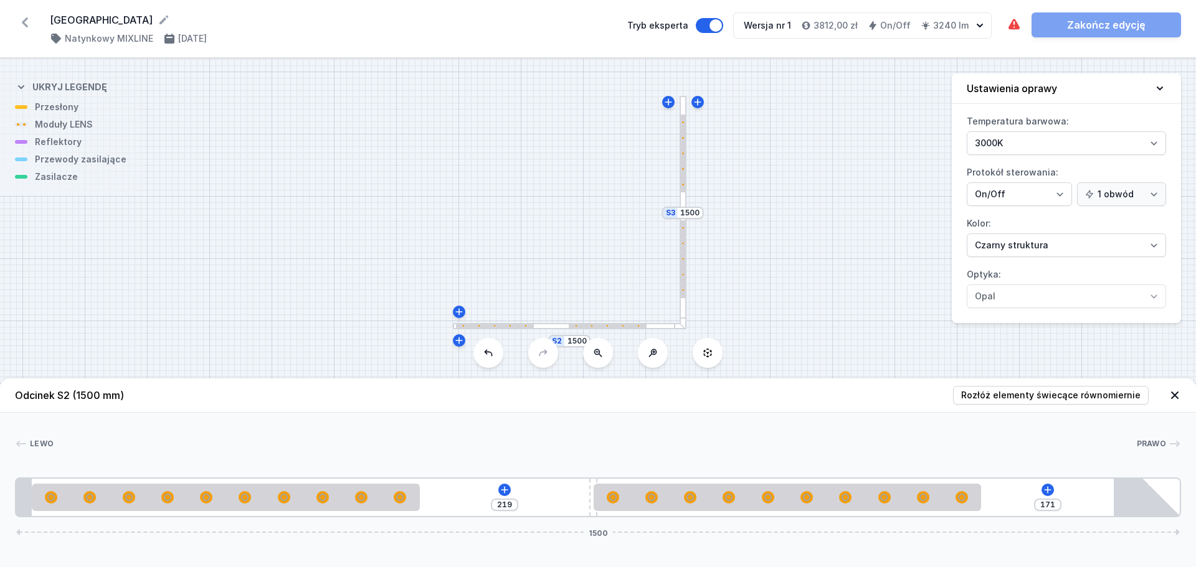
click at [700, 521] on div "Odcinek S2 (1500 mm) Rozłóż elementy świecące równomiernie Lewo Prawo 1 2 3 2 4…" at bounding box center [598, 473] width 1196 height 189
click at [978, 27] on icon "button" at bounding box center [979, 25] width 12 height 12
click at [979, 27] on icon "button" at bounding box center [979, 26] width 6 height 4
click at [24, 20] on icon at bounding box center [25, 22] width 6 height 10
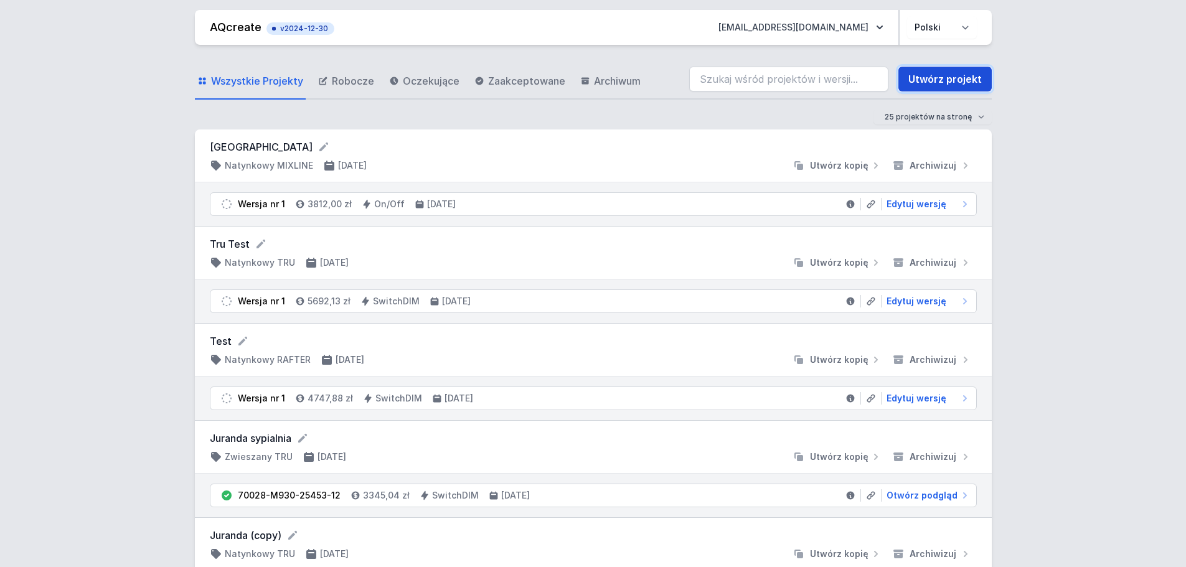
click at [956, 79] on link "Utwórz projekt" at bounding box center [945, 79] width 93 height 25
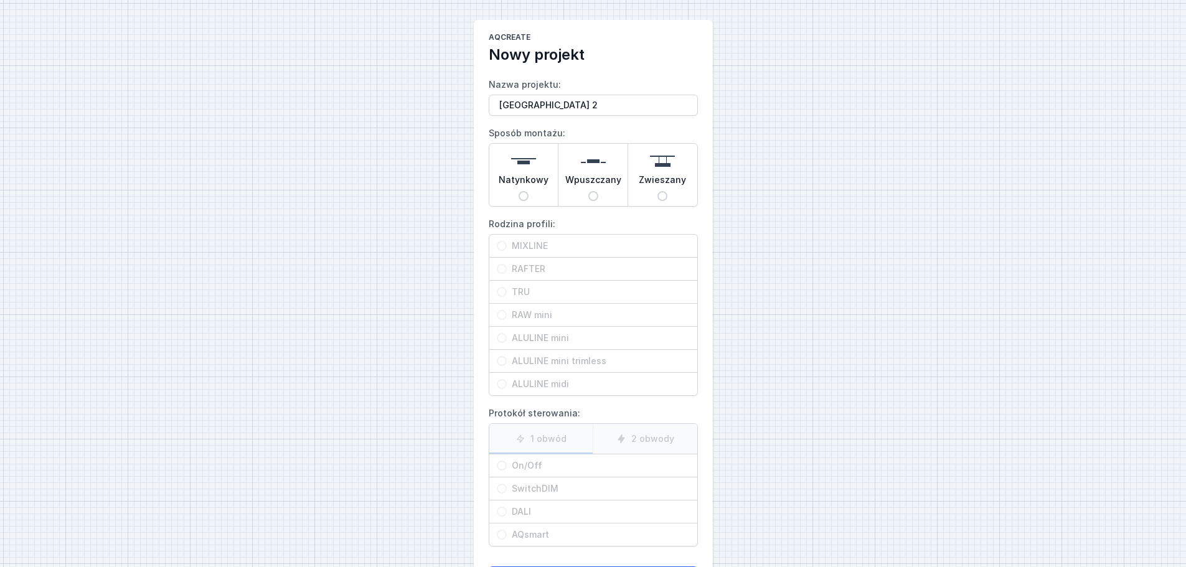
click at [526, 195] on input "Natynkowy" at bounding box center [524, 196] width 10 height 10
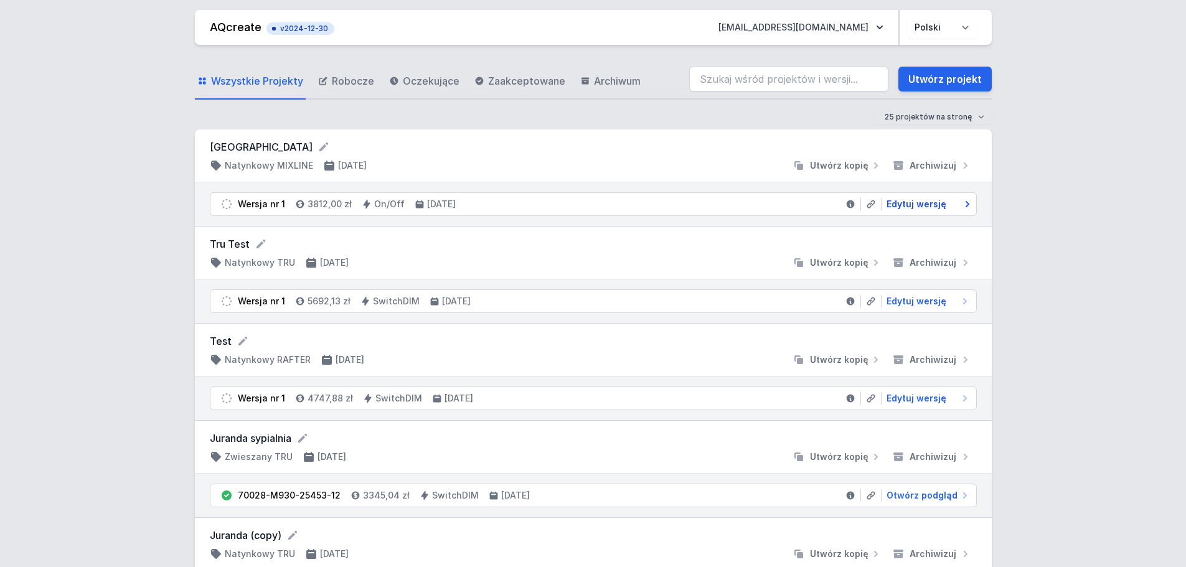
click at [915, 206] on span "Edytuj wersję" at bounding box center [917, 204] width 60 height 12
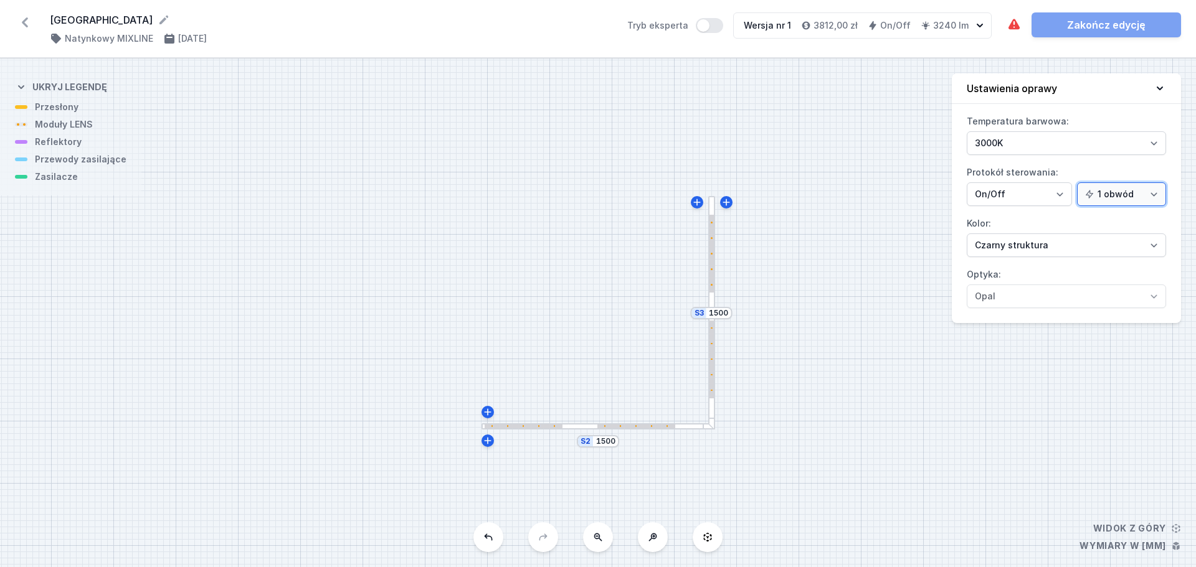
click at [1144, 188] on select "1 obwód 2 obwody" at bounding box center [1121, 194] width 89 height 24
click at [1103, 168] on label "Protokół sterowania: On/Off SwitchDIM DALI AQsmart 1 obwód 2 obwody" at bounding box center [1065, 185] width 199 height 44
click at [1072, 182] on select "On/Off SwitchDIM DALI AQsmart" at bounding box center [1018, 194] width 105 height 24
click at [712, 350] on div at bounding box center [711, 360] width 4 height 78
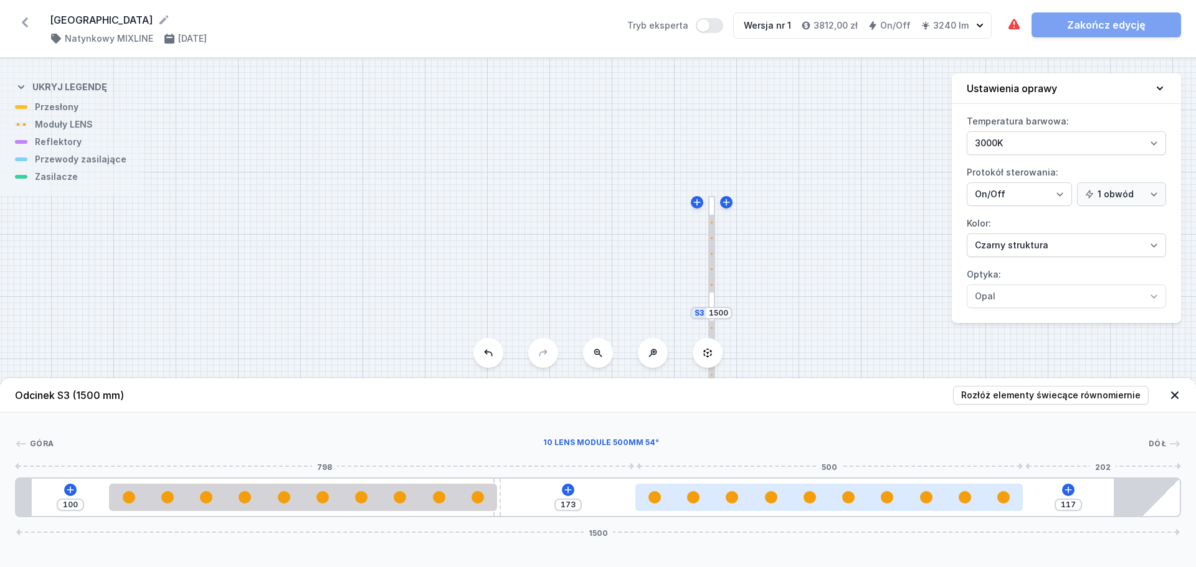
click at [702, 497] on div at bounding box center [829, 497] width 388 height 12
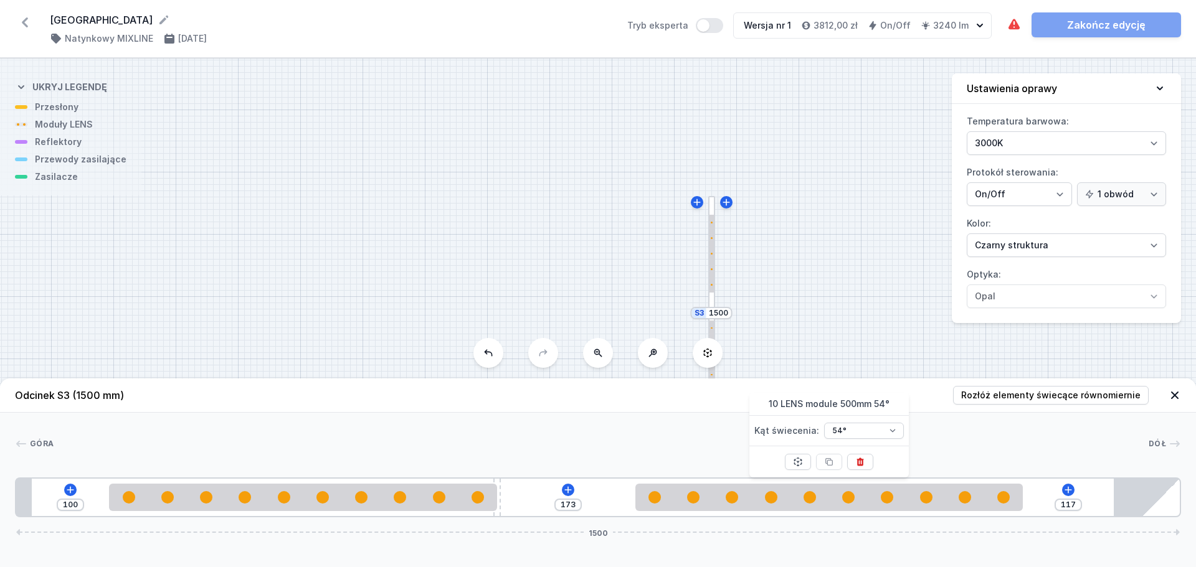
click at [862, 283] on div "S3 1500 S2 1500" at bounding box center [598, 313] width 1196 height 509
drag, startPoint x: 809, startPoint y: 293, endPoint x: 802, endPoint y: 174, distance: 119.8
click at [802, 174] on div "S3 1500 S2 1500" at bounding box center [598, 313] width 1196 height 509
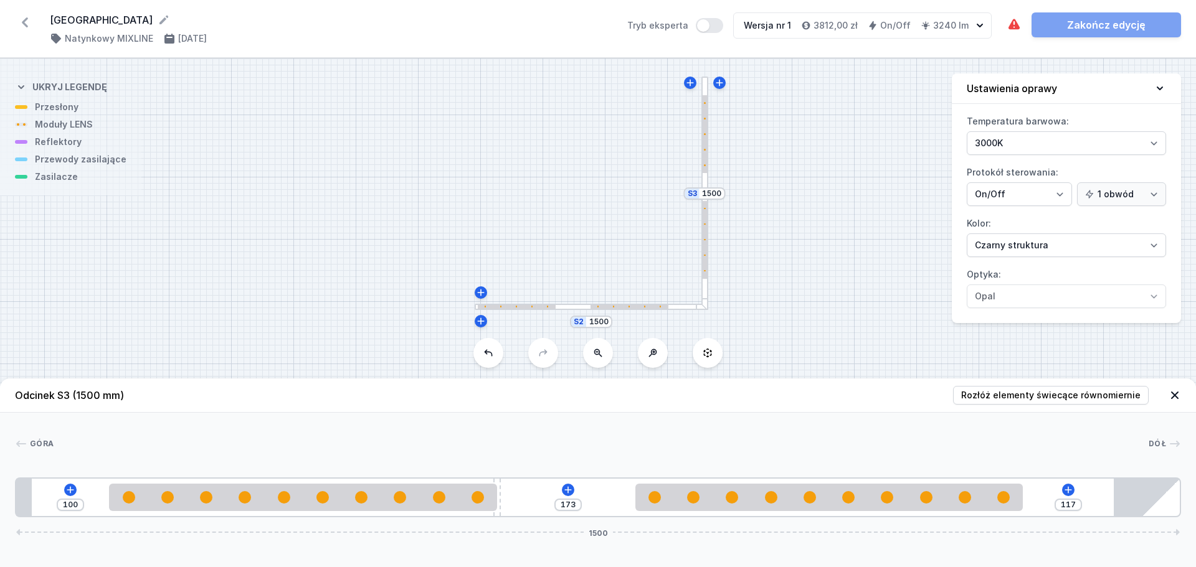
click at [1159, 85] on icon at bounding box center [1159, 88] width 12 height 12
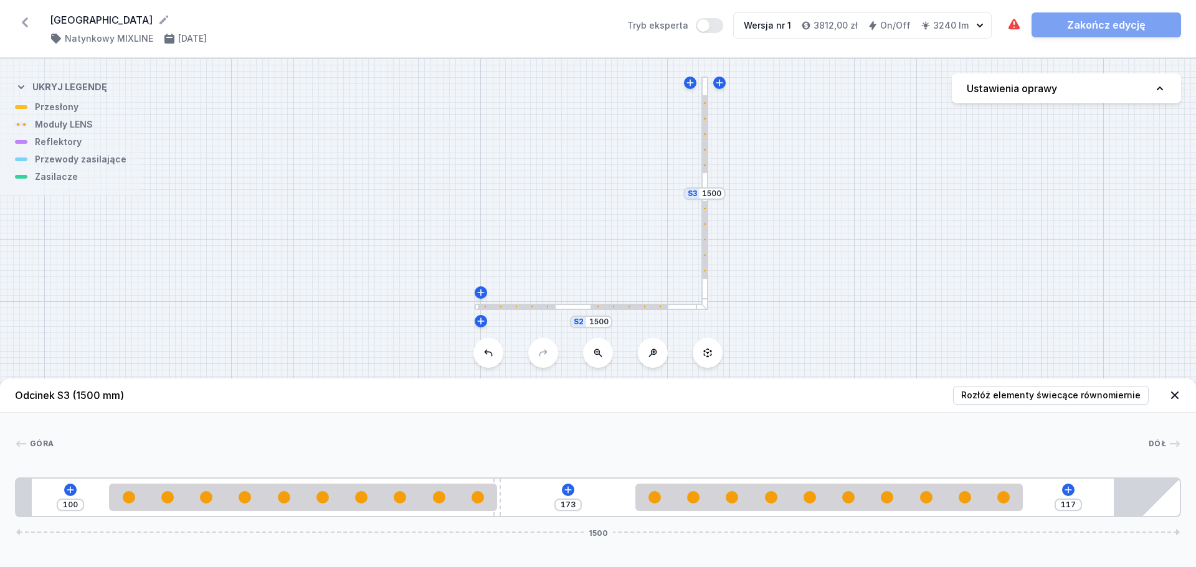
click at [1159, 87] on icon at bounding box center [1159, 89] width 6 height 4
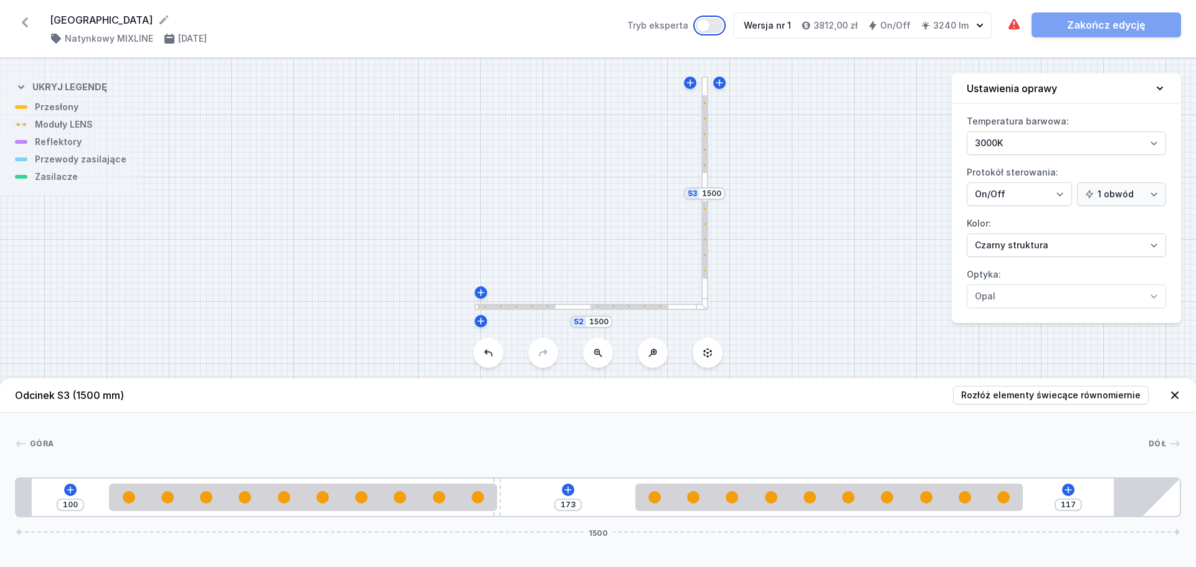
click at [723, 28] on button "Tryb eksperta" at bounding box center [709, 25] width 27 height 15
click at [707, 133] on div at bounding box center [704, 194] width 7 height 234
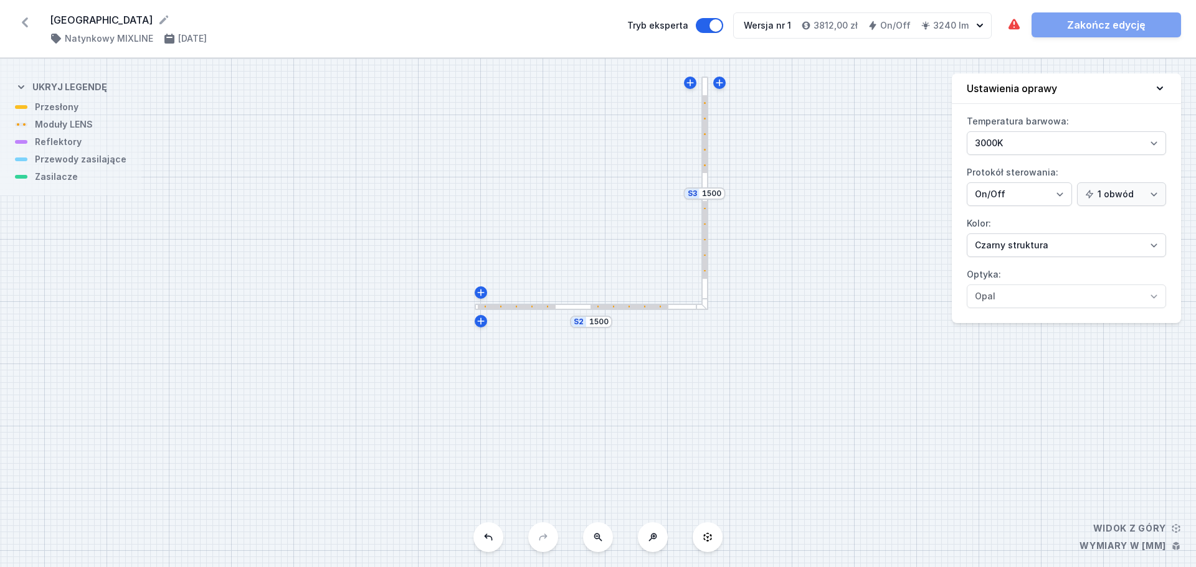
click at [706, 133] on div at bounding box center [704, 134] width 4 height 78
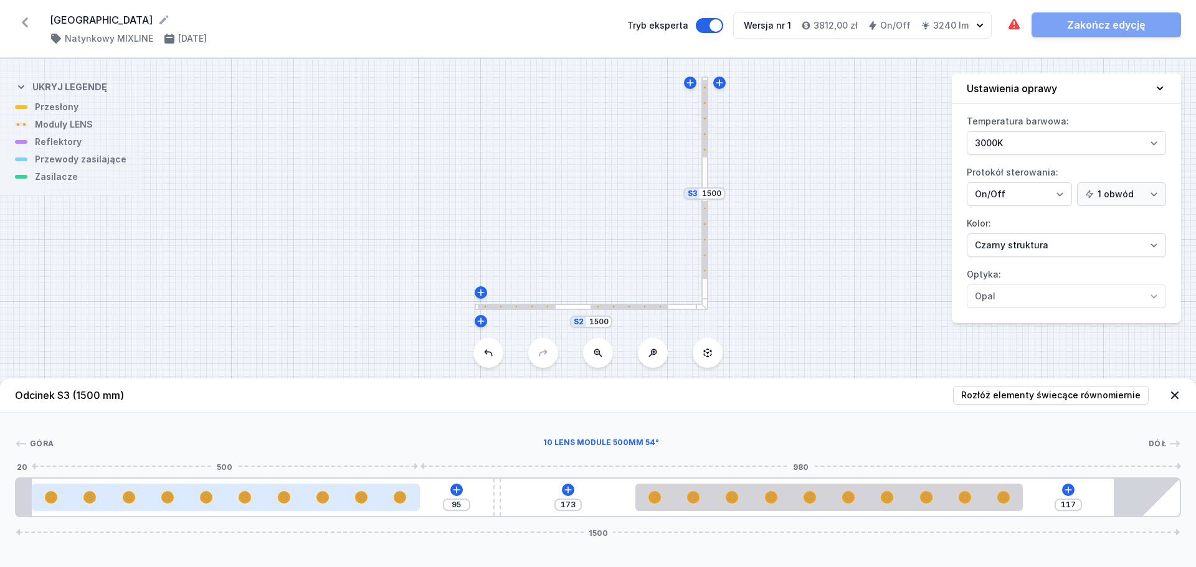
drag, startPoint x: 453, startPoint y: 506, endPoint x: 395, endPoint y: 503, distance: 58.0
click at [395, 503] on div at bounding box center [226, 497] width 388 height 27
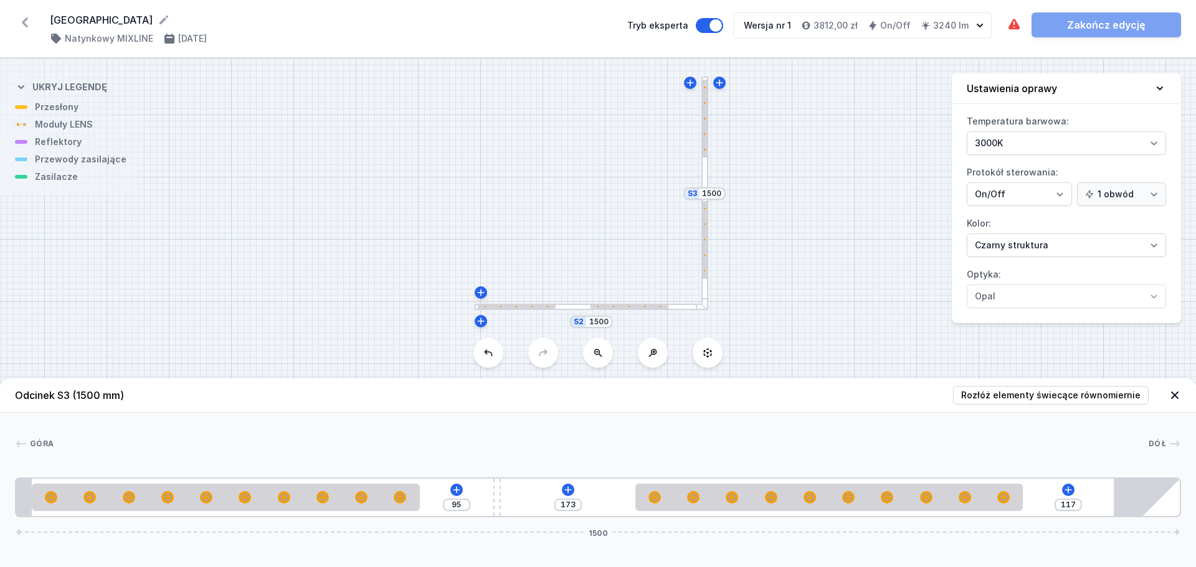
click at [704, 176] on div at bounding box center [704, 194] width 7 height 234
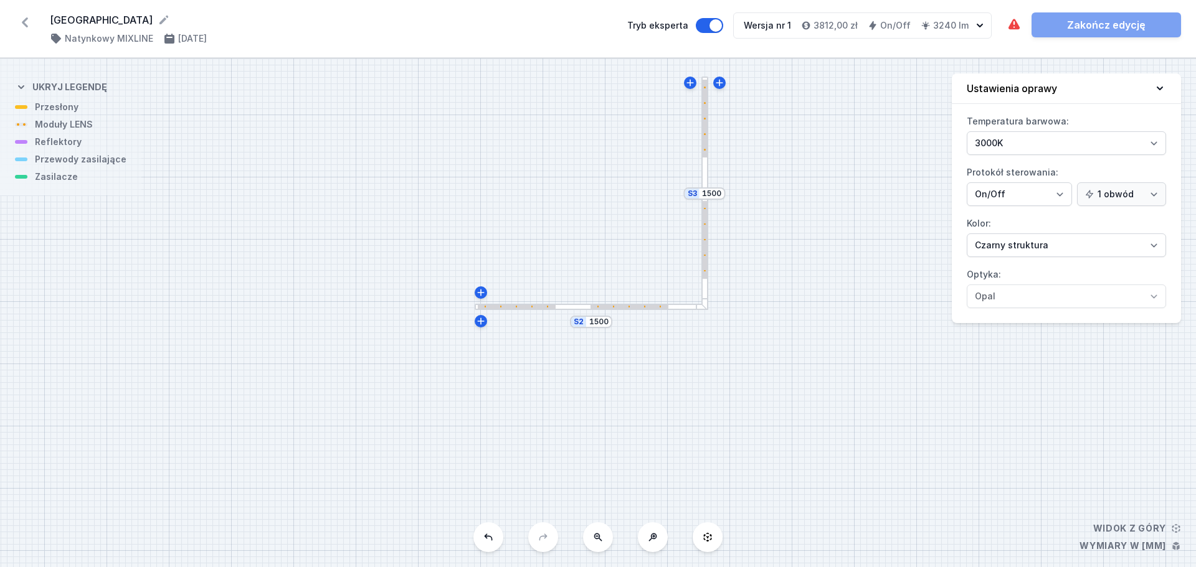
click at [704, 175] on div at bounding box center [704, 194] width 7 height 234
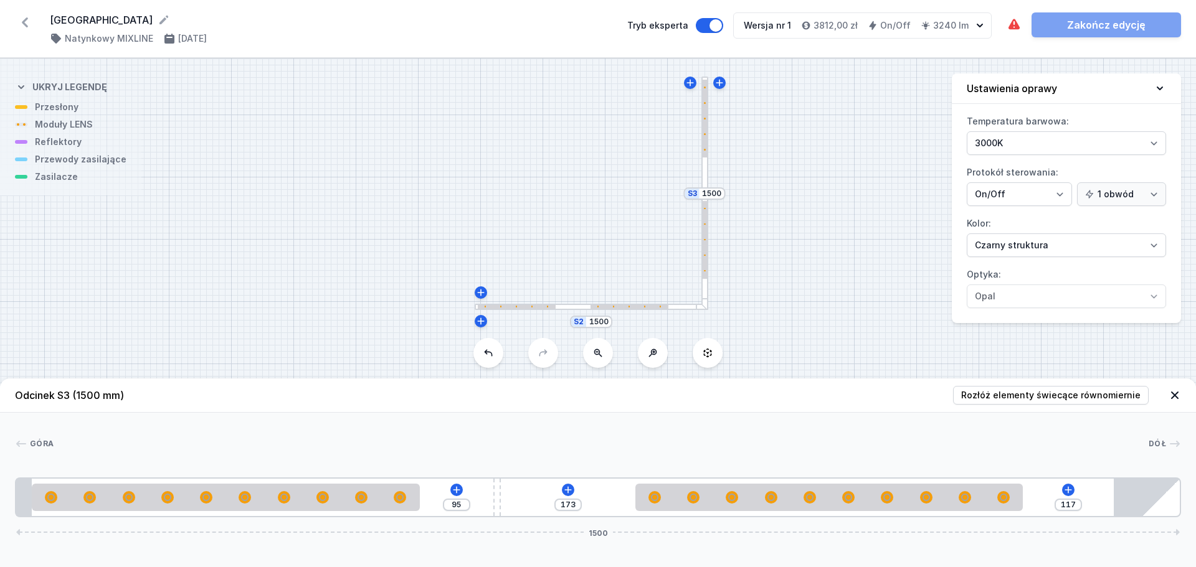
click at [615, 309] on div at bounding box center [591, 307] width 234 height 7
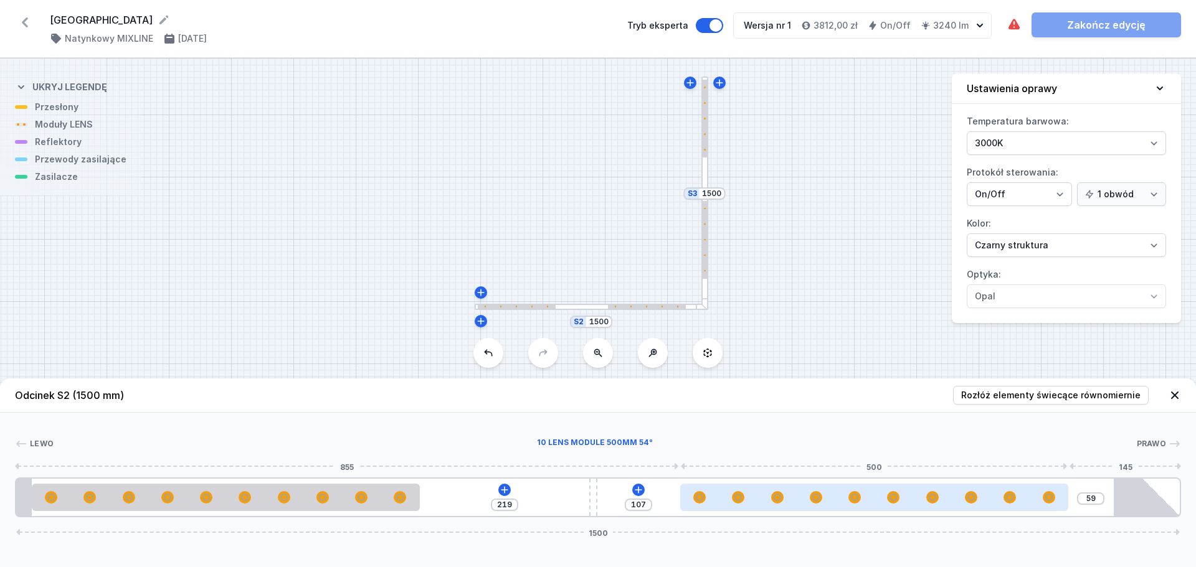
drag, startPoint x: 662, startPoint y: 500, endPoint x: 752, endPoint y: 499, distance: 90.3
click at [752, 499] on div at bounding box center [874, 497] width 388 height 27
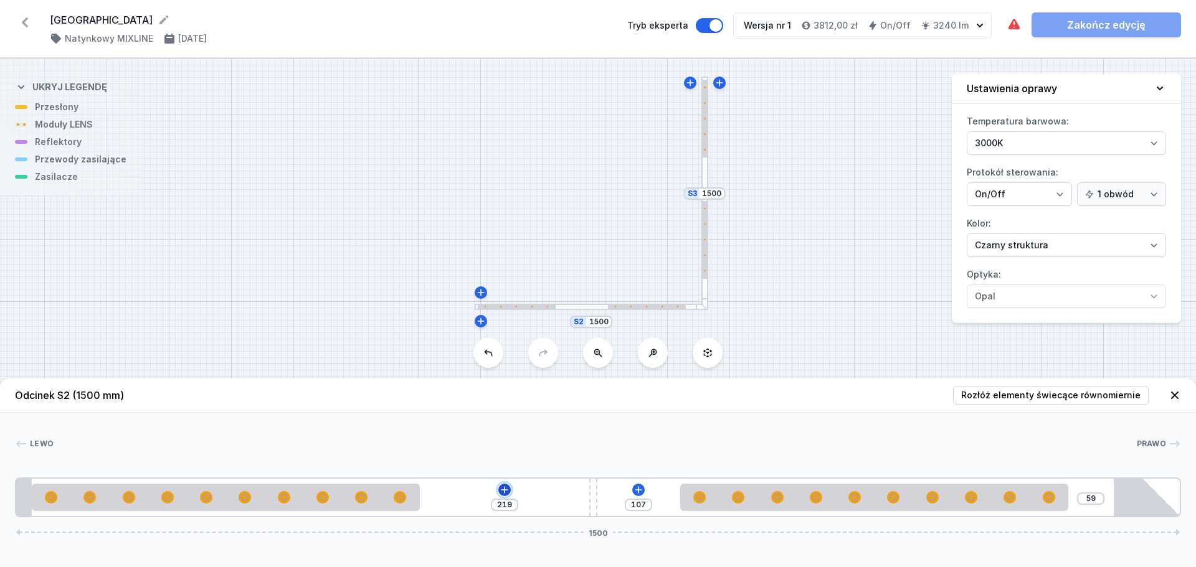
click at [501, 492] on icon at bounding box center [504, 490] width 10 height 10
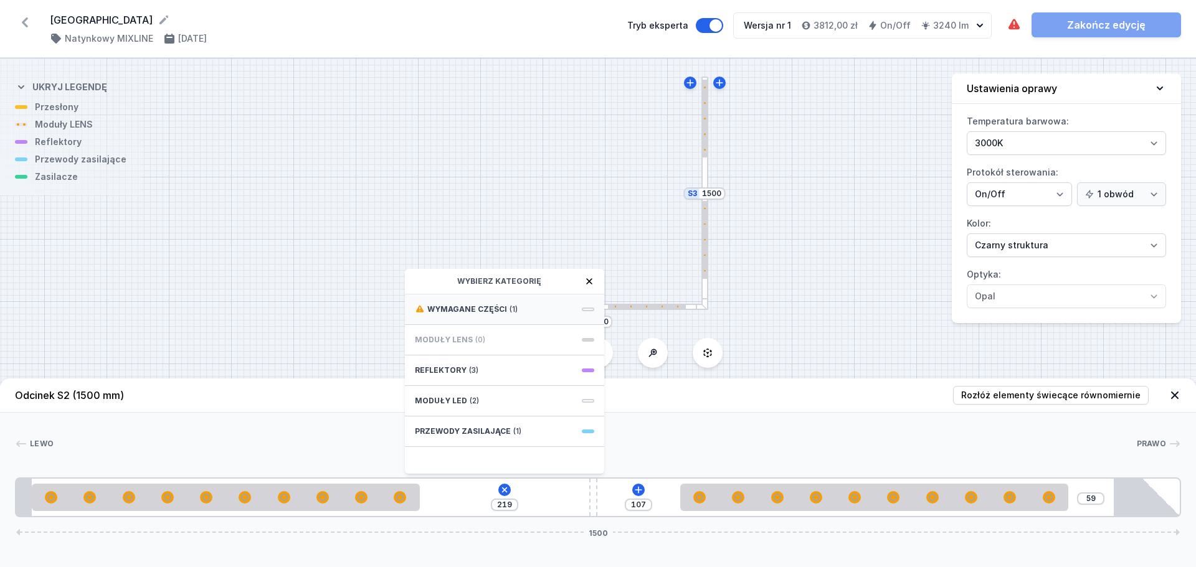
click at [517, 302] on div "Wymagane części (1)" at bounding box center [504, 310] width 199 height 31
click at [512, 313] on span "Hole for power supply cable" at bounding box center [504, 308] width 179 height 12
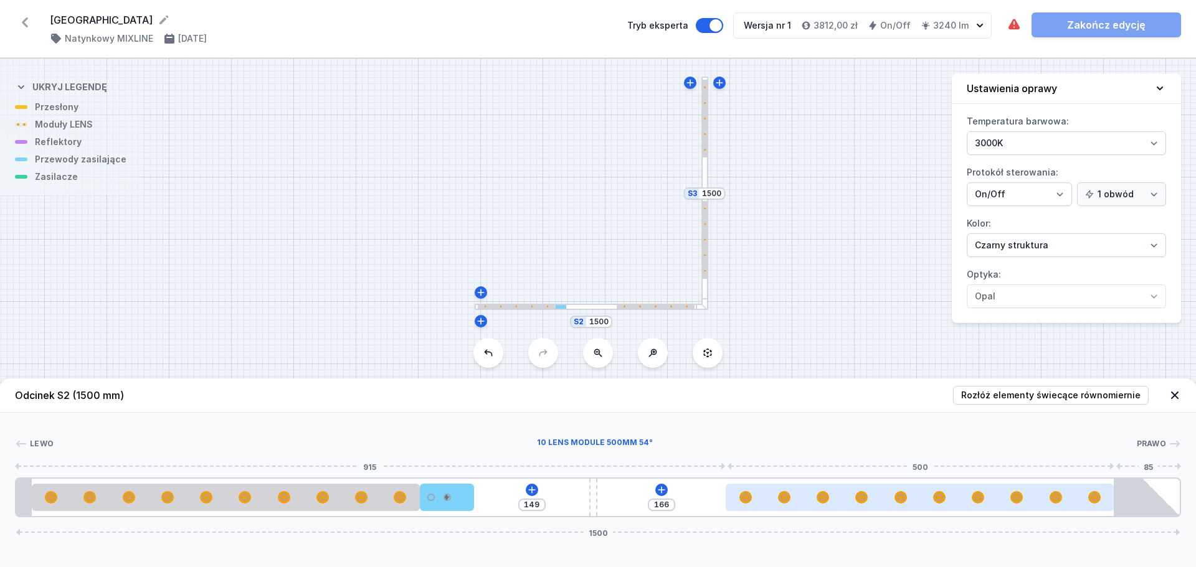
drag, startPoint x: 829, startPoint y: 509, endPoint x: 899, endPoint y: 507, distance: 69.8
click at [899, 507] on div at bounding box center [919, 497] width 388 height 27
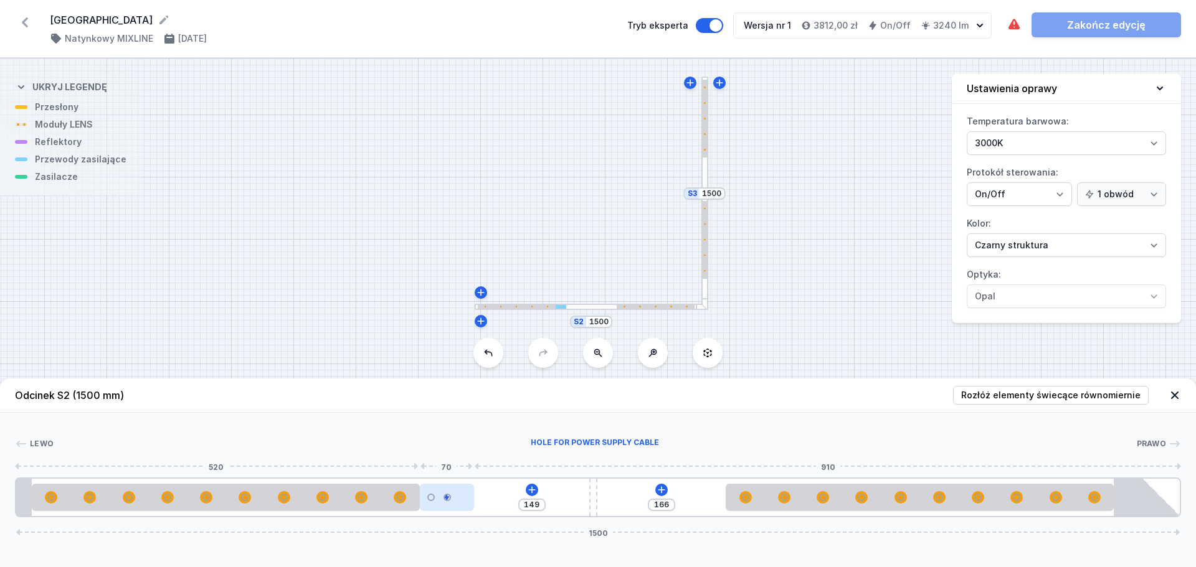
click at [456, 503] on div at bounding box center [447, 497] width 54 height 27
click at [442, 461] on button at bounding box center [446, 462] width 26 height 16
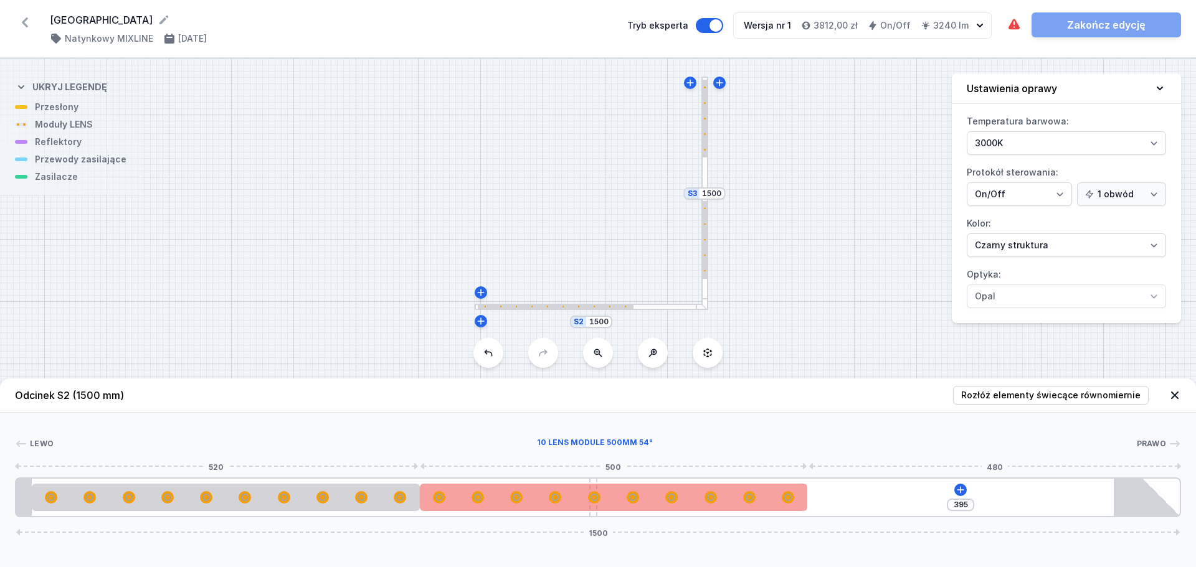
drag, startPoint x: 783, startPoint y: 499, endPoint x: 474, endPoint y: 505, distance: 308.9
click at [474, 505] on div at bounding box center [614, 497] width 388 height 27
click at [663, 494] on div at bounding box center [614, 497] width 388 height 27
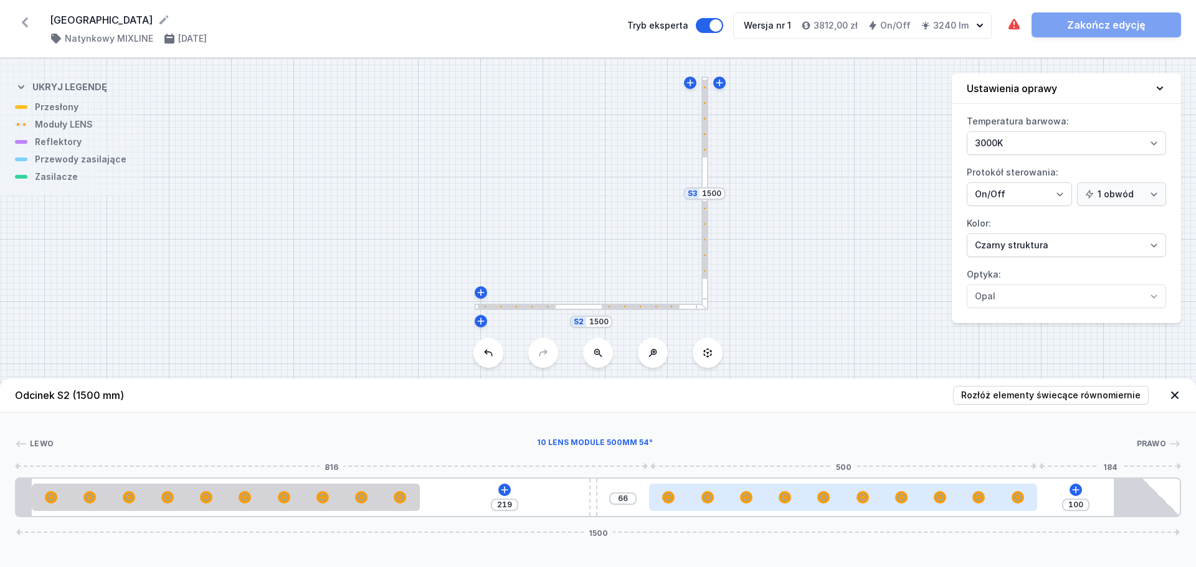
drag, startPoint x: 630, startPoint y: 501, endPoint x: 865, endPoint y: 488, distance: 235.7
click at [866, 488] on div at bounding box center [843, 497] width 388 height 27
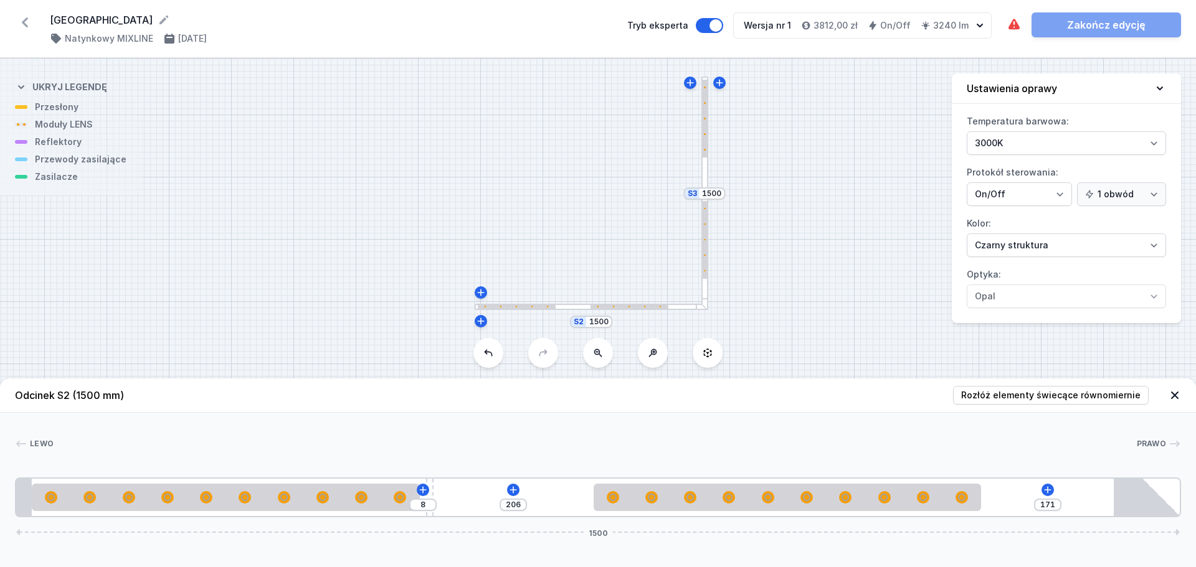
drag, startPoint x: 590, startPoint y: 496, endPoint x: 426, endPoint y: 501, distance: 163.8
click at [16, 498] on div "8" at bounding box center [16, 498] width 0 height 0
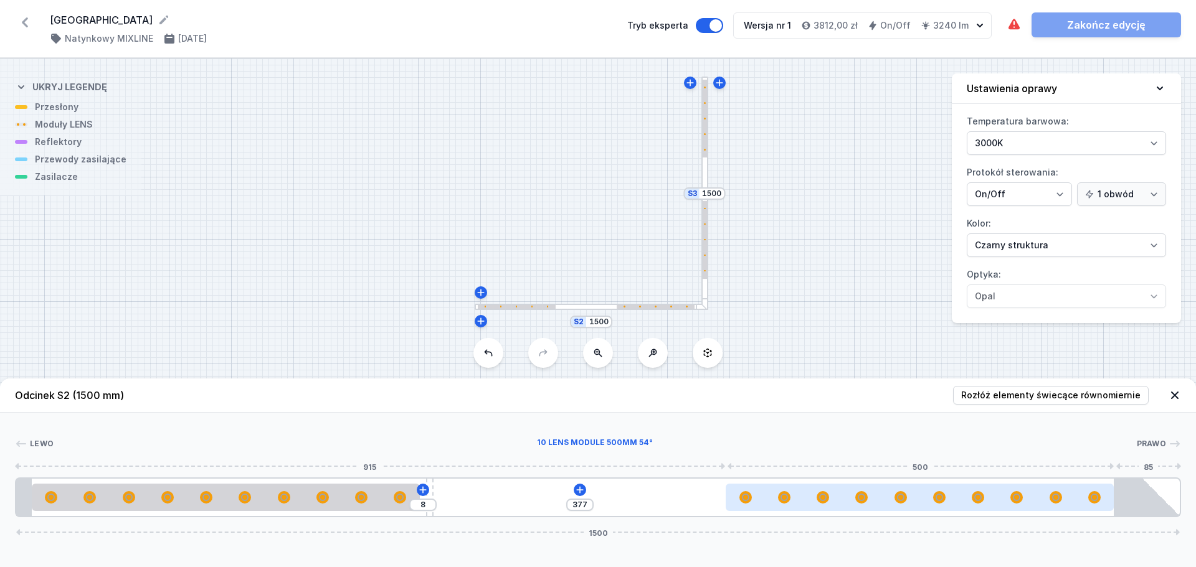
drag, startPoint x: 681, startPoint y: 504, endPoint x: 825, endPoint y: 497, distance: 144.7
click at [825, 497] on div at bounding box center [919, 497] width 388 height 27
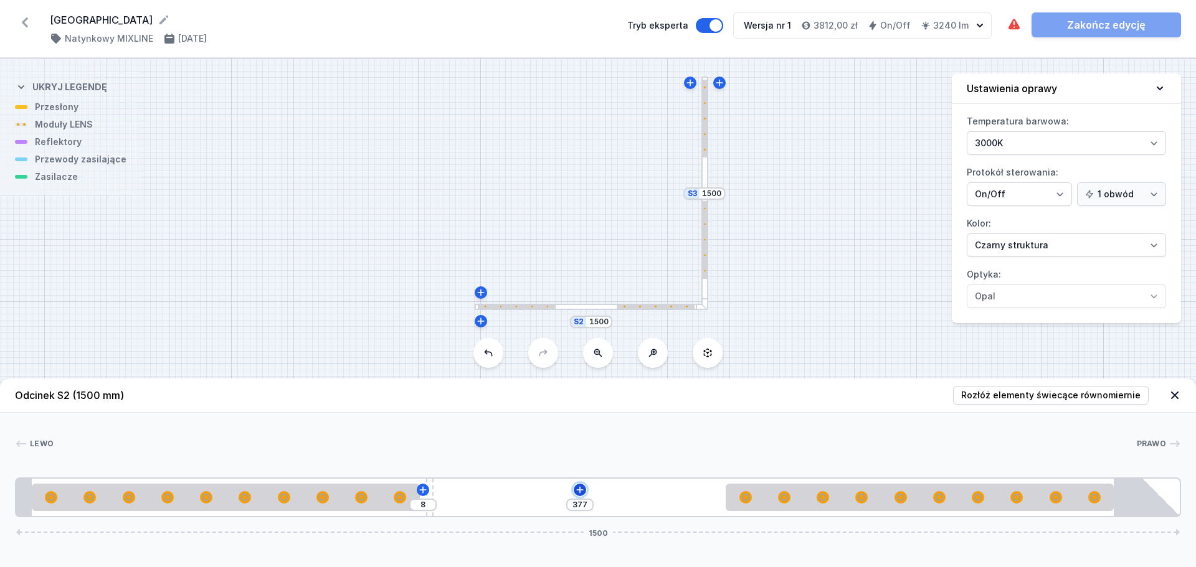
click at [585, 492] on button at bounding box center [579, 490] width 12 height 12
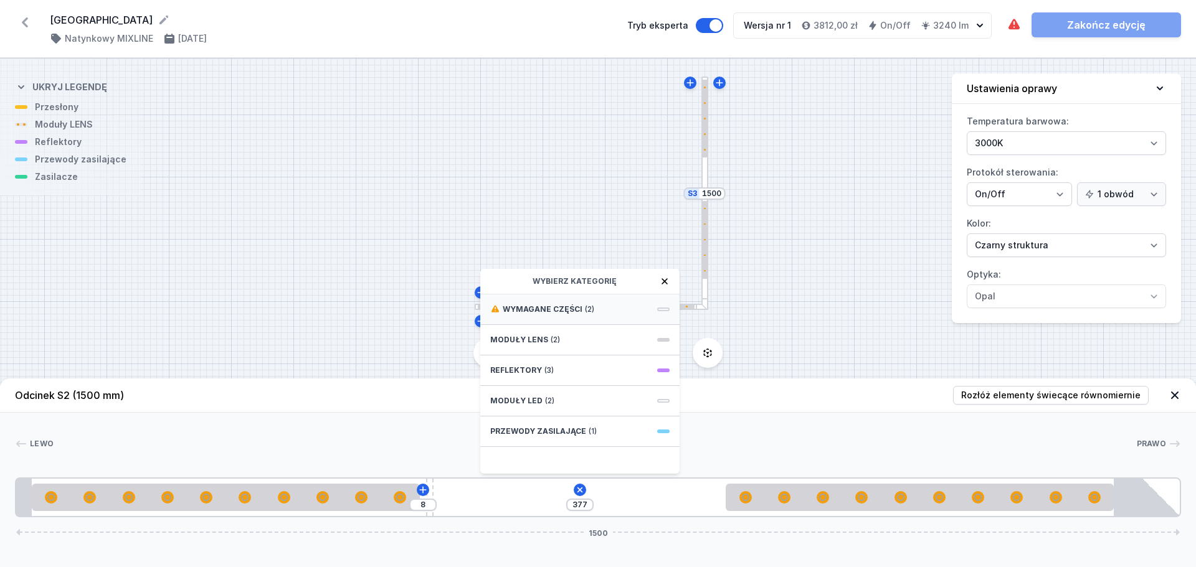
click at [620, 311] on div "Wymagane części (2)" at bounding box center [579, 310] width 199 height 31
click at [602, 340] on span "ON/OFF Driver - up to 32W" at bounding box center [579, 336] width 179 height 12
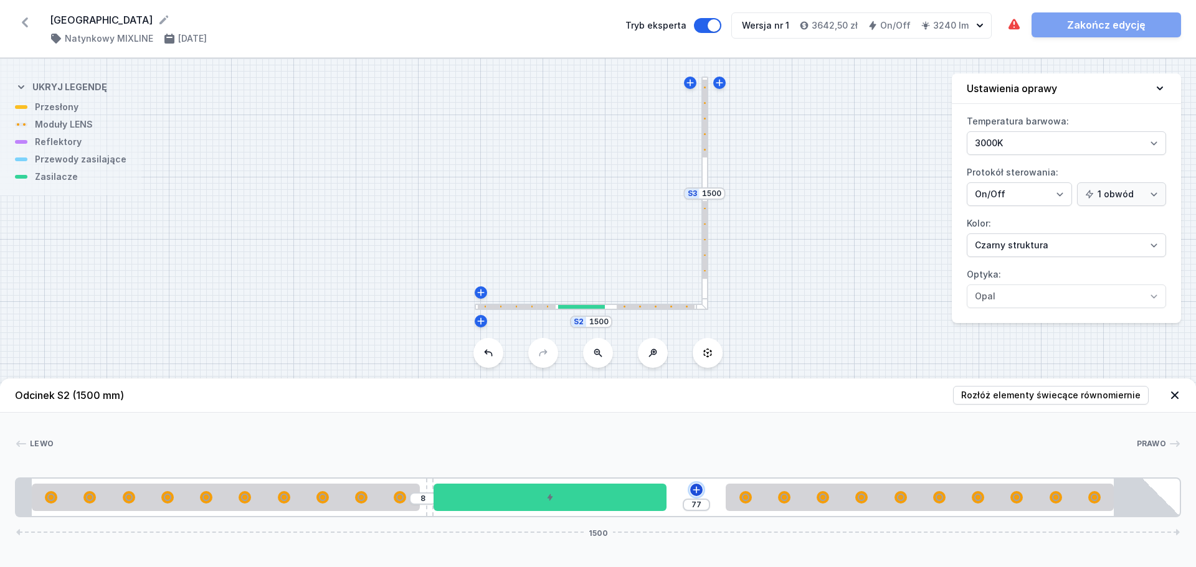
click at [696, 489] on icon at bounding box center [695, 489] width 7 height 7
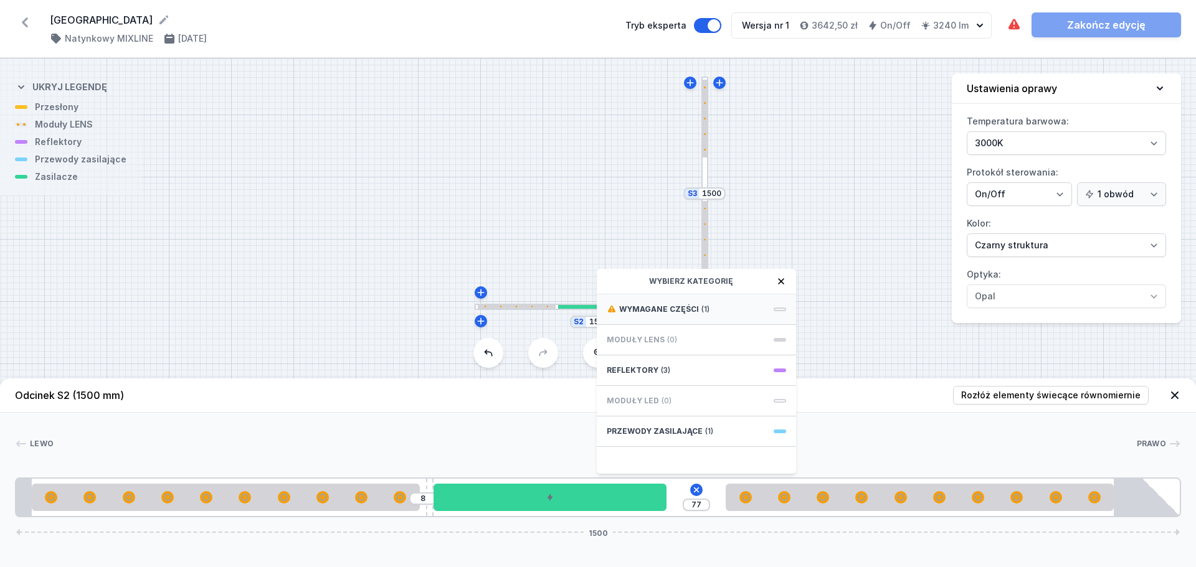
click at [725, 308] on div "Wymagane części (1)" at bounding box center [696, 310] width 199 height 31
click at [696, 308] on span "Hole for power supply cable" at bounding box center [695, 308] width 179 height 12
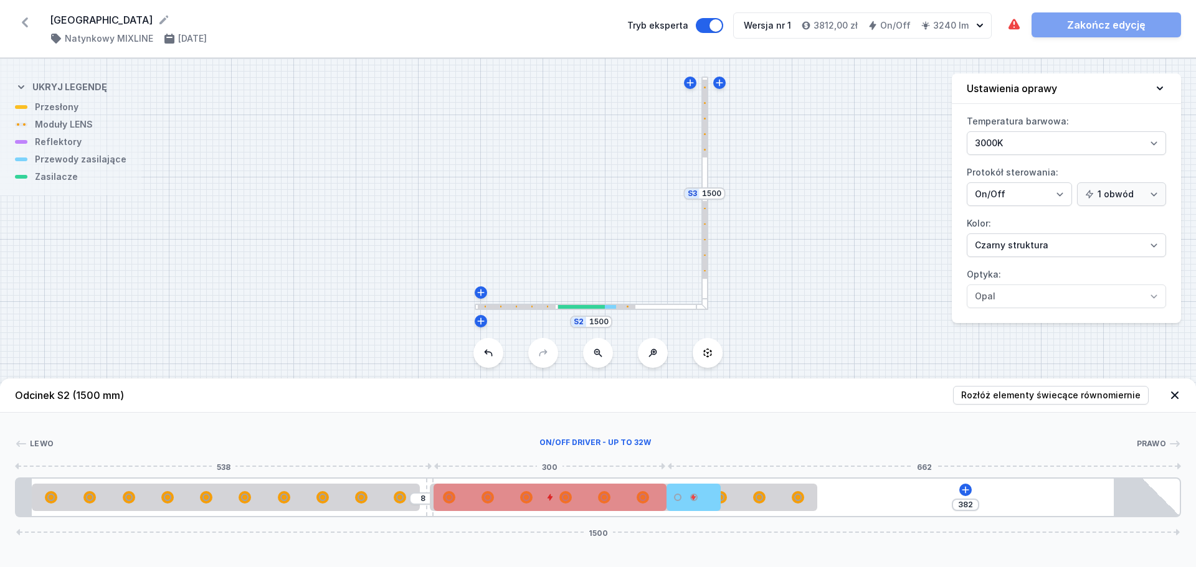
drag, startPoint x: 791, startPoint y: 506, endPoint x: 512, endPoint y: 496, distance: 279.8
click at [512, 496] on div "8 382 1500" at bounding box center [598, 498] width 1166 height 40
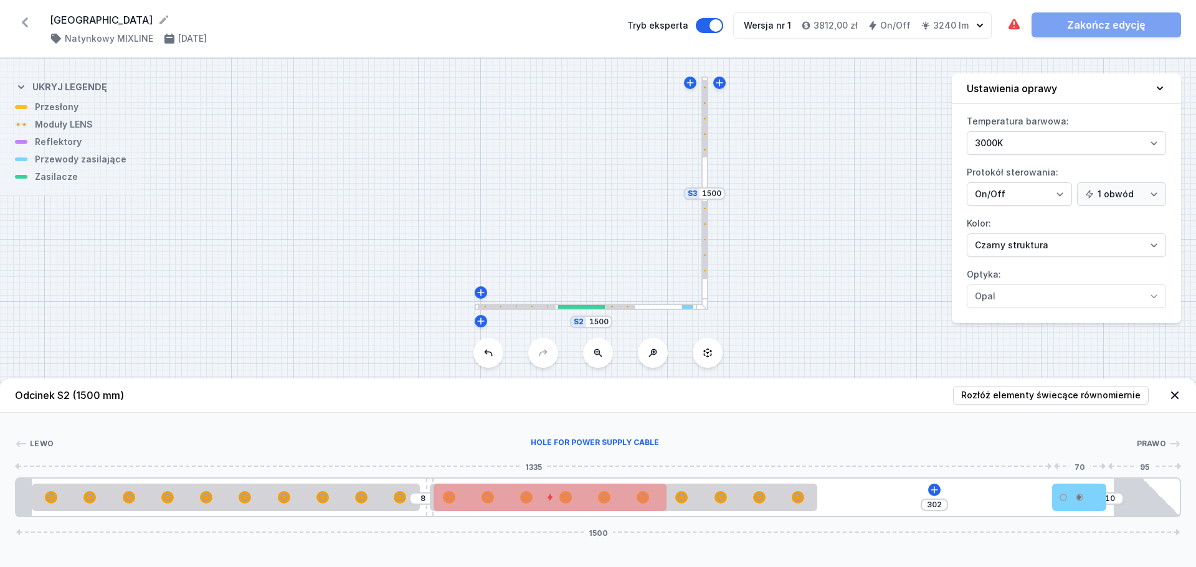
drag, startPoint x: 689, startPoint y: 503, endPoint x: 920, endPoint y: 503, distance: 231.0
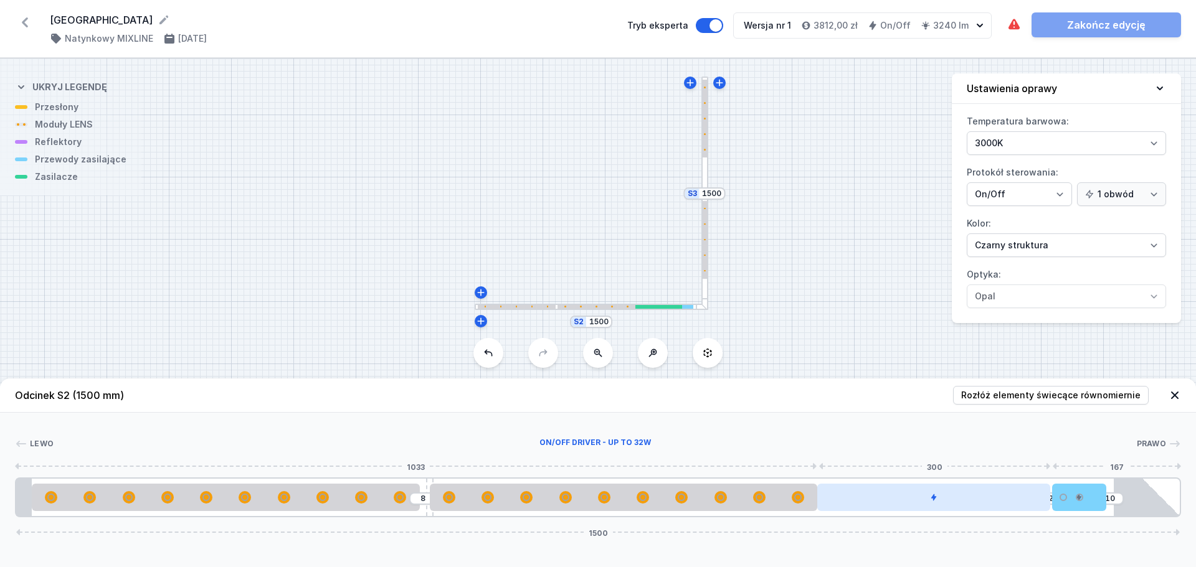
drag, startPoint x: 605, startPoint y: 496, endPoint x: 1003, endPoint y: 499, distance: 398.5
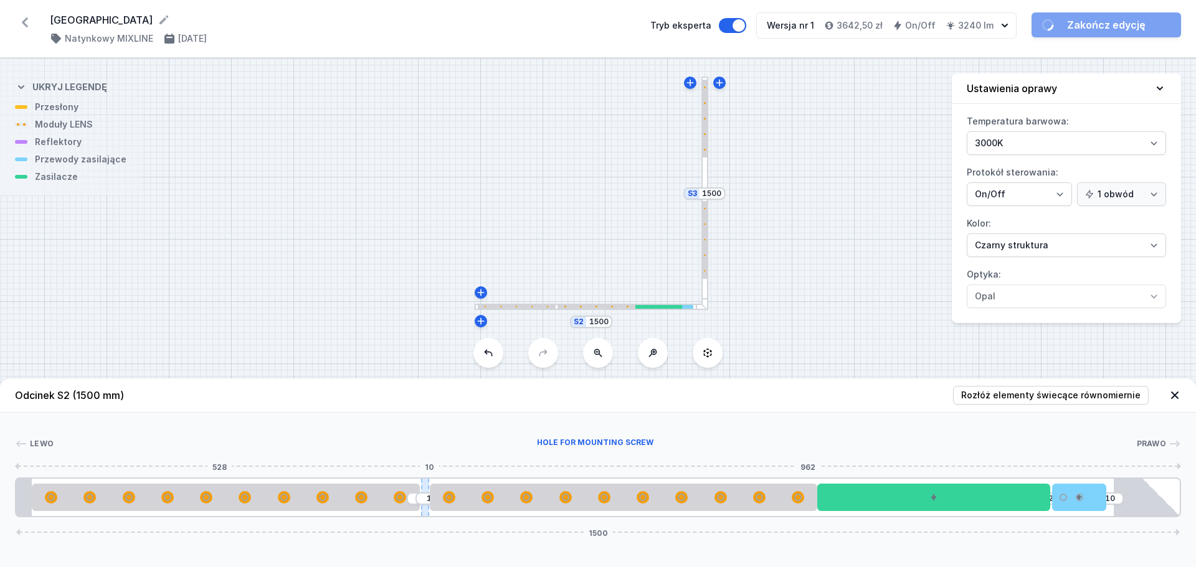
click at [422, 484] on div at bounding box center [424, 497] width 7 height 37
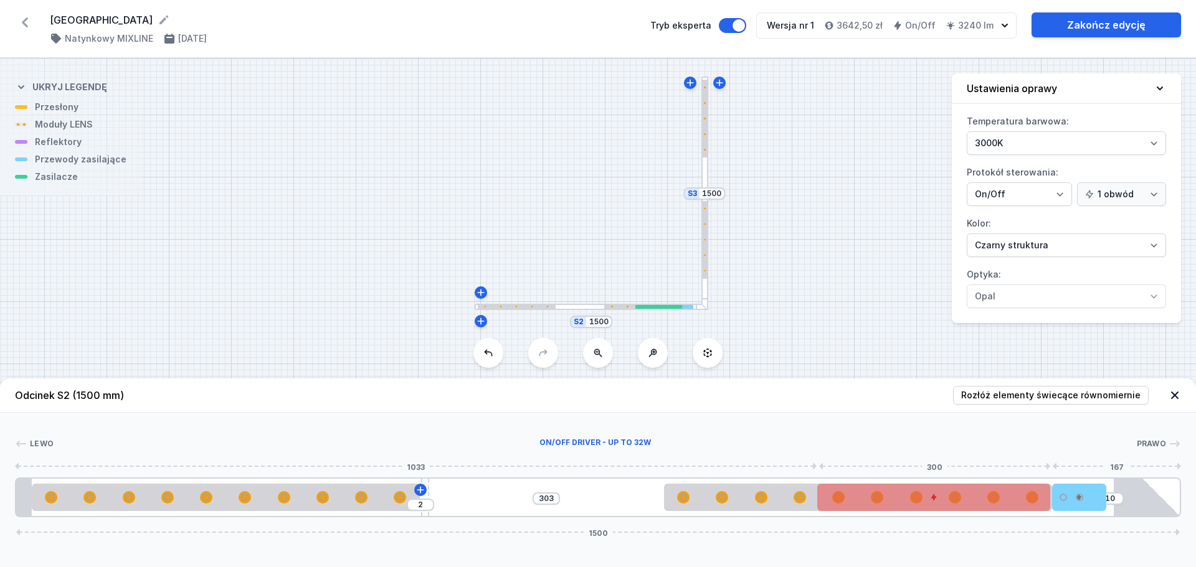
drag, startPoint x: 672, startPoint y: 498, endPoint x: 900, endPoint y: 498, distance: 228.5
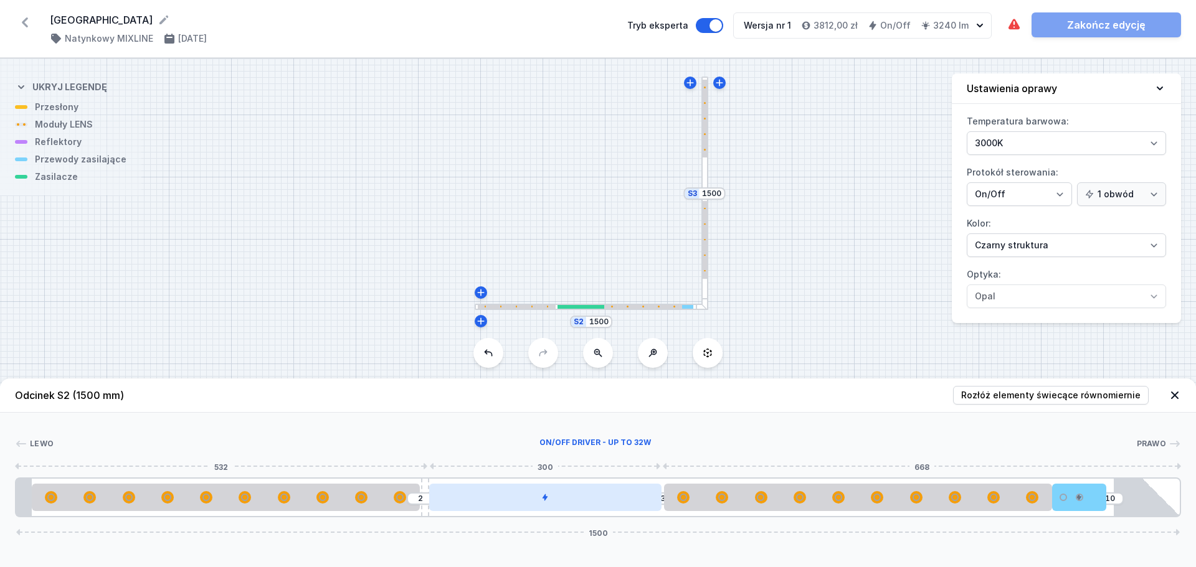
drag, startPoint x: 921, startPoint y: 499, endPoint x: 558, endPoint y: 484, distance: 363.3
click at [558, 484] on div at bounding box center [545, 497] width 233 height 27
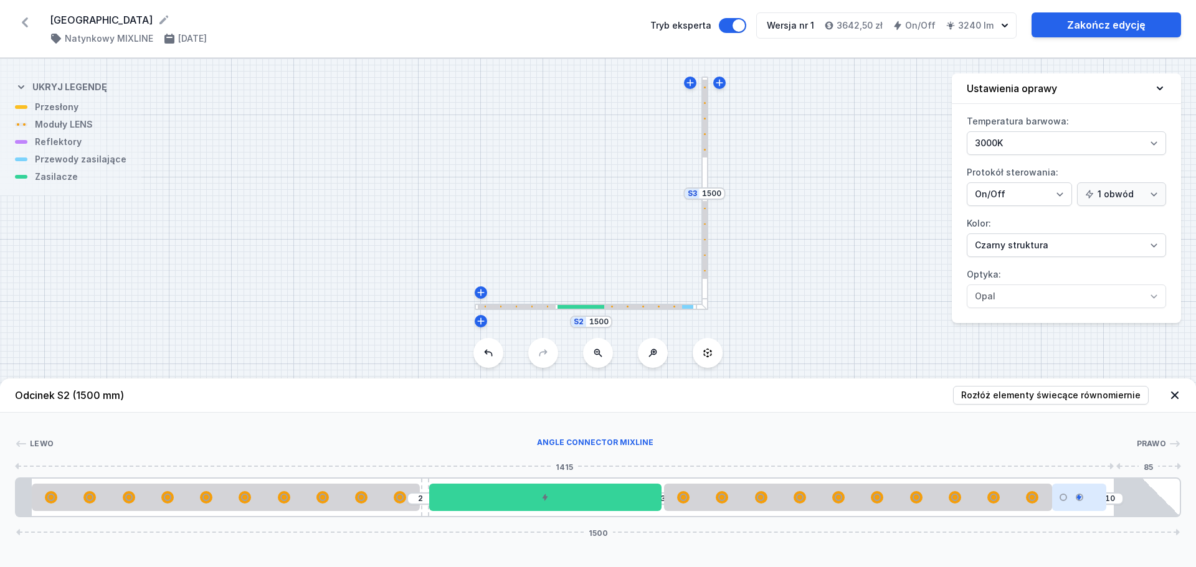
click at [1123, 499] on div "2 3 10 1500" at bounding box center [598, 498] width 1166 height 40
click at [705, 260] on div at bounding box center [704, 240] width 4 height 78
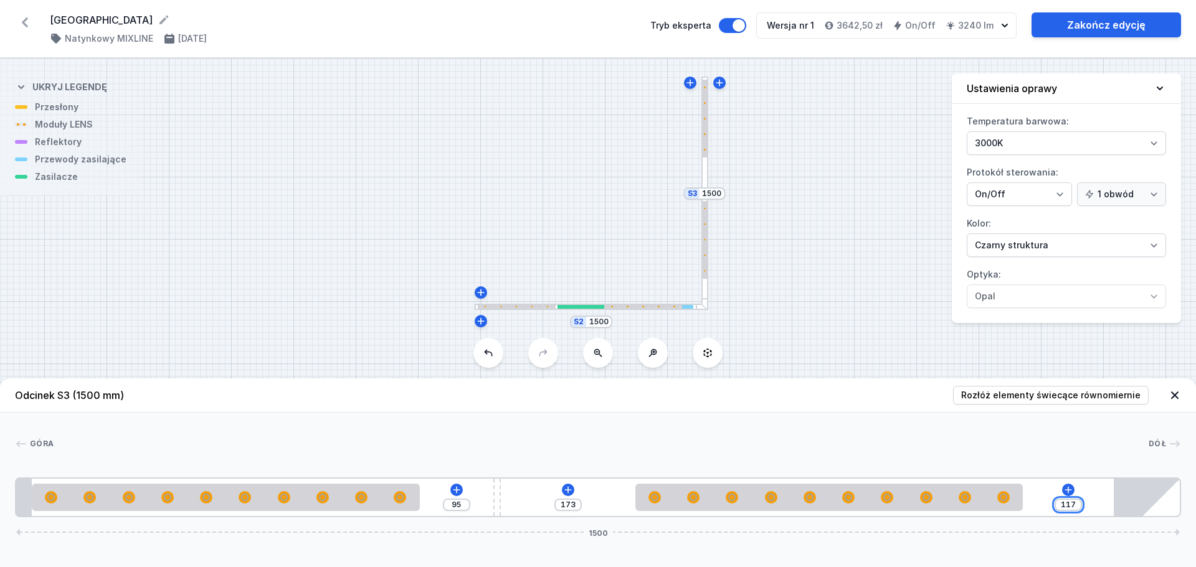
drag, startPoint x: 1075, startPoint y: 503, endPoint x: 1050, endPoint y: 500, distance: 25.0
click at [1051, 500] on div "95 173 117 1500" at bounding box center [598, 498] width 1166 height 40
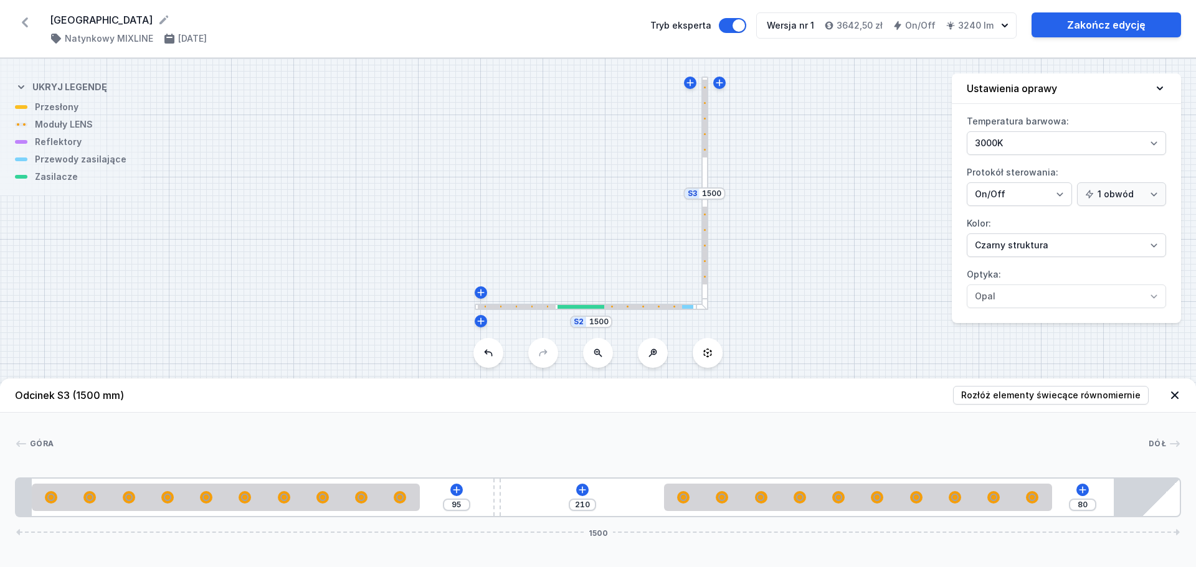
click at [772, 422] on div "Góra Dół 1 2 3 2 4 95 210 80 1500 20 500 95 10 210 500 165 20 1395 85 1500" at bounding box center [598, 465] width 1196 height 105
click at [784, 287] on div "S3 1500 S2 1500" at bounding box center [598, 313] width 1196 height 509
